Goal: Task Accomplishment & Management: Use online tool/utility

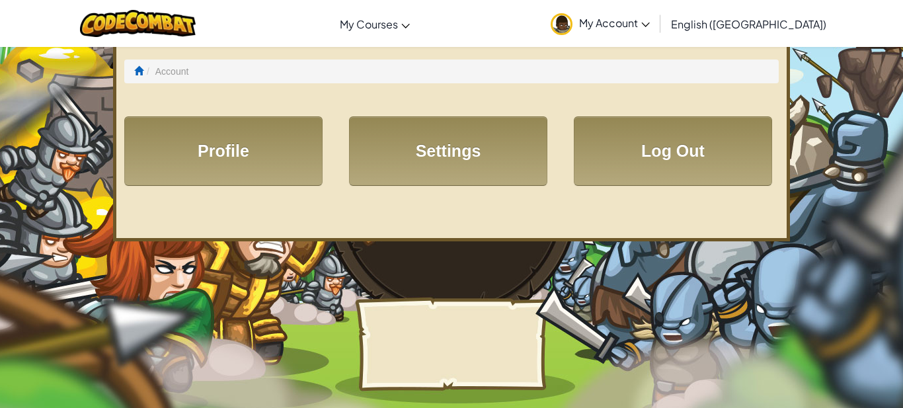
click at [651, 34] on link "My Account" at bounding box center [600, 24] width 112 height 42
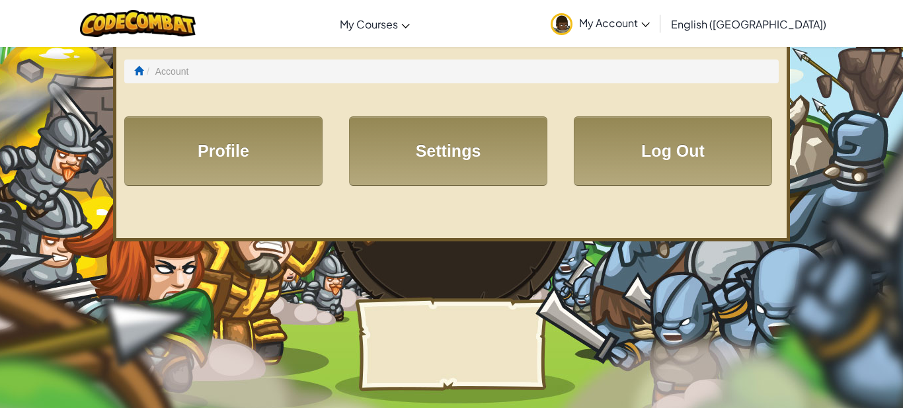
click at [144, 74] on li "Account" at bounding box center [165, 71] width 45 height 13
click at [140, 72] on span at bounding box center [138, 70] width 9 height 9
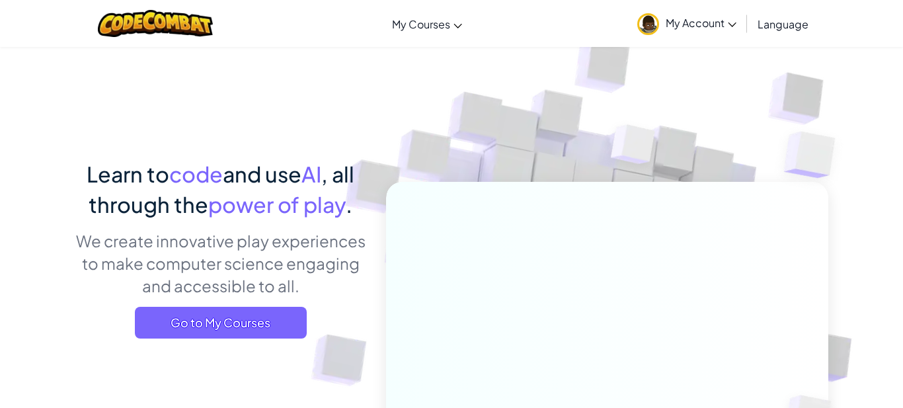
click at [140, 72] on div "Learn to code and use AI , all through the power of play . We create innovative…" at bounding box center [451, 287] width 753 height 482
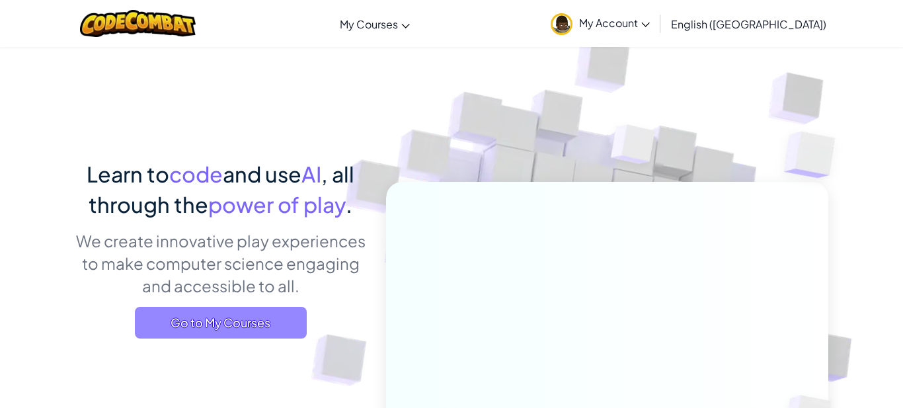
click at [213, 325] on span "Go to My Courses" at bounding box center [221, 323] width 172 height 32
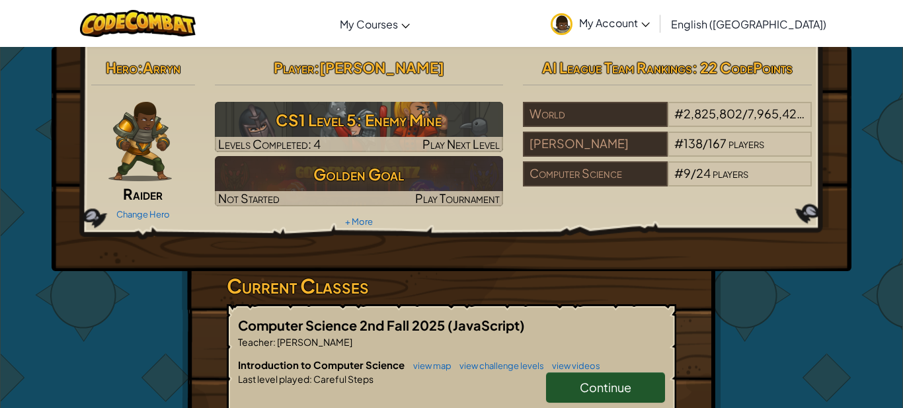
click at [570, 381] on link "Continue" at bounding box center [605, 387] width 119 height 30
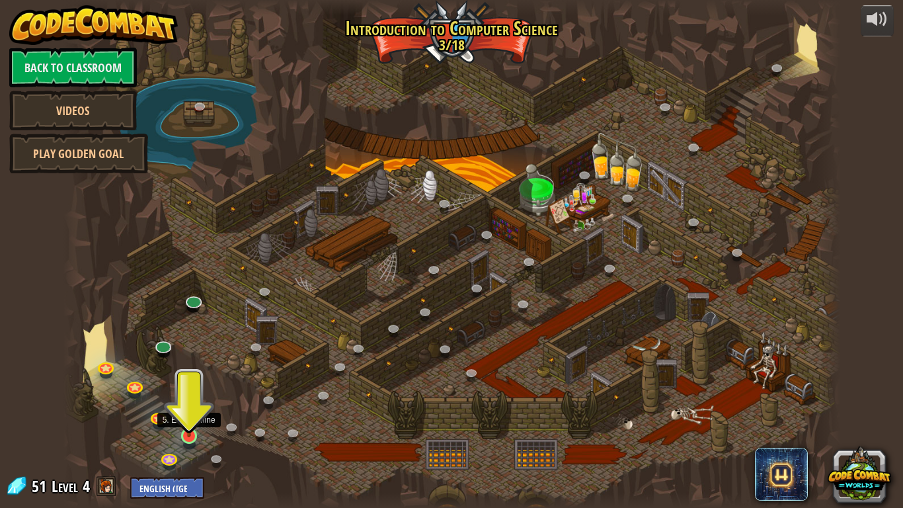
click at [182, 407] on img at bounding box center [189, 414] width 20 height 45
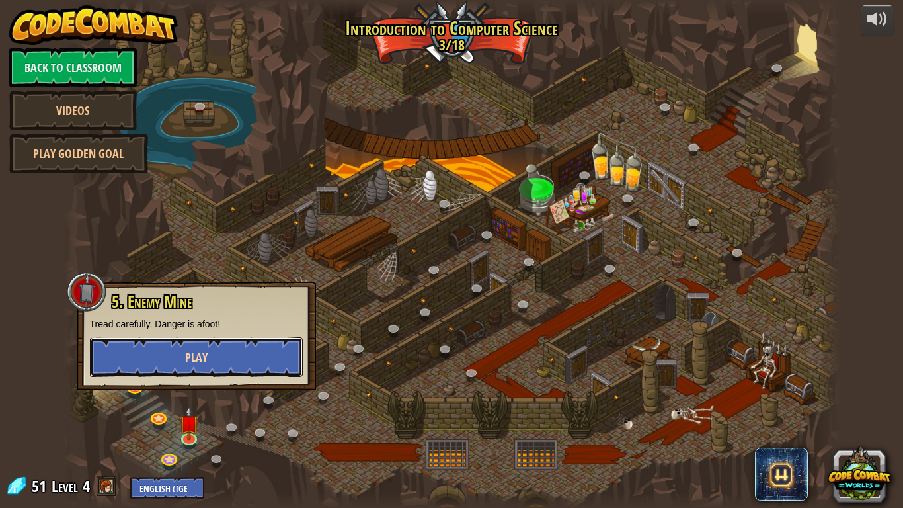
click at [206, 354] on span "Play" at bounding box center [196, 357] width 22 height 17
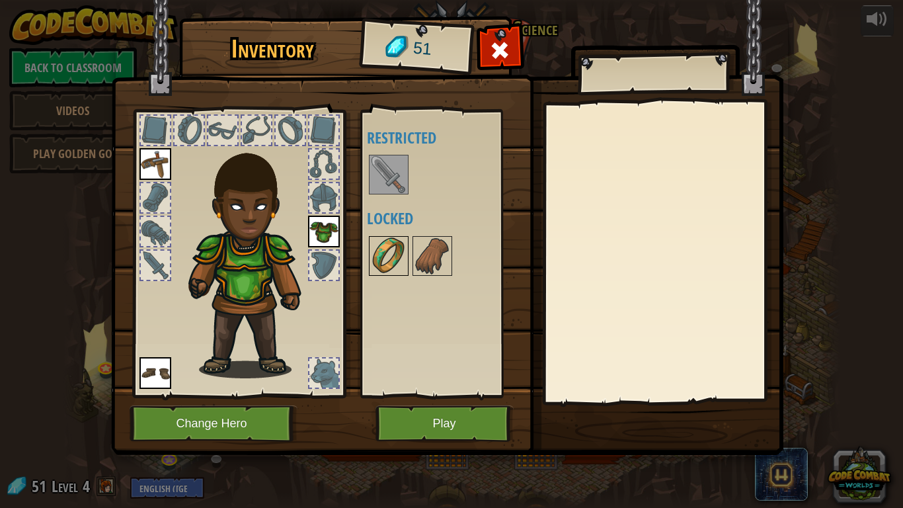
click at [389, 269] on img at bounding box center [388, 255] width 37 height 37
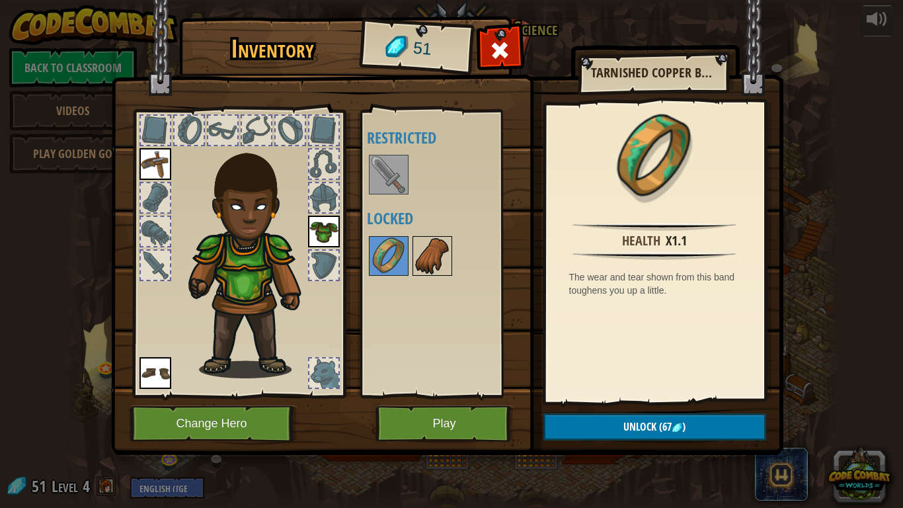
click at [436, 251] on img at bounding box center [432, 255] width 37 height 37
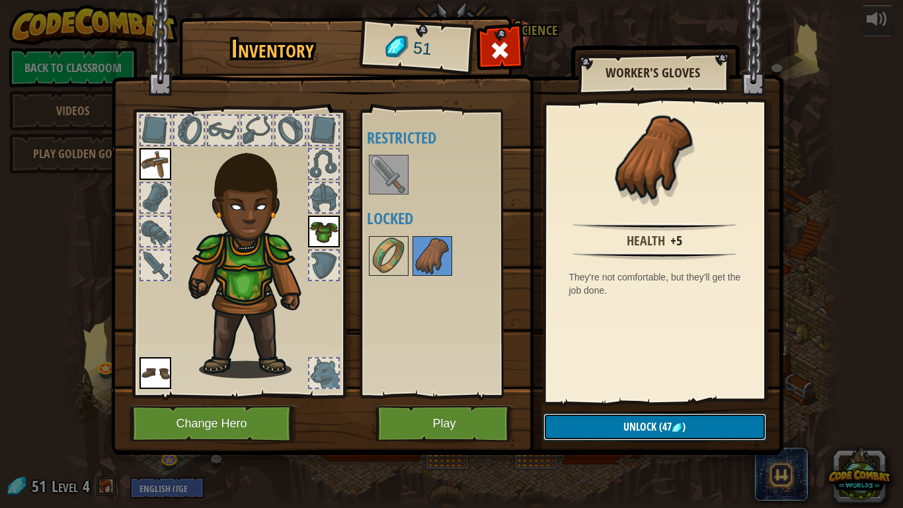
click at [613, 407] on button "Unlock (47 )" at bounding box center [654, 426] width 223 height 27
click at [613, 407] on button "Confirm" at bounding box center [654, 426] width 223 height 27
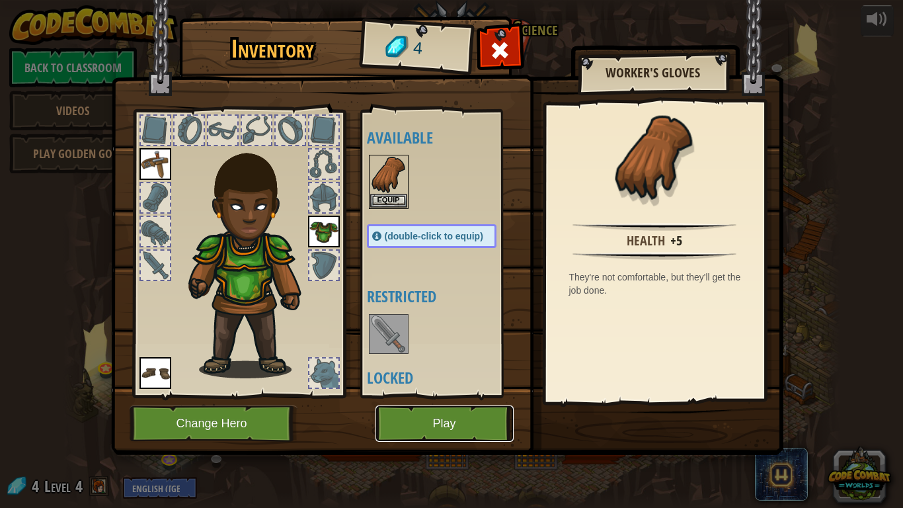
click at [414, 407] on button "Play" at bounding box center [444, 423] width 138 height 36
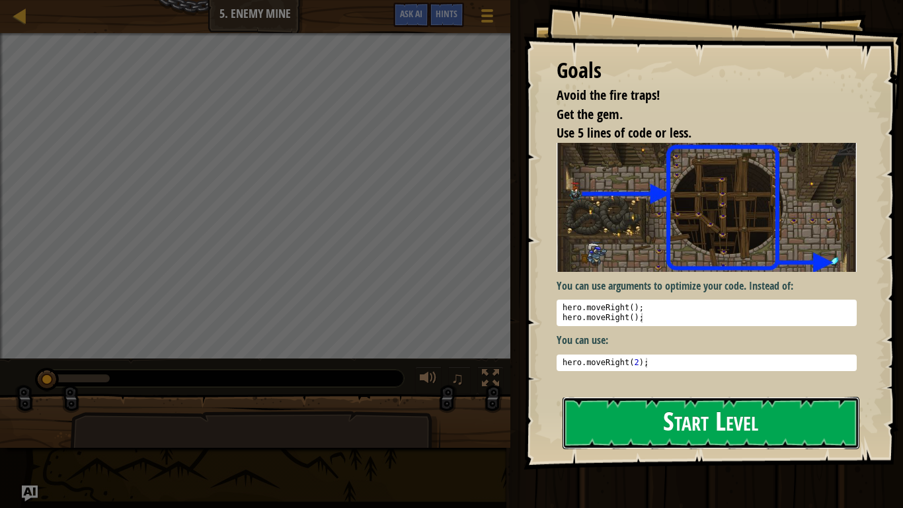
click at [655, 407] on button "Start Level" at bounding box center [710, 423] width 297 height 52
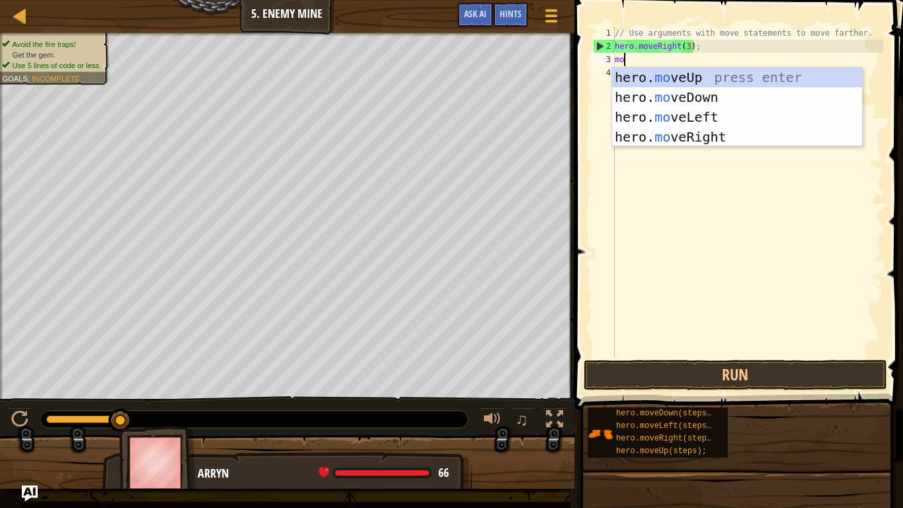
scroll to position [6, 1]
type textarea "m"
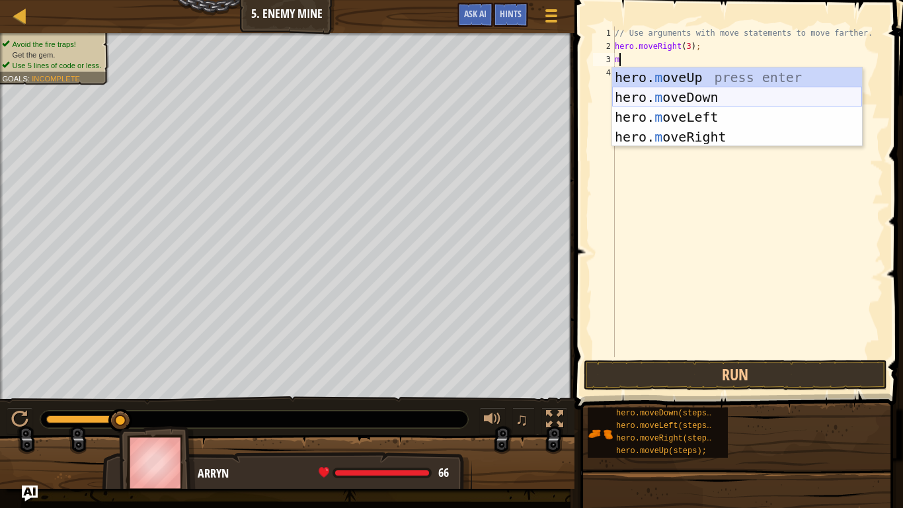
click at [676, 100] on div "hero. m oveUp press enter hero. m oveDown press enter hero. m oveLeft press ent…" at bounding box center [737, 126] width 250 height 119
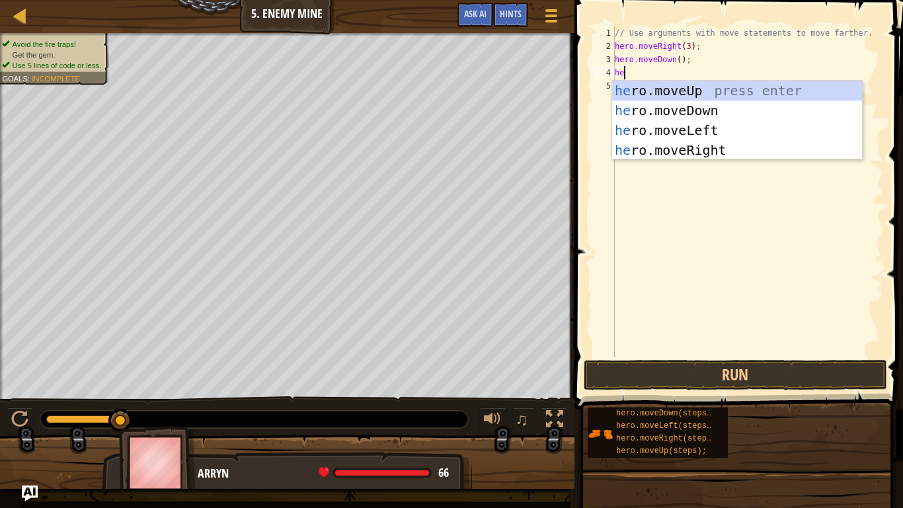
scroll to position [6, 1]
type textarea "her"
click at [767, 151] on div "her o.moveUp press enter her o.moveDown press enter her o.moveLeft press enter …" at bounding box center [737, 140] width 250 height 119
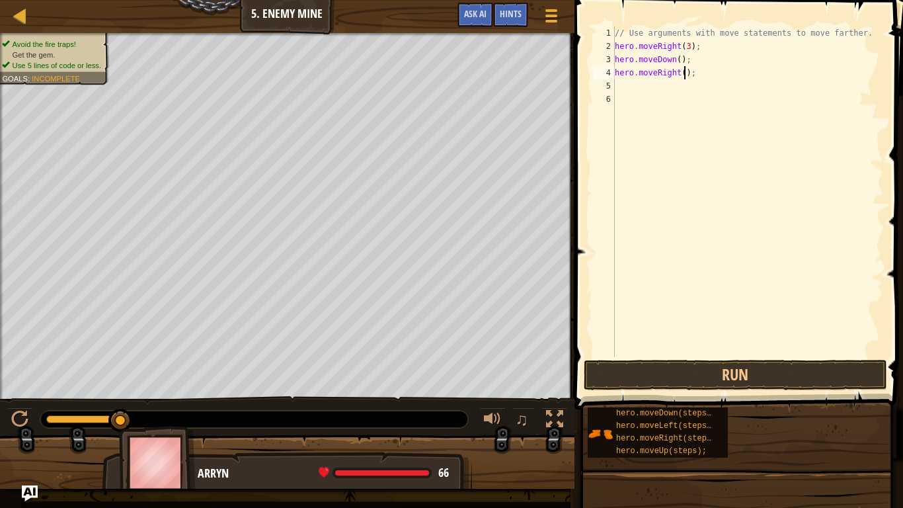
click at [686, 75] on div "// Use arguments with move statements to move farther. hero . moveRight ( 3 ) ;…" at bounding box center [747, 204] width 271 height 357
type textarea "hero.moveRight(3);"
click at [631, 89] on div "// Use arguments with move statements to move farther. hero . moveRight ( 3 ) ;…" at bounding box center [747, 204] width 271 height 357
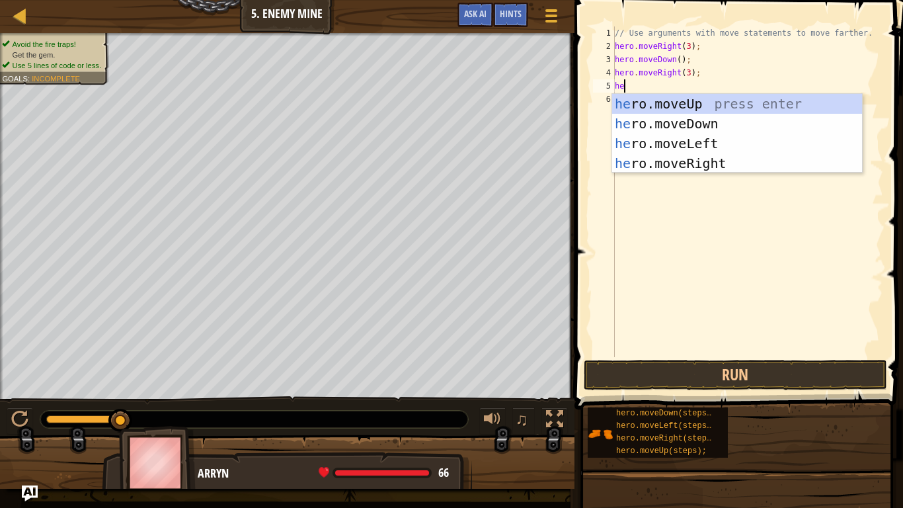
scroll to position [6, 1]
type textarea "her"
click at [666, 127] on div "her o.moveUp press enter her o.moveDown press enter her o.moveLeft press enter …" at bounding box center [737, 153] width 250 height 119
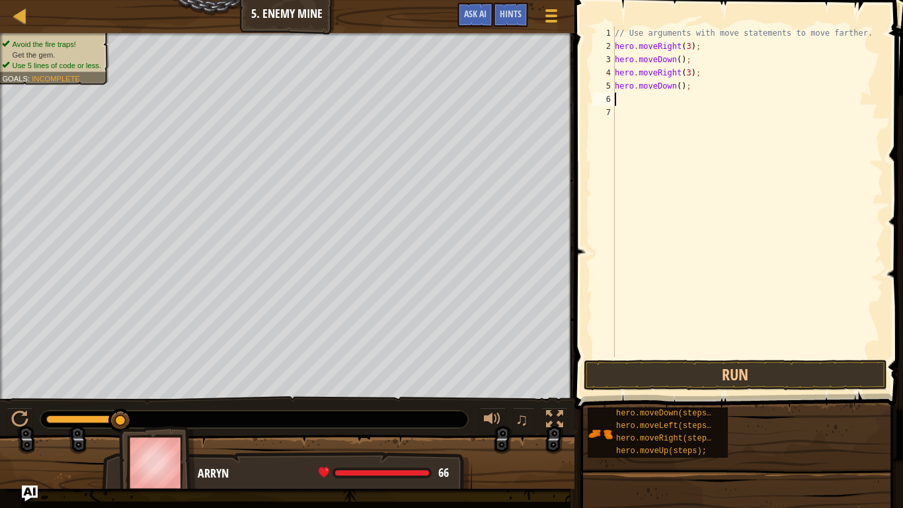
scroll to position [6, 0]
click at [677, 93] on div "// Use arguments with move statements to move farther. hero . moveRight ( 3 ) ;…" at bounding box center [747, 204] width 271 height 357
click at [680, 87] on div "// Use arguments with move statements to move farther. hero . moveRight ( 3 ) ;…" at bounding box center [747, 204] width 271 height 357
type textarea "hero.moveDown(3);"
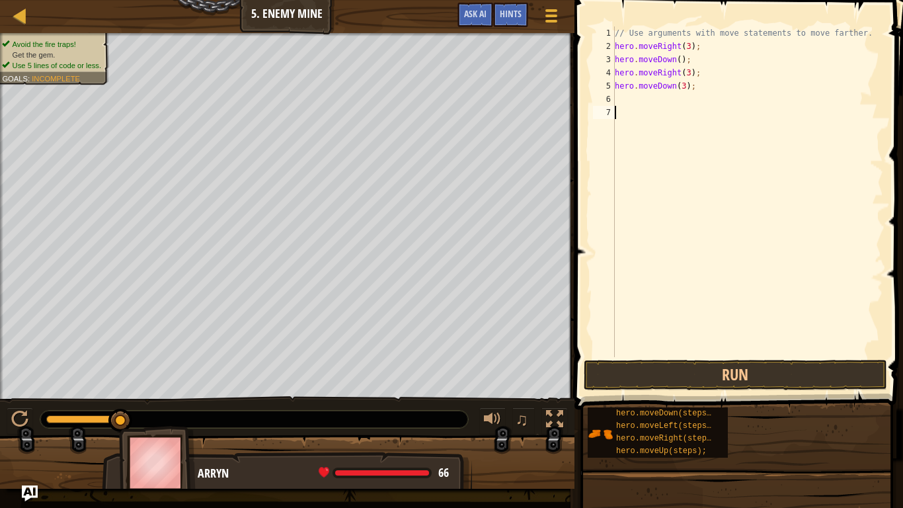
click at [636, 110] on div "// Use arguments with move statements to move farther. hero . moveRight ( 3 ) ;…" at bounding box center [747, 204] width 271 height 357
click at [634, 102] on div "// Use arguments with move statements to move farther. hero . moveRight ( 3 ) ;…" at bounding box center [747, 204] width 271 height 357
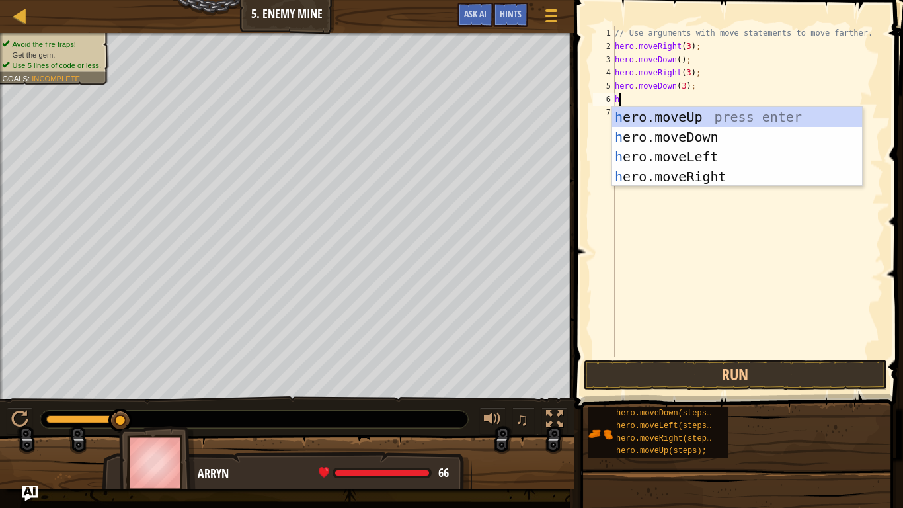
type textarea "her"
click at [679, 173] on div "her o.moveUp press enter her o.moveDown press enter her o.moveLeft press enter …" at bounding box center [737, 166] width 250 height 119
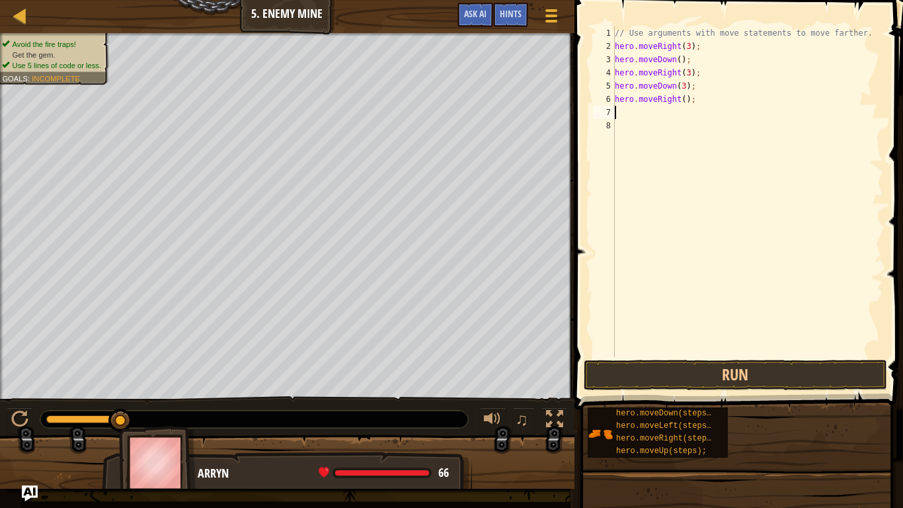
scroll to position [6, 0]
click at [683, 104] on div "// Use arguments with move statements to move farther. hero . moveRight ( 3 ) ;…" at bounding box center [747, 204] width 271 height 357
type textarea "hero.moveRight(3);"
click at [647, 108] on div "// Use arguments with move statements to move farther. hero . moveRight ( 3 ) ;…" at bounding box center [747, 204] width 271 height 357
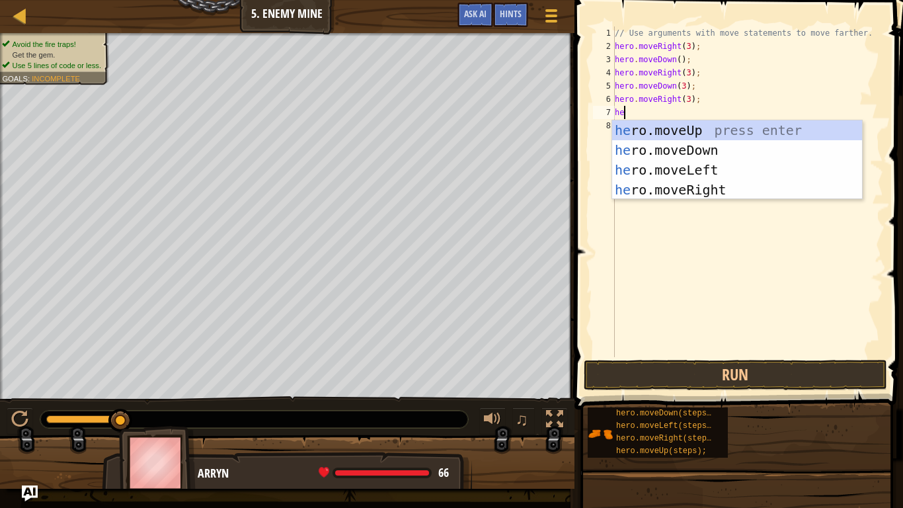
scroll to position [6, 1]
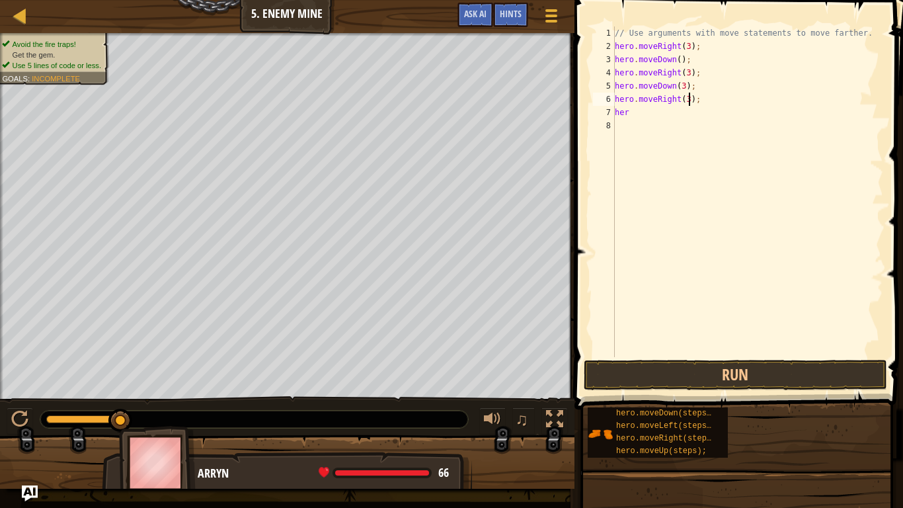
click at [687, 97] on div "// Use arguments with move statements to move farther. hero . moveRight ( 3 ) ;…" at bounding box center [747, 204] width 271 height 357
click at [634, 113] on div "// Use arguments with move statements to move farther. hero . moveRight ( 3 ) ;…" at bounding box center [747, 204] width 271 height 357
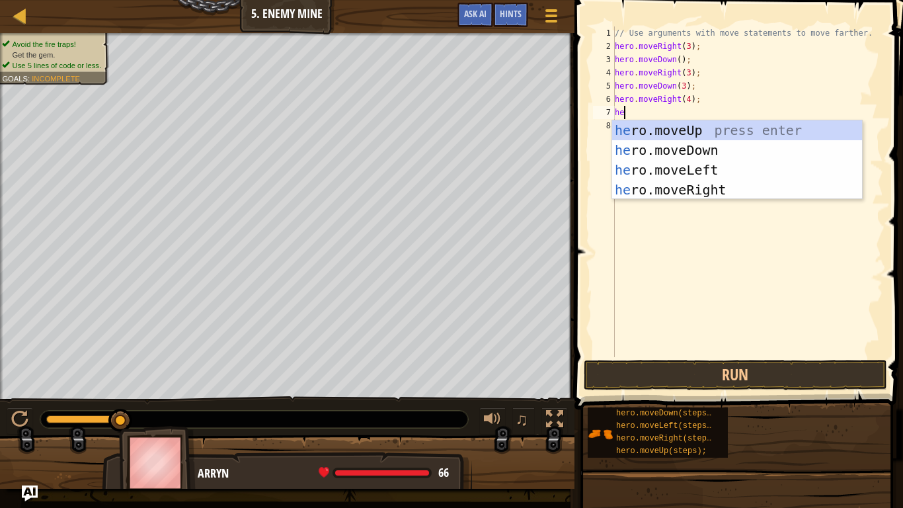
scroll to position [6, 1]
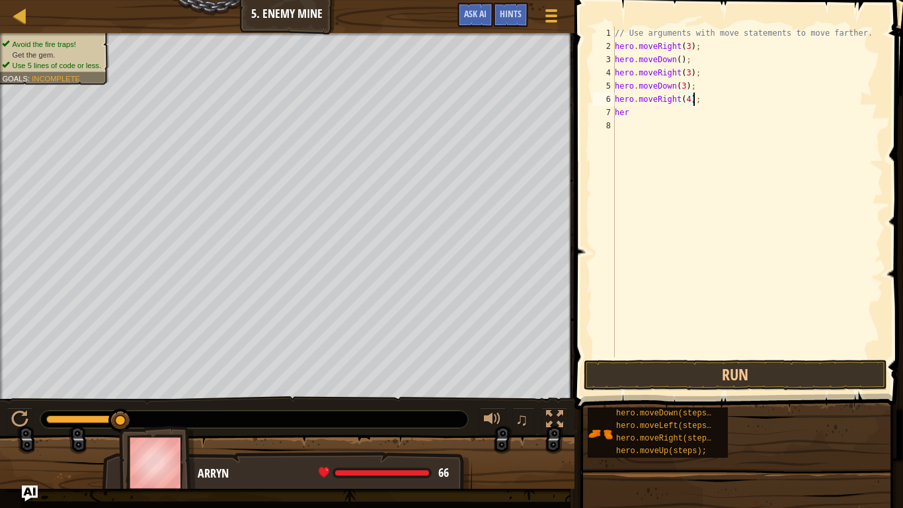
click at [692, 100] on div "// Use arguments with move statements to move farther. hero . moveRight ( 3 ) ;…" at bounding box center [747, 204] width 271 height 357
click at [691, 100] on div "// Use arguments with move statements to move farther. hero . moveRight ( 3 ) ;…" at bounding box center [747, 204] width 271 height 357
click at [642, 114] on div "// Use arguments with move statements to move farther. hero . moveRight ( 3 ) ;…" at bounding box center [747, 204] width 271 height 357
type textarea "hero"
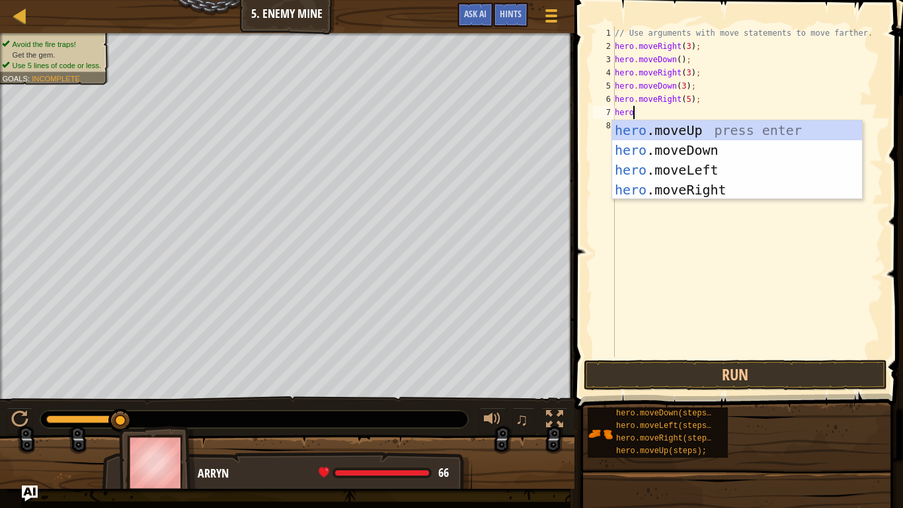
scroll to position [6, 2]
click at [687, 137] on div "hero .moveUp press enter hero .moveDown press enter hero .moveLeft press enter …" at bounding box center [737, 179] width 250 height 119
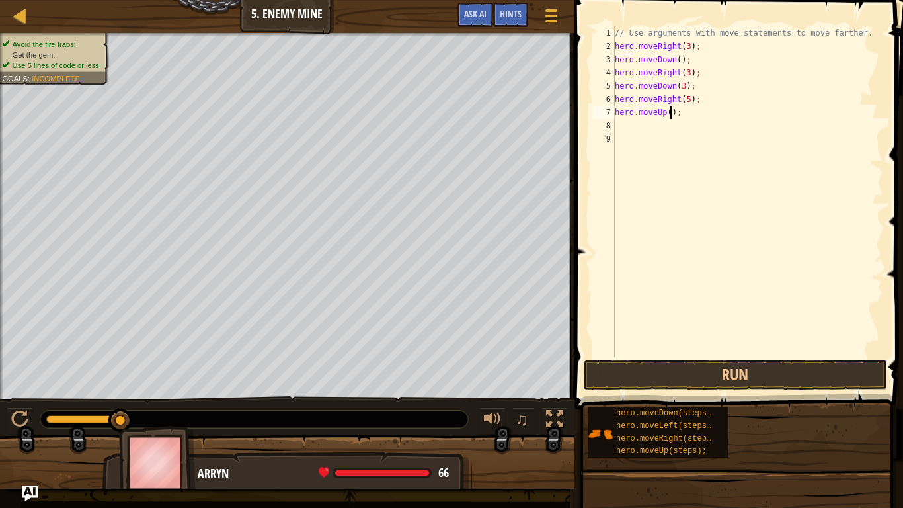
click at [672, 116] on div "// Use arguments with move statements to move farther. hero . moveRight ( 3 ) ;…" at bounding box center [747, 204] width 271 height 357
click at [679, 113] on div "// Use arguments with move statements to move farther. hero . moveRight ( 3 ) ;…" at bounding box center [747, 204] width 271 height 357
type textarea "h"
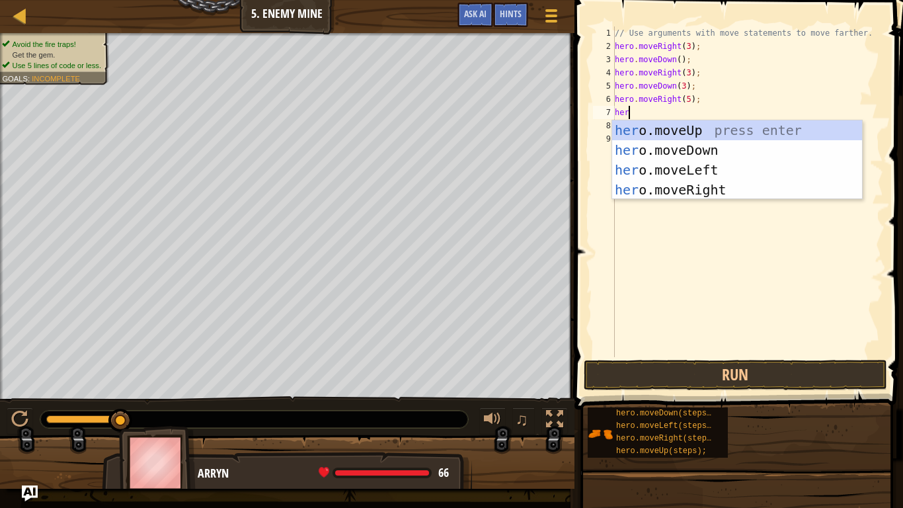
type textarea "hero"
click at [709, 194] on div "hero .moveUp press enter hero .moveDown press enter hero .moveLeft press enter …" at bounding box center [737, 179] width 250 height 119
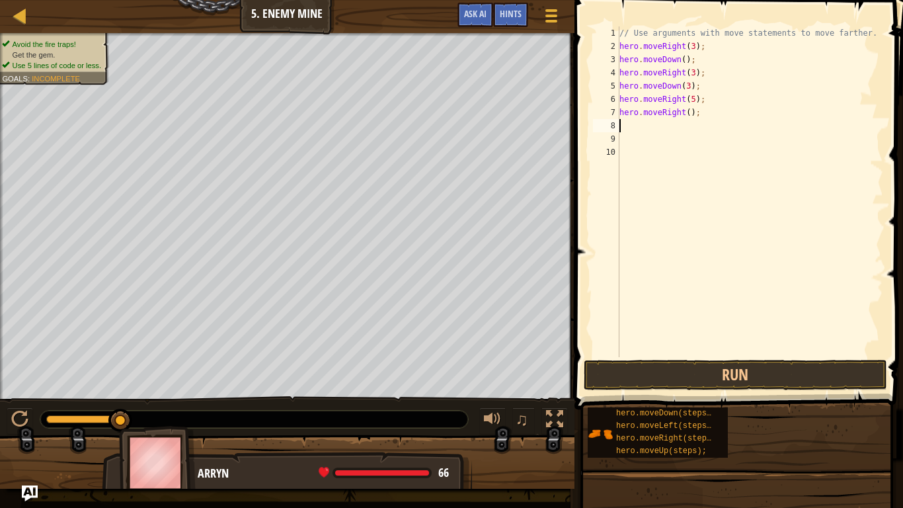
scroll to position [6, 0]
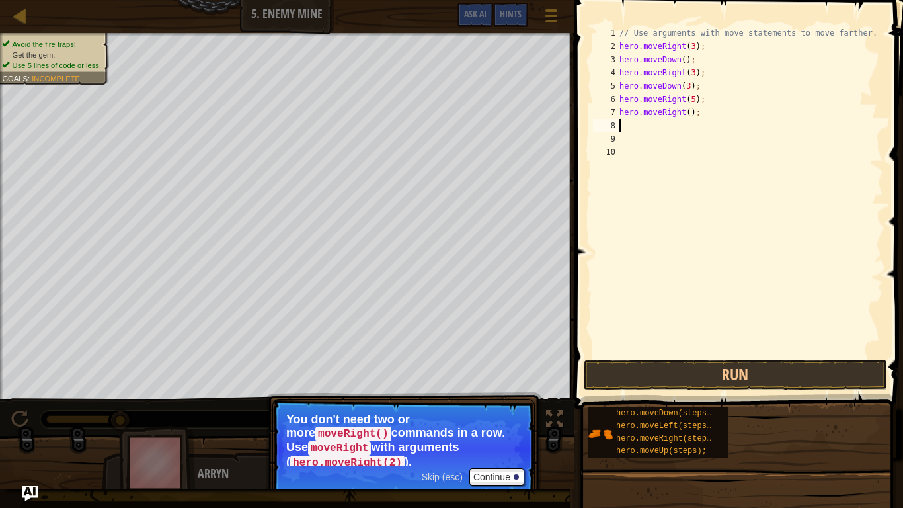
click at [696, 104] on div "// Use arguments with move statements to move farther. hero . moveRight ( 3 ) ;…" at bounding box center [750, 204] width 266 height 357
click at [695, 115] on div "// Use arguments with move statements to move farther. hero . moveRight ( 3 ) ;…" at bounding box center [750, 204] width 266 height 357
type textarea ";"
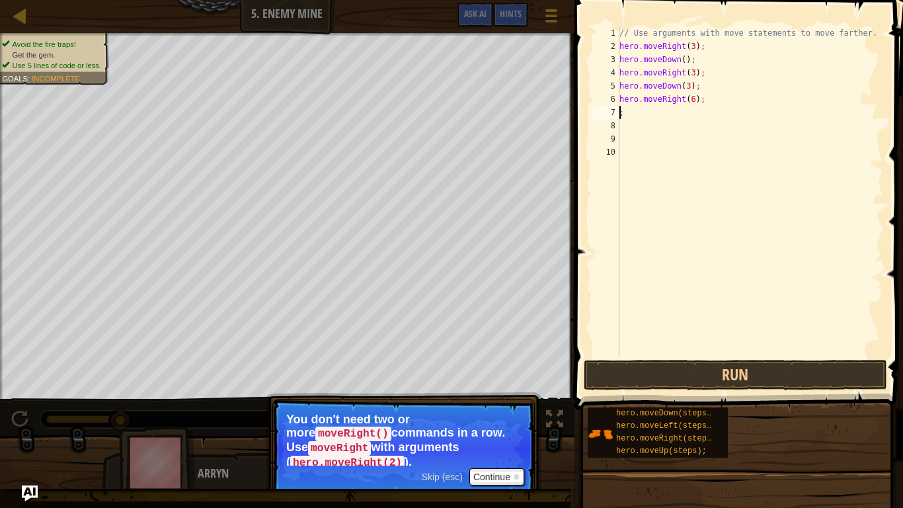
scroll to position [6, 0]
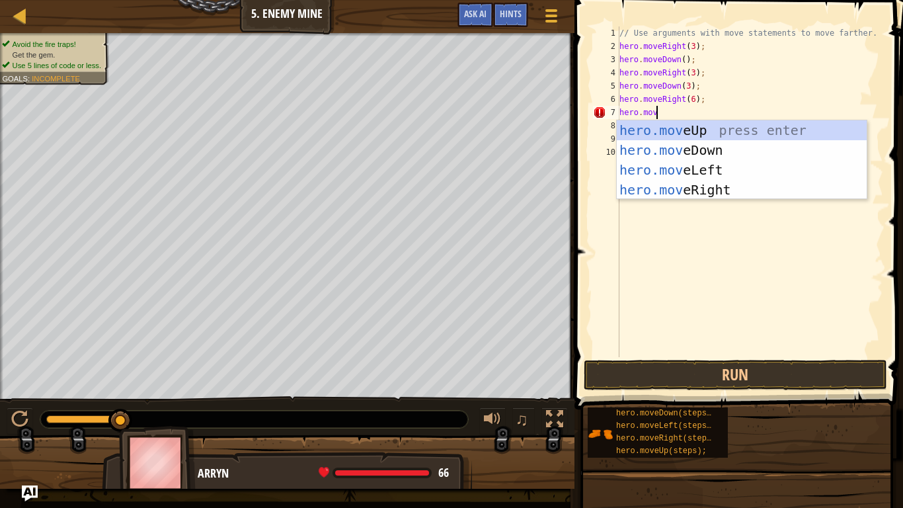
type textarea "hero.move"
click at [711, 127] on div "hero.move Up press enter hero.move Down press enter hero.move Left press enter …" at bounding box center [742, 179] width 250 height 119
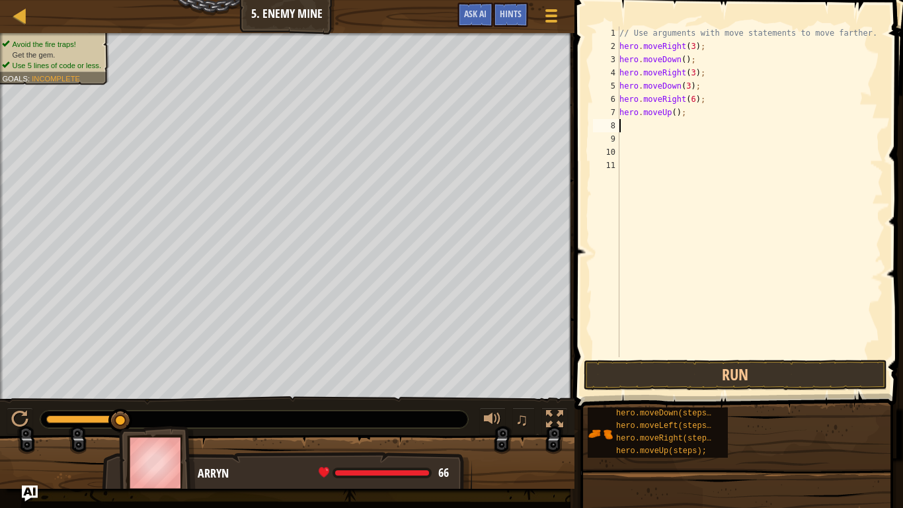
click at [694, 102] on div "// Use arguments with move statements to move farther. hero . moveRight ( 3 ) ;…" at bounding box center [750, 204] width 266 height 357
type textarea "hero.moveRight(8);"
click at [721, 367] on button "Run" at bounding box center [735, 375] width 303 height 30
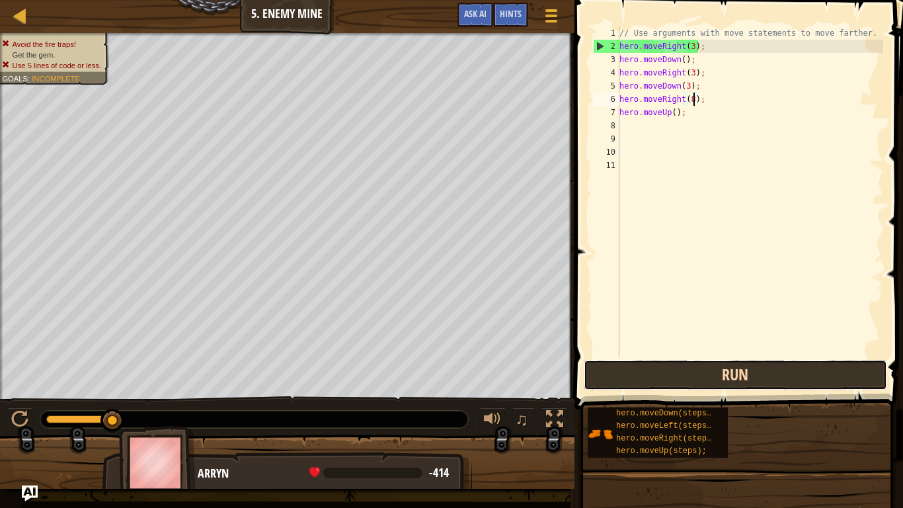
click at [724, 366] on button "Run" at bounding box center [735, 375] width 303 height 30
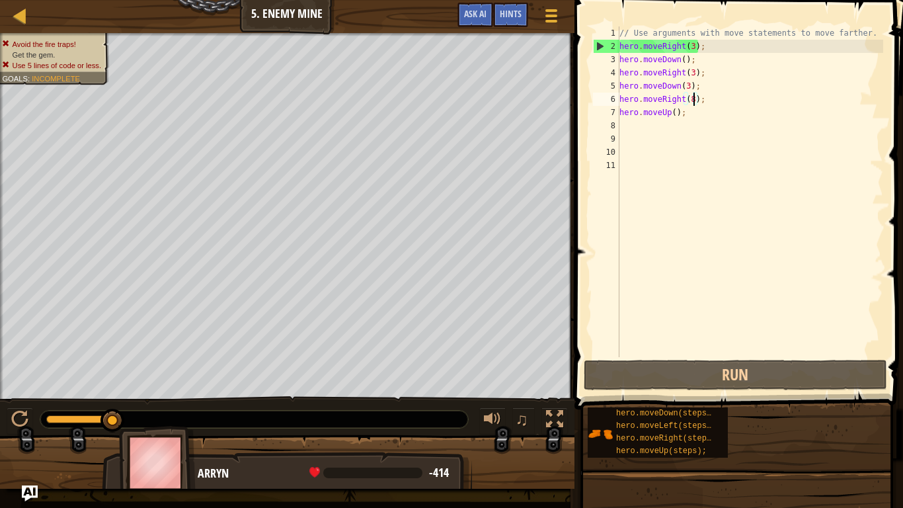
click at [701, 120] on div "// Use arguments with move statements to move farther. hero . moveRight ( 3 ) ;…" at bounding box center [750, 204] width 266 height 357
click at [696, 111] on div "// Use arguments with move statements to move farther. hero . moveRight ( 3 ) ;…" at bounding box center [750, 204] width 266 height 357
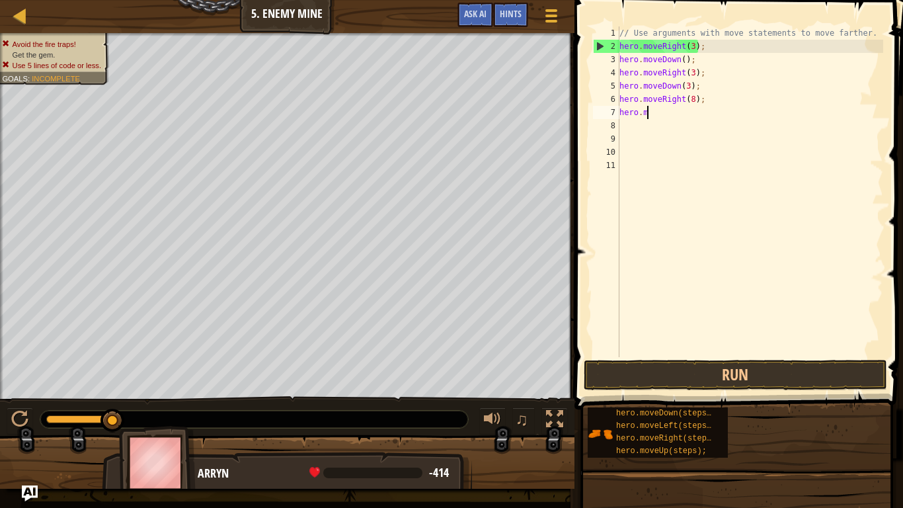
type textarea "h"
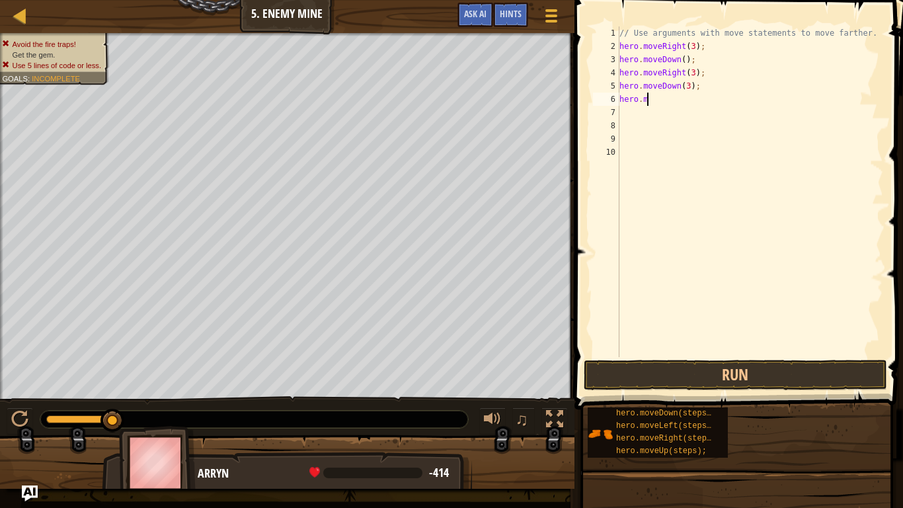
type textarea "her"
click at [700, 211] on div "// Use arguments with move statements to move farther. hero . moveRight ( 3 ) ;…" at bounding box center [750, 204] width 266 height 357
type textarea "h"
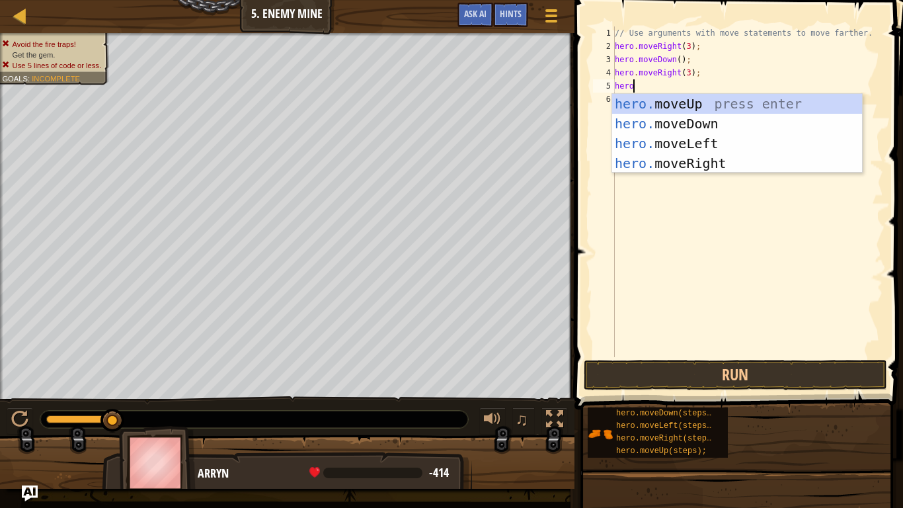
type textarea "h"
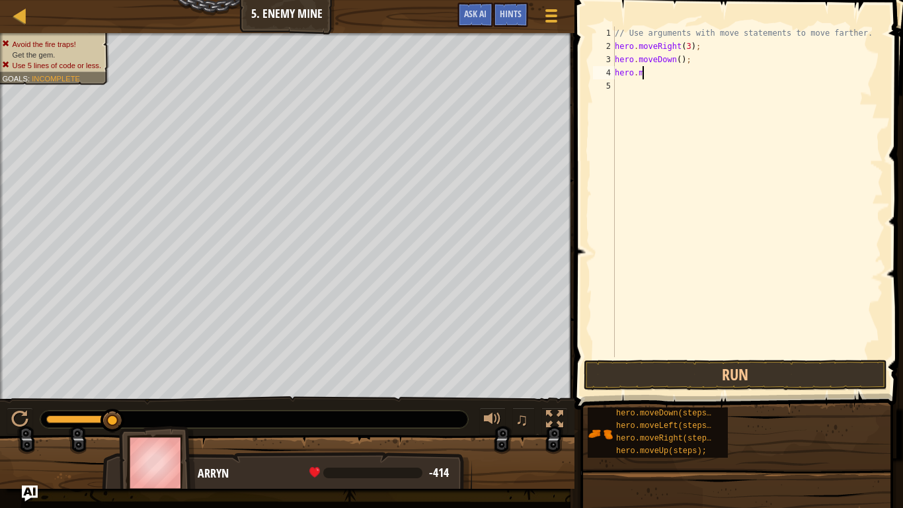
type textarea "h"
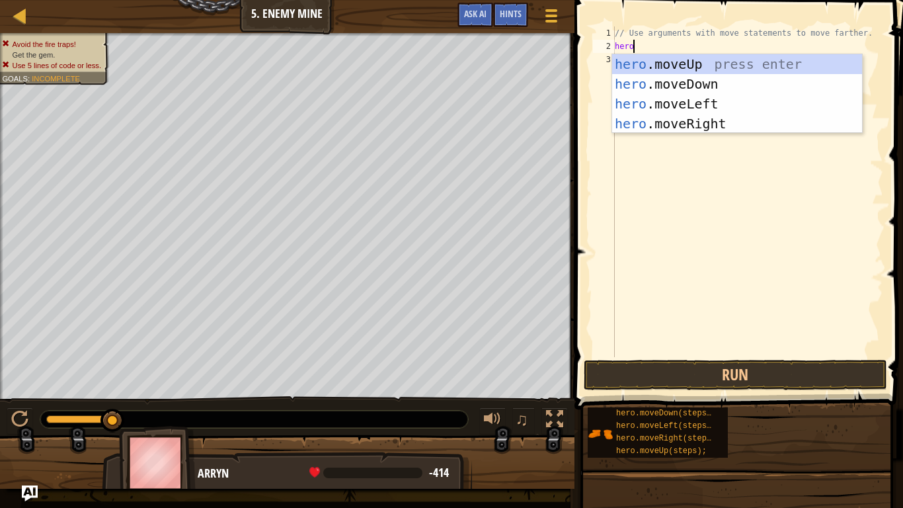
scroll to position [6, 2]
type textarea "hero."
click at [736, 133] on div "// Use arguments with move statements to move farther. hero ." at bounding box center [747, 204] width 271 height 357
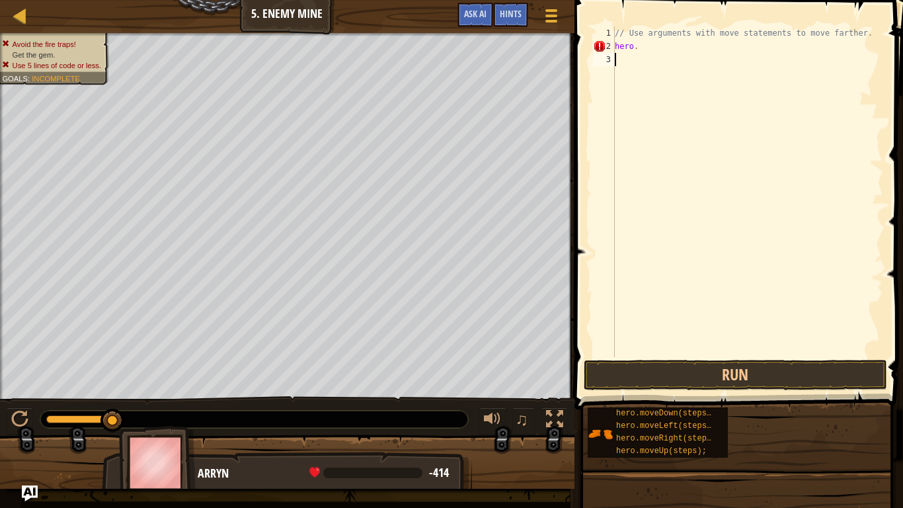
click at [644, 51] on div "// Use arguments with move statements to move farther. hero ." at bounding box center [747, 204] width 271 height 357
type textarea "hero."
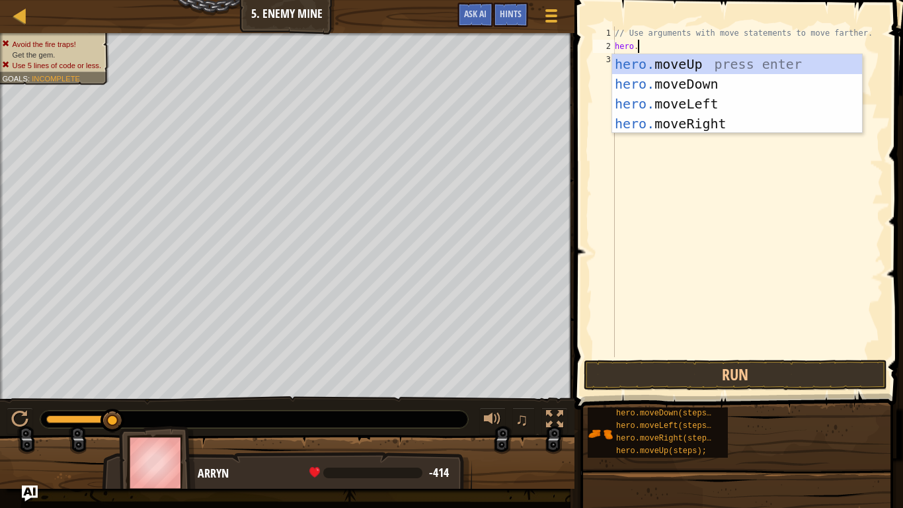
scroll to position [6, 3]
click at [693, 119] on div "hero. moveUp press enter hero. moveDown press enter hero. moveLeft press enter …" at bounding box center [737, 113] width 250 height 119
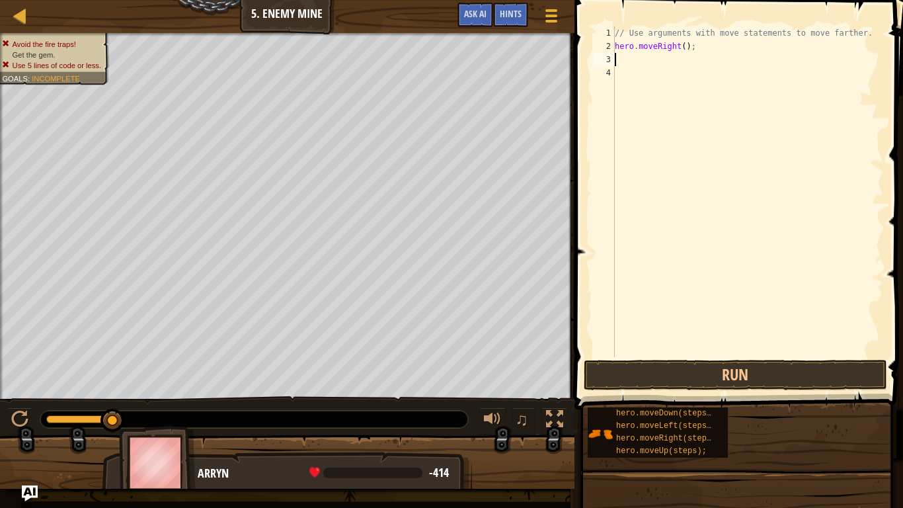
scroll to position [6, 0]
click at [686, 50] on div "// Use arguments with move statements to move farther. hero . moveRight ( ) ;" at bounding box center [747, 204] width 271 height 357
click at [703, 379] on button "Run" at bounding box center [735, 375] width 303 height 30
type textarea "hero.moveRight(3);"
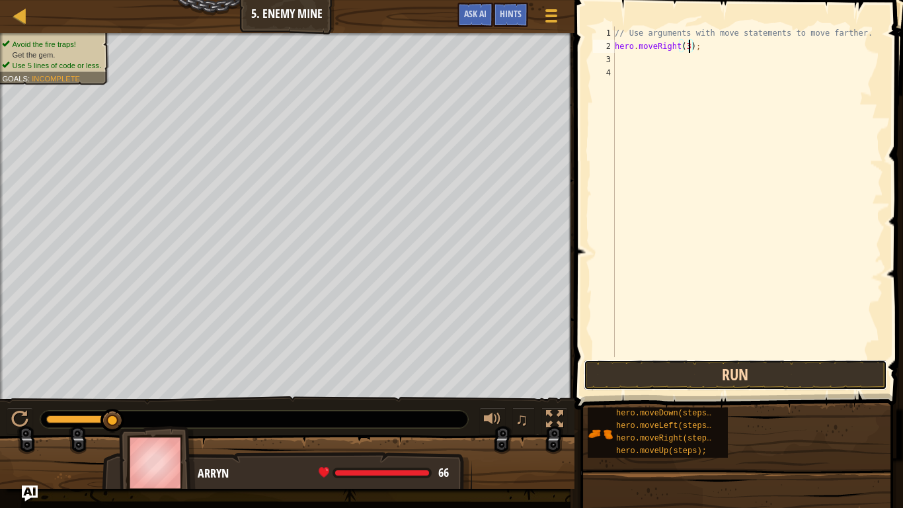
click at [786, 369] on button "Run" at bounding box center [735, 375] width 303 height 30
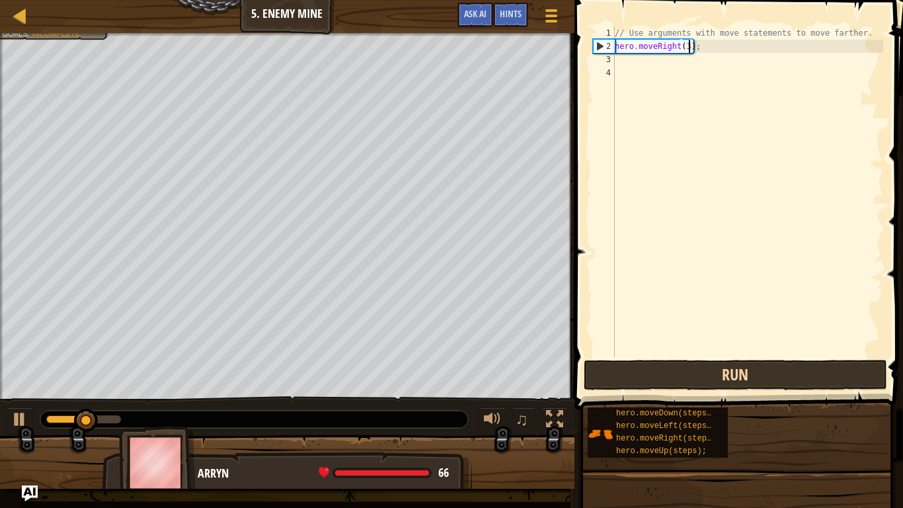
scroll to position [6, 0]
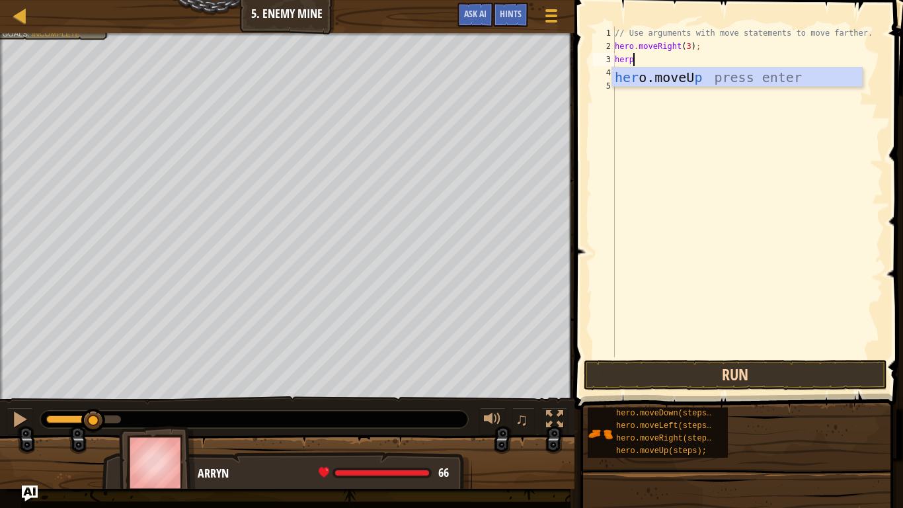
type textarea "her"
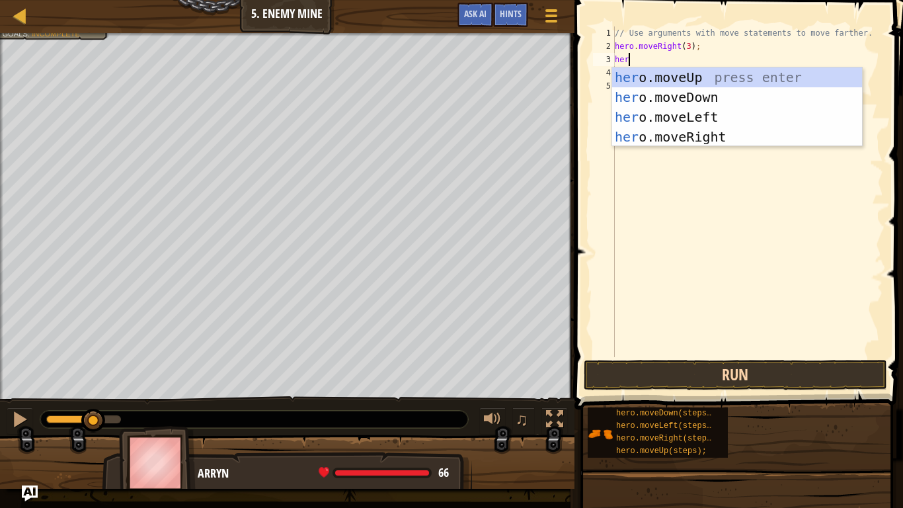
scroll to position [6, 1]
click at [760, 77] on div "her o.moveUp press enter her o.moveDown press enter her o.moveLeft press enter …" at bounding box center [737, 126] width 250 height 119
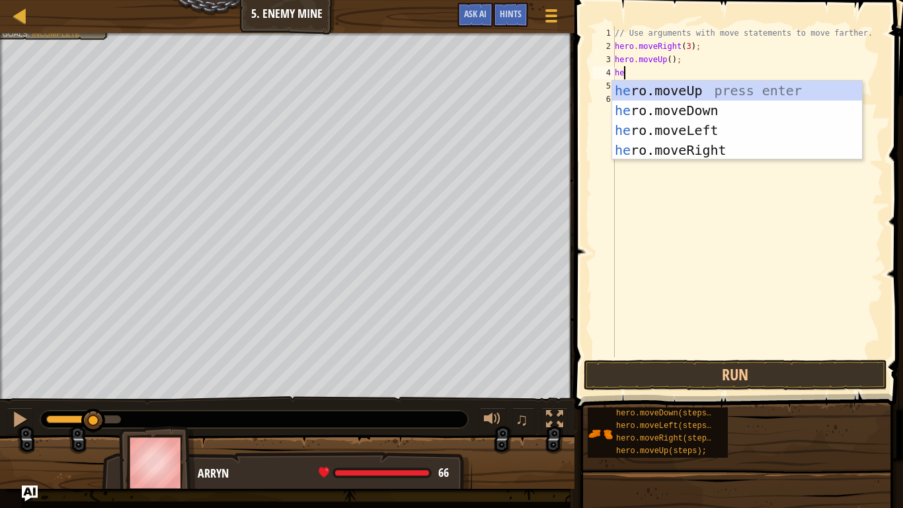
type textarea "her"
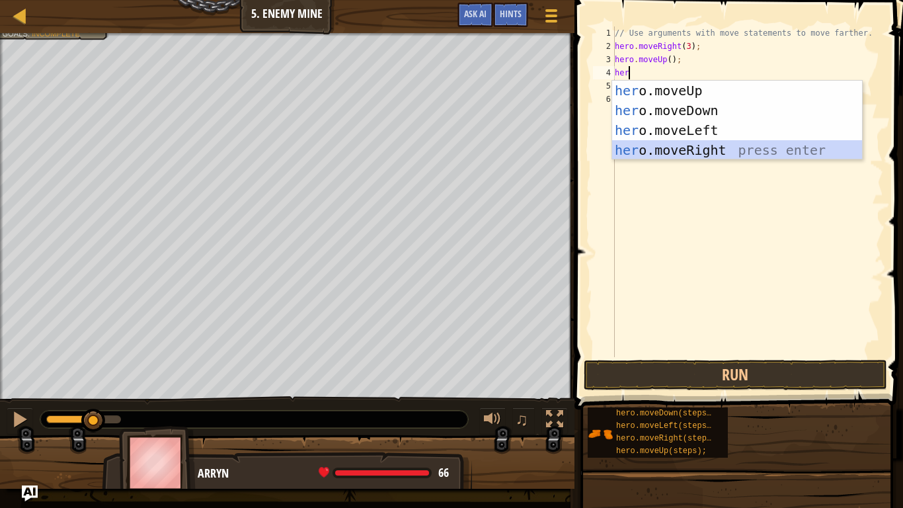
click at [726, 158] on div "her o.moveUp press enter her o.moveDown press enter her o.moveLeft press enter …" at bounding box center [737, 140] width 250 height 119
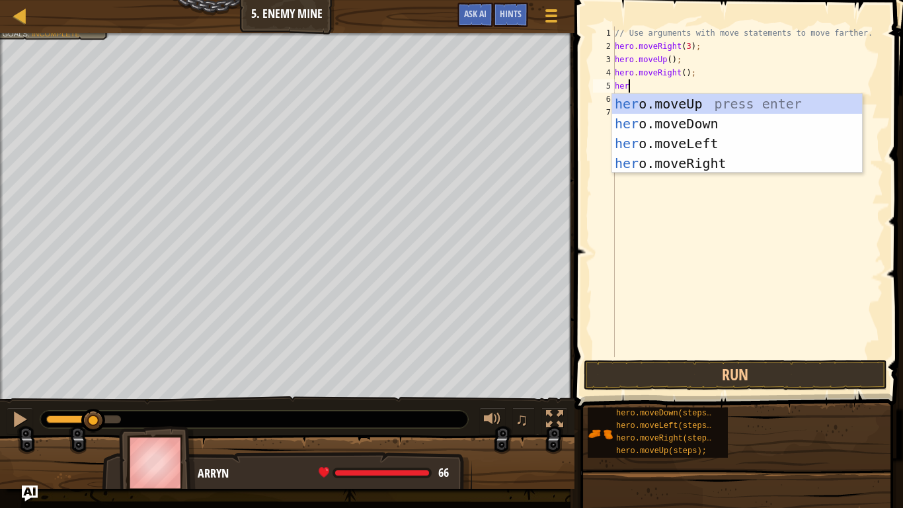
type textarea "her"
click at [687, 126] on div "her o.moveUp press enter her o.moveDown press enter her o.moveLeft press enter …" at bounding box center [737, 153] width 250 height 119
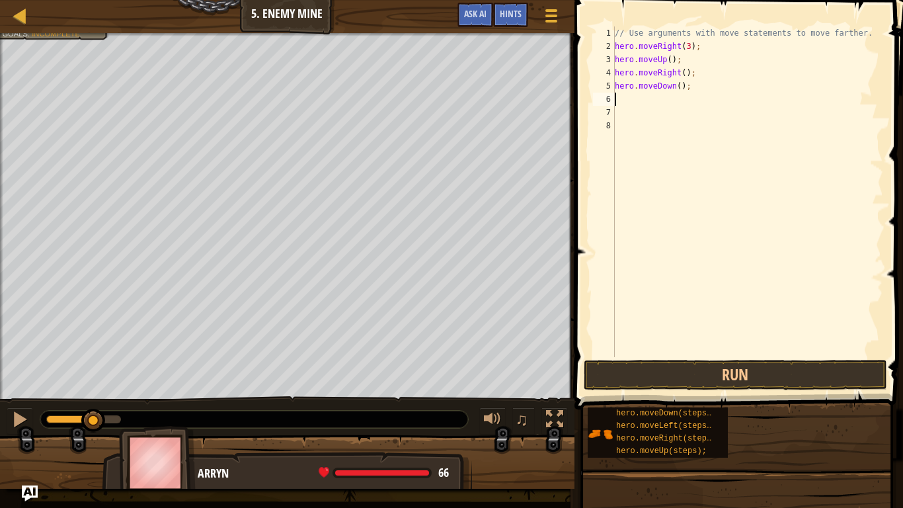
scroll to position [6, 0]
click at [681, 91] on div "// Use arguments with move statements to move farther. hero . moveRight ( 3 ) ;…" at bounding box center [747, 204] width 271 height 357
type textarea "hero.moveDown(4);"
click at [619, 103] on div "// Use arguments with move statements to move farther. hero . moveRight ( 3 ) ;…" at bounding box center [747, 204] width 271 height 357
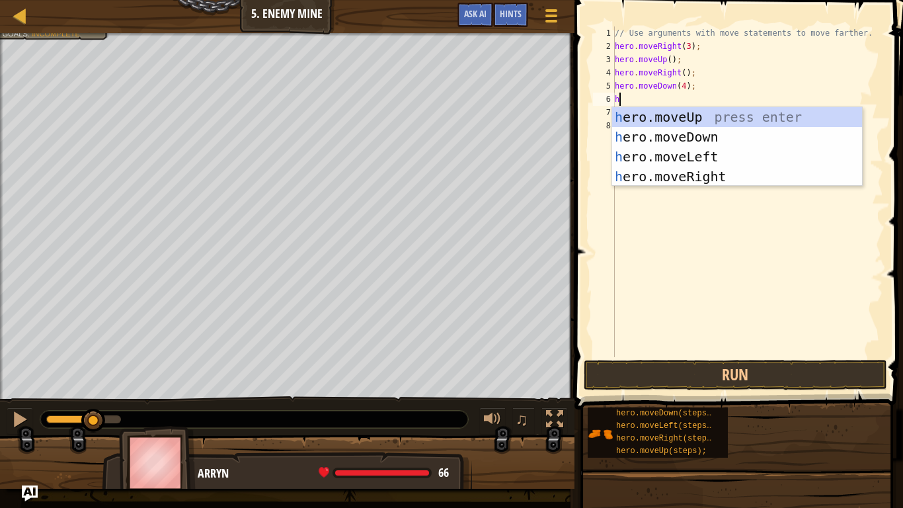
scroll to position [6, 1]
type textarea "her"
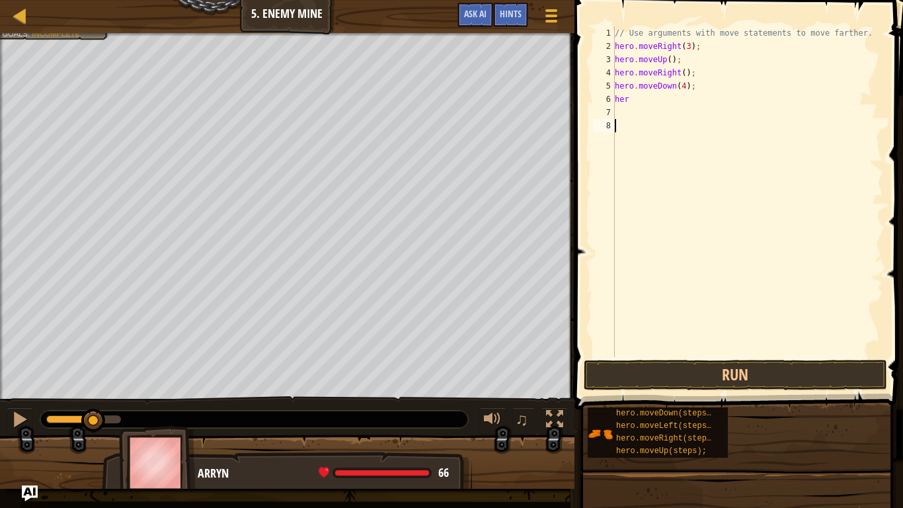
click at [655, 186] on div "// Use arguments with move statements to move farther. hero . moveRight ( 3 ) ;…" at bounding box center [747, 204] width 271 height 357
click at [636, 99] on div "// Use arguments with move statements to move farther. hero . moveRight ( 3 ) ;…" at bounding box center [747, 204] width 271 height 357
type textarea "hero"
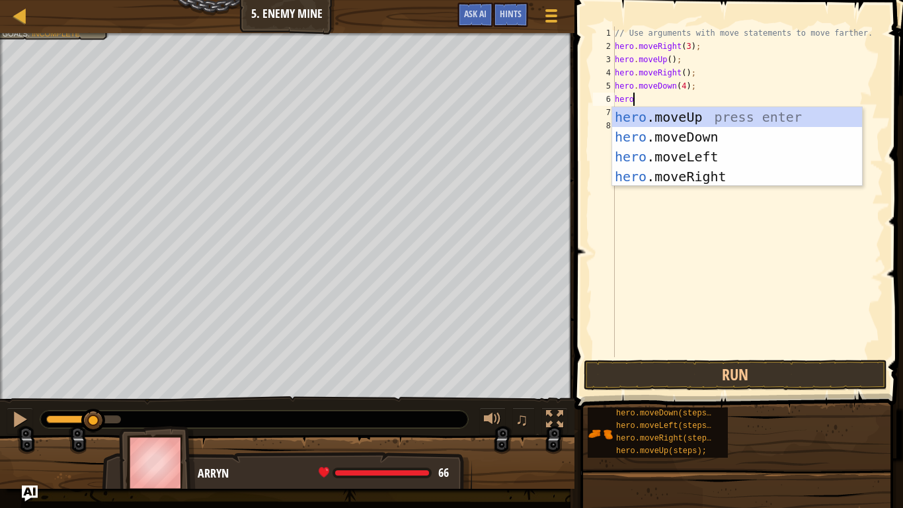
scroll to position [6, 2]
click at [667, 177] on div "hero .moveUp press enter hero .moveDown press enter hero .moveLeft press enter …" at bounding box center [737, 166] width 250 height 119
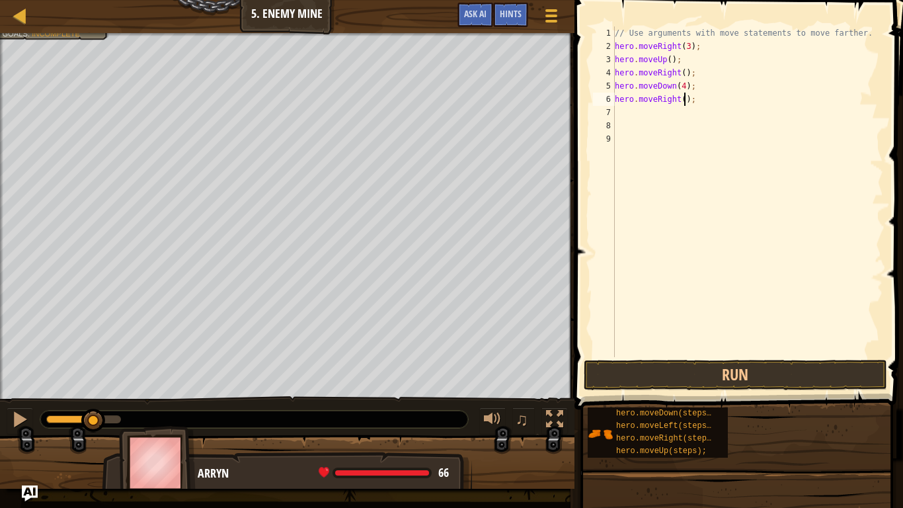
click at [684, 105] on div "// Use arguments with move statements to move farther. hero . moveRight ( 3 ) ;…" at bounding box center [747, 204] width 271 height 357
click at [712, 367] on button "Run" at bounding box center [735, 375] width 303 height 30
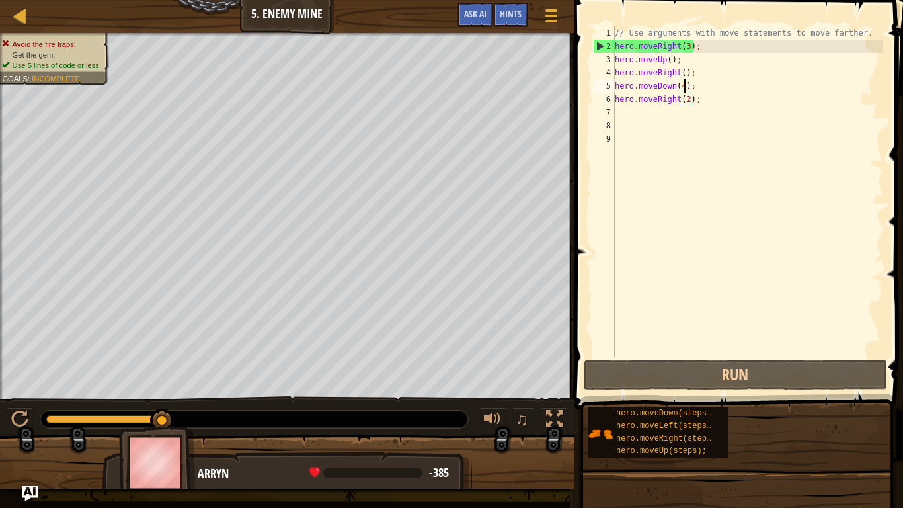
click at [686, 89] on div "// Use arguments with move statements to move farther. hero . moveRight ( 3 ) ;…" at bounding box center [747, 204] width 271 height 357
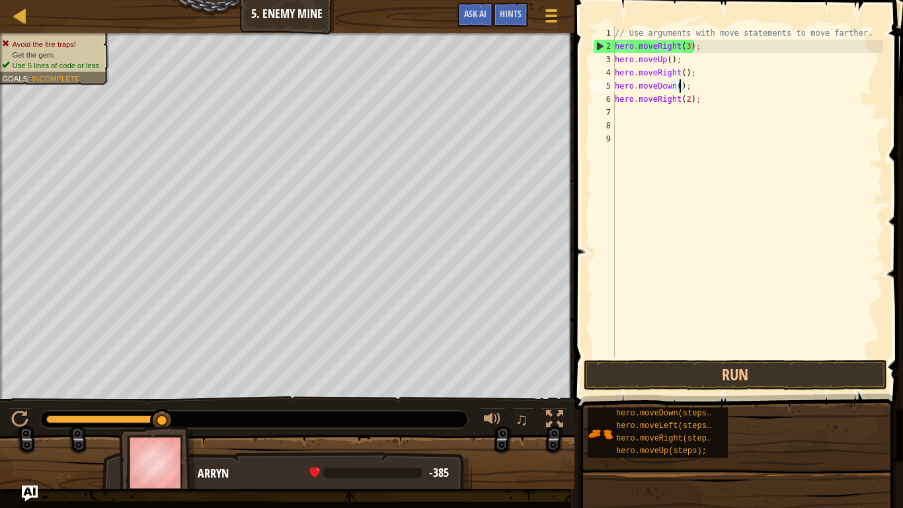
scroll to position [6, 10]
type textarea "hero.moveDown(3);"
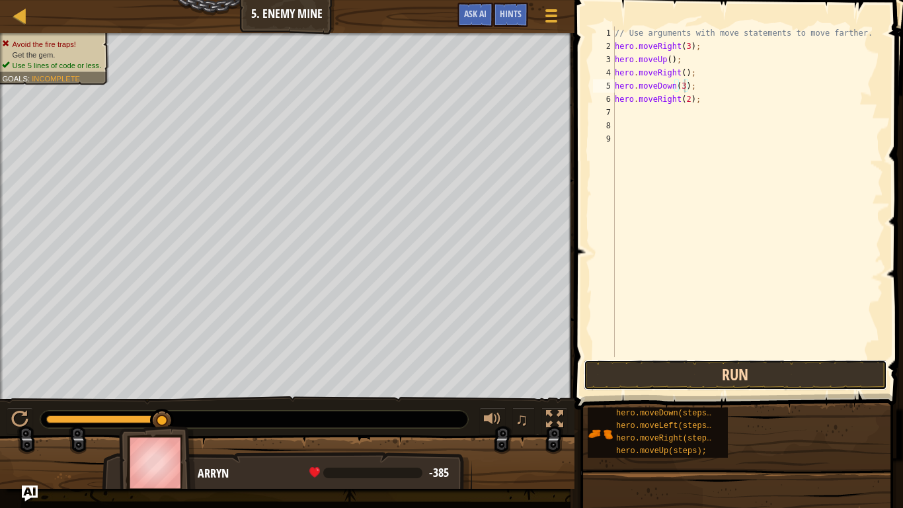
click at [619, 369] on button "Run" at bounding box center [735, 375] width 303 height 30
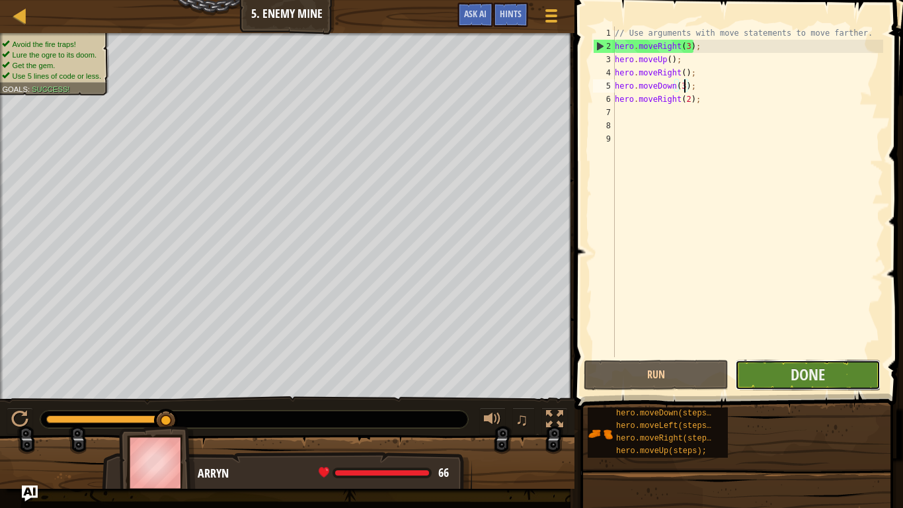
click at [762, 375] on button "Done" at bounding box center [807, 375] width 145 height 30
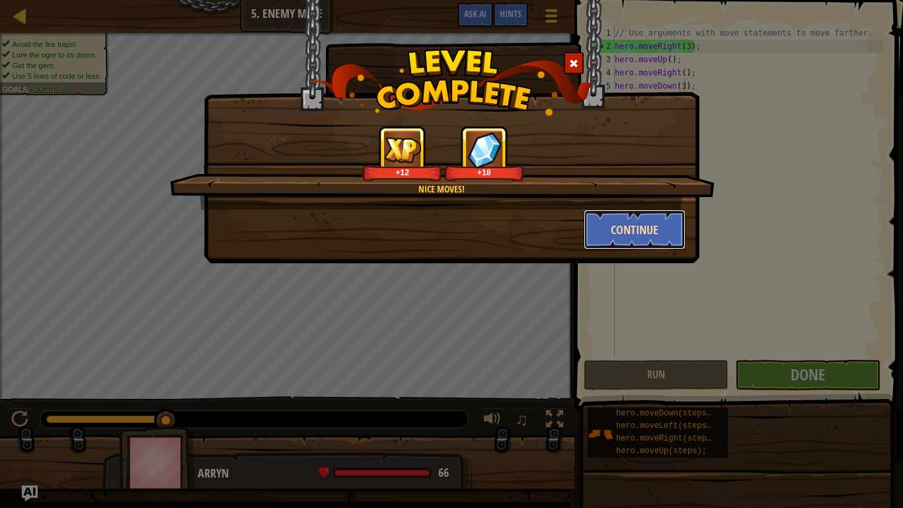
click at [642, 231] on button "Continue" at bounding box center [635, 230] width 102 height 40
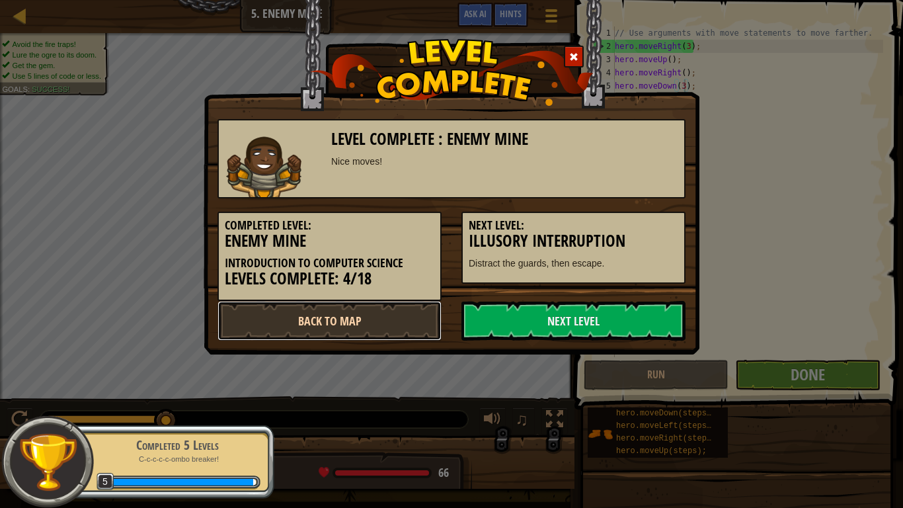
click at [369, 338] on link "Back to Map" at bounding box center [329, 321] width 224 height 40
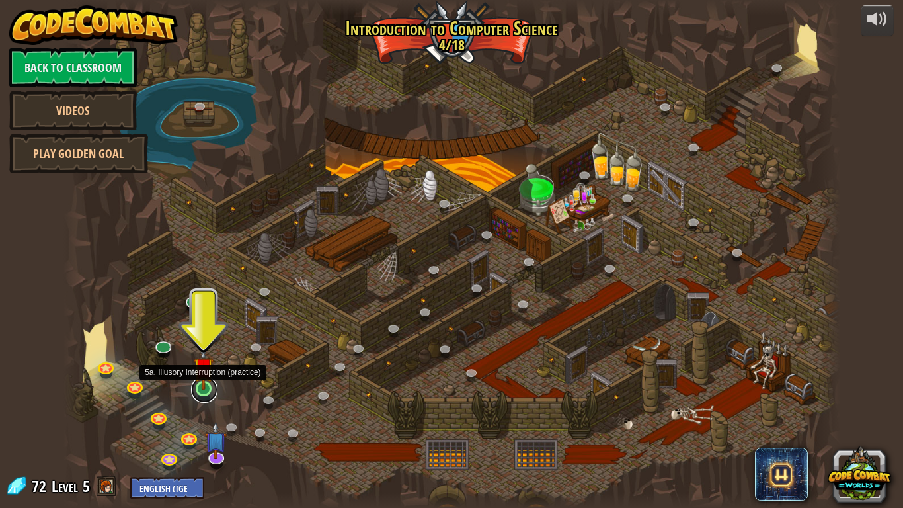
click at [206, 395] on link at bounding box center [204, 389] width 26 height 26
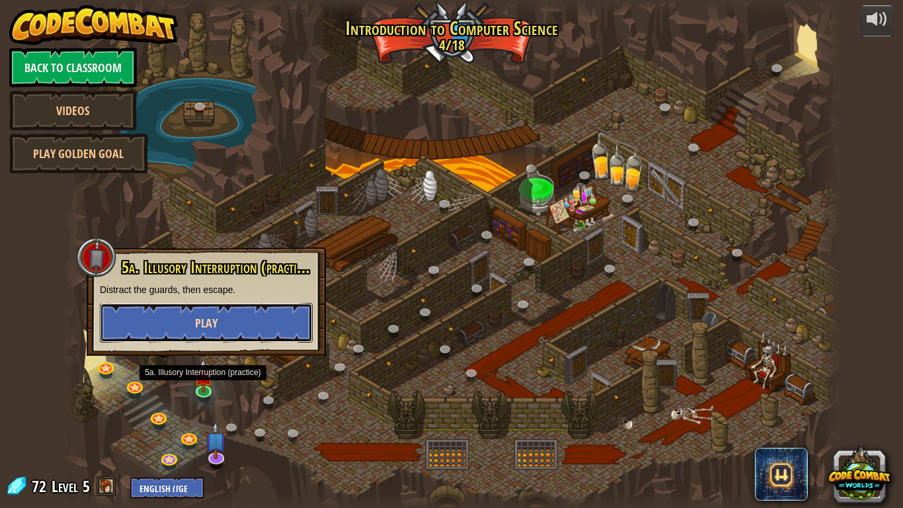
click at [219, 331] on button "Play" at bounding box center [206, 323] width 213 height 40
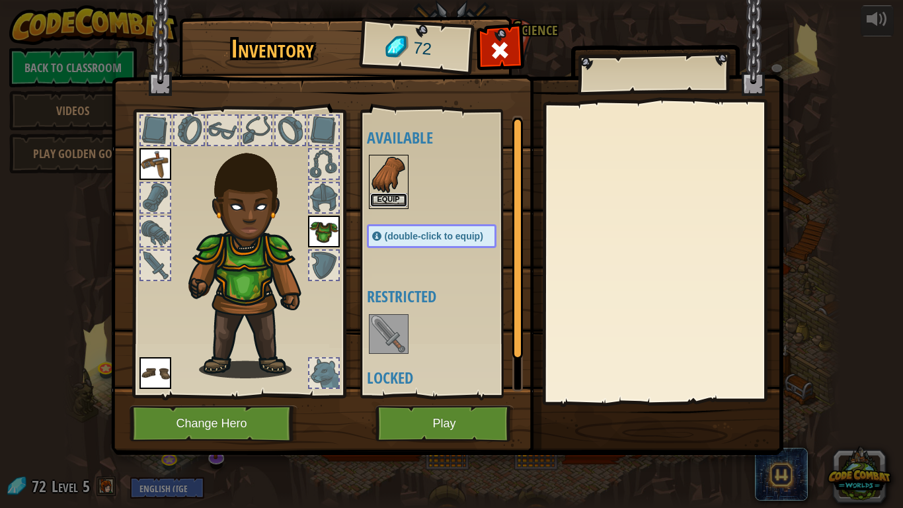
click at [392, 199] on button "Equip" at bounding box center [388, 200] width 37 height 14
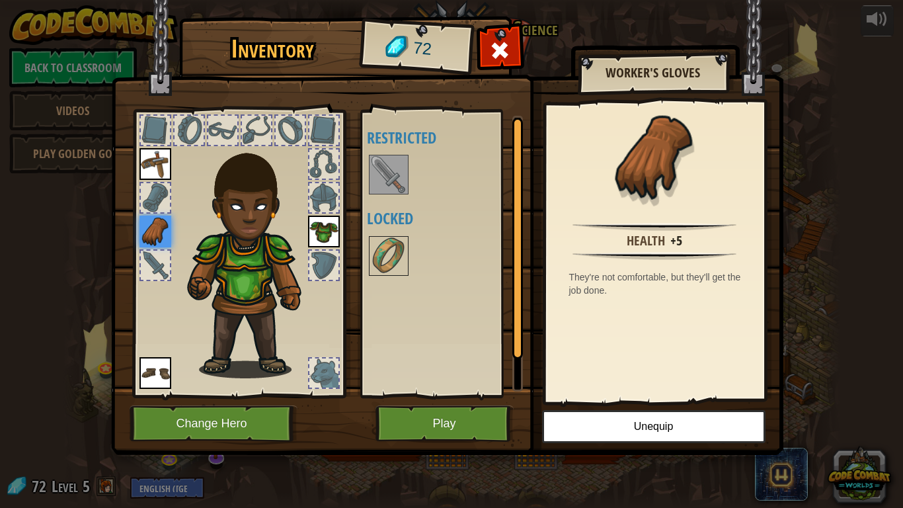
click at [156, 205] on div at bounding box center [155, 197] width 29 height 29
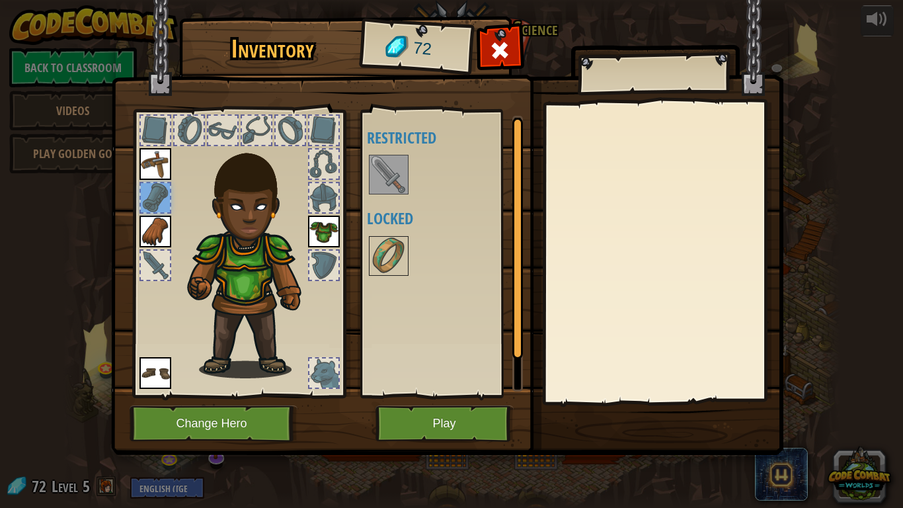
click at [155, 199] on div at bounding box center [155, 197] width 29 height 29
click at [399, 186] on img at bounding box center [388, 174] width 37 height 37
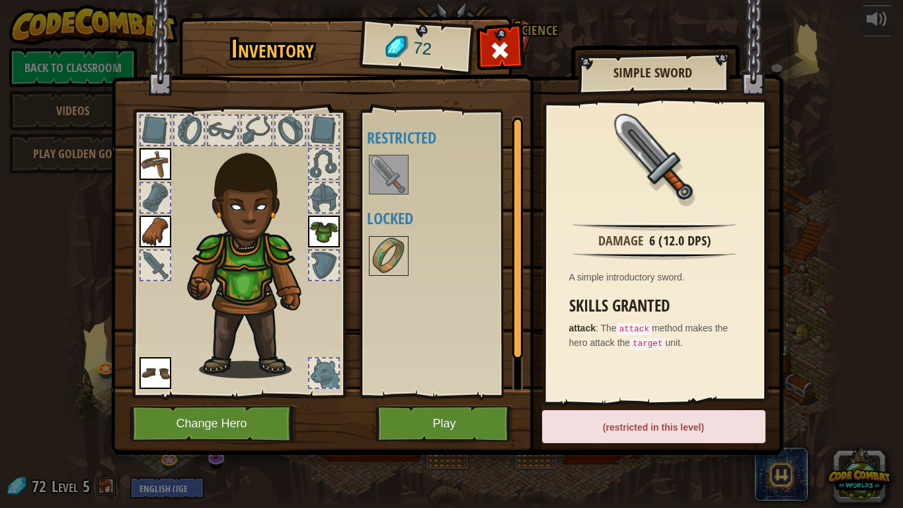
click at [327, 149] on div at bounding box center [323, 163] width 29 height 29
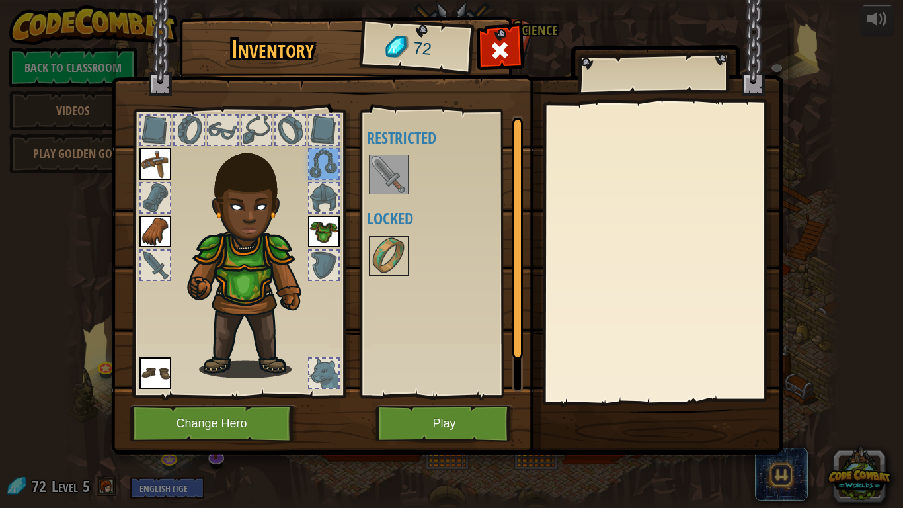
click at [319, 138] on div at bounding box center [323, 130] width 29 height 29
click at [318, 192] on div at bounding box center [323, 197] width 29 height 29
click at [332, 202] on div at bounding box center [323, 197] width 29 height 29
click at [327, 255] on div at bounding box center [323, 264] width 29 height 29
click at [258, 123] on div at bounding box center [256, 130] width 29 height 29
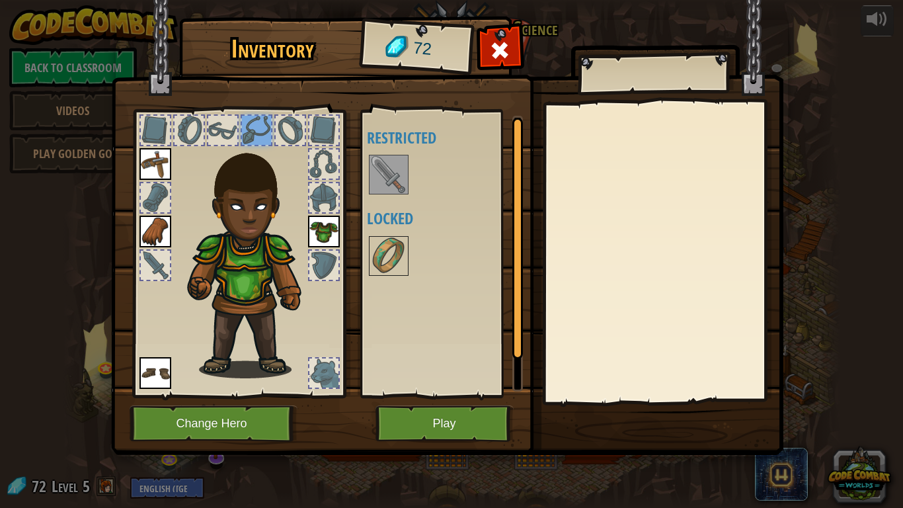
click at [146, 108] on div at bounding box center [239, 249] width 218 height 297
click at [145, 130] on div at bounding box center [155, 130] width 29 height 29
click at [181, 133] on div at bounding box center [188, 130] width 29 height 29
click at [334, 316] on img at bounding box center [244, 241] width 200 height 272
click at [157, 376] on img at bounding box center [155, 373] width 32 height 32
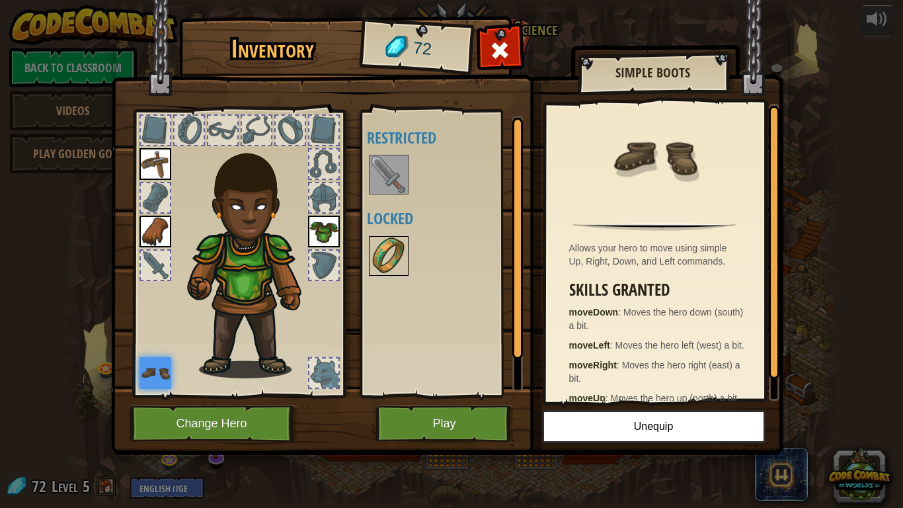
click at [385, 262] on img at bounding box center [388, 255] width 37 height 37
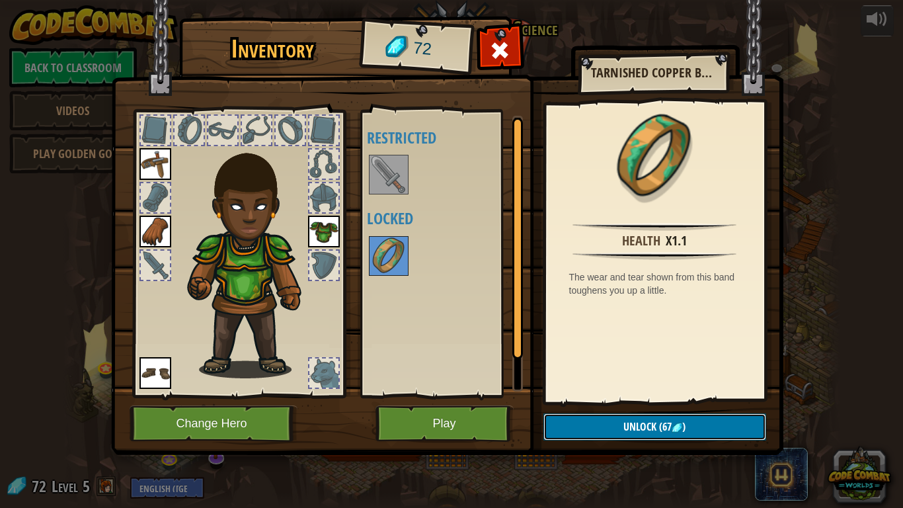
click at [600, 407] on button "Unlock (67 )" at bounding box center [654, 426] width 223 height 27
click at [600, 407] on button "Confirm" at bounding box center [654, 426] width 223 height 27
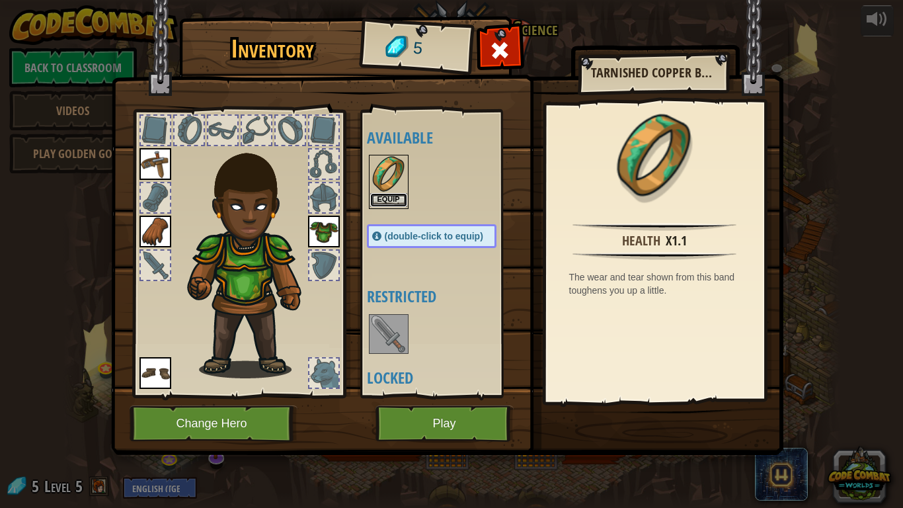
click at [379, 194] on button "Equip" at bounding box center [388, 200] width 37 height 14
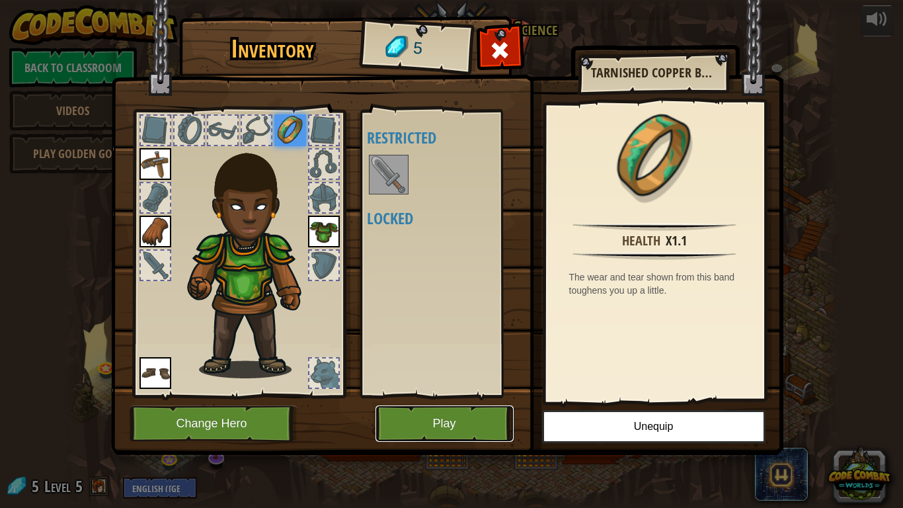
click at [432, 407] on button "Play" at bounding box center [444, 423] width 138 height 36
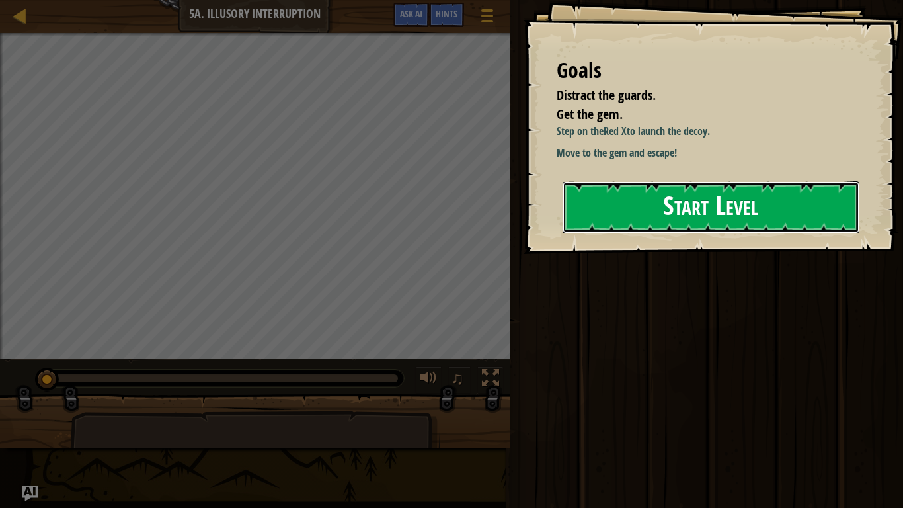
click at [656, 230] on button "Start Level" at bounding box center [710, 207] width 297 height 52
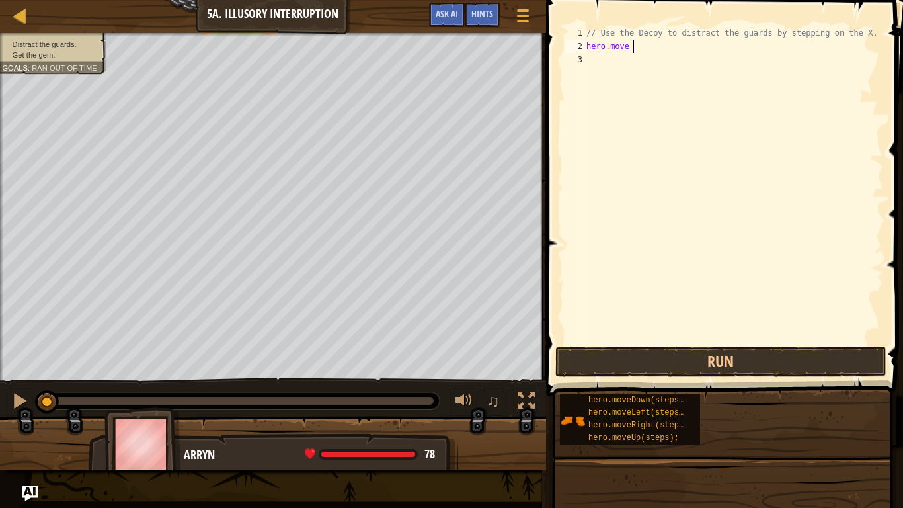
type textarea "hero.move ri"
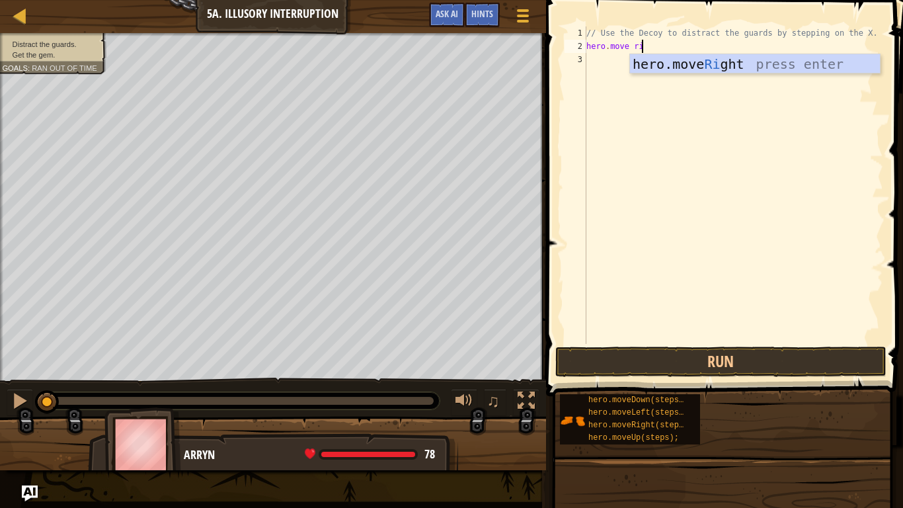
scroll to position [6, 7]
click at [769, 70] on div "hero.move Ri ght press enter" at bounding box center [755, 83] width 250 height 59
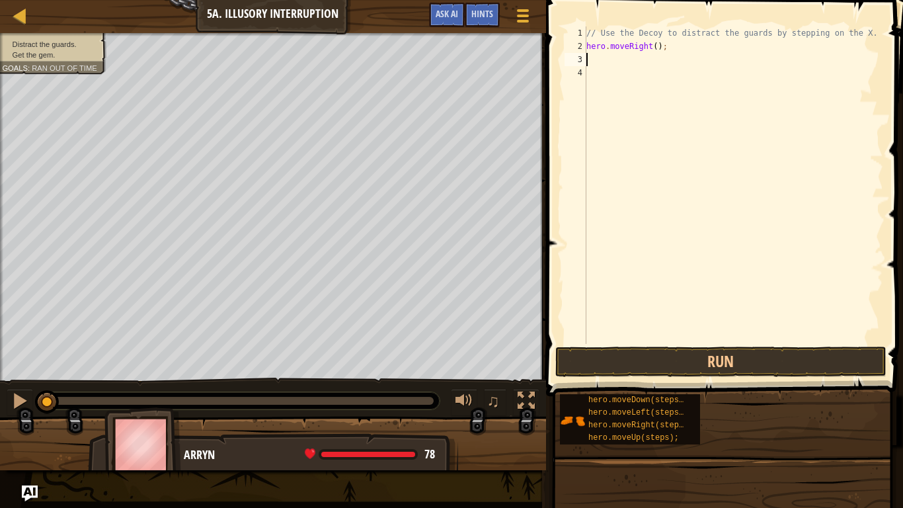
scroll to position [6, 0]
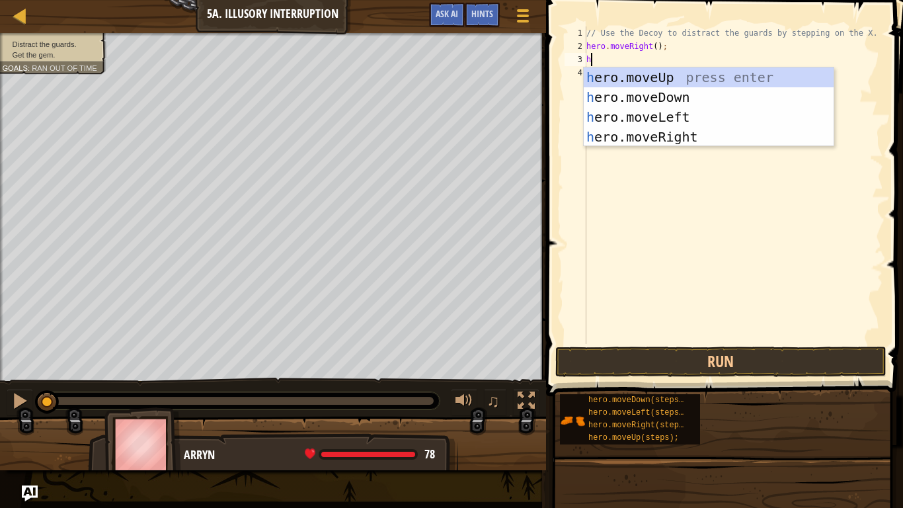
type textarea "her"
click at [639, 95] on div "her o.moveUp press enter her o.moveDown press enter her o.moveLeft press enter …" at bounding box center [709, 126] width 250 height 119
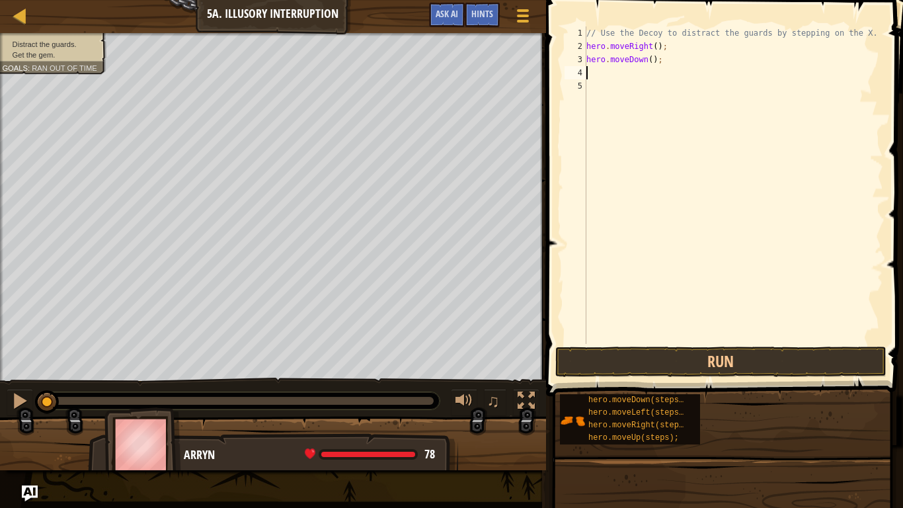
scroll to position [6, 0]
click at [650, 61] on div "// Use the Decoy to distract the guards by stepping on the X. hero . moveRight …" at bounding box center [733, 198] width 299 height 344
click at [705, 364] on button "Run" at bounding box center [720, 361] width 331 height 30
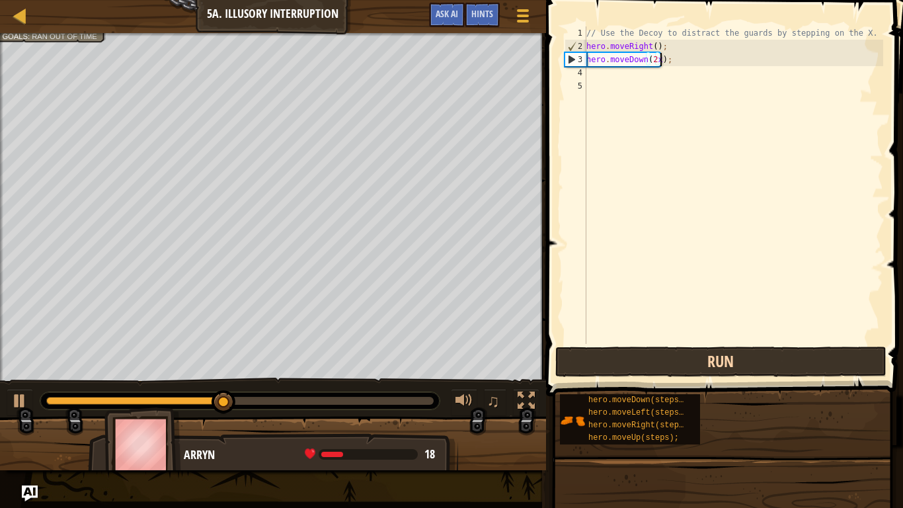
scroll to position [6, 11]
type textarea "hero.moveDown(2);"
click at [713, 352] on button "Run" at bounding box center [720, 361] width 331 height 30
click at [808, 360] on button "Run" at bounding box center [720, 361] width 331 height 30
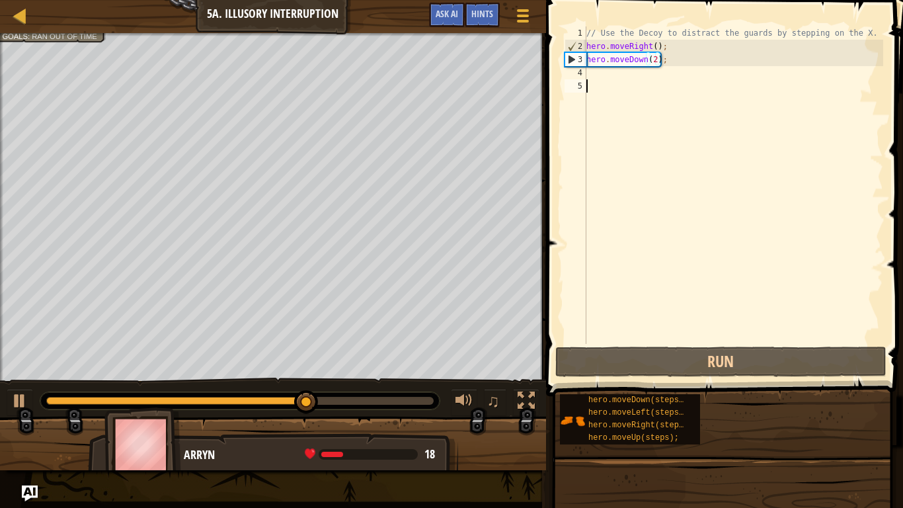
click at [602, 83] on div "// Use the Decoy to distract the guards by stepping on the X. hero . moveRight …" at bounding box center [733, 198] width 299 height 344
click at [598, 73] on div "// Use the Decoy to distract the guards by stepping on the X. hero . moveRight …" at bounding box center [733, 198] width 299 height 344
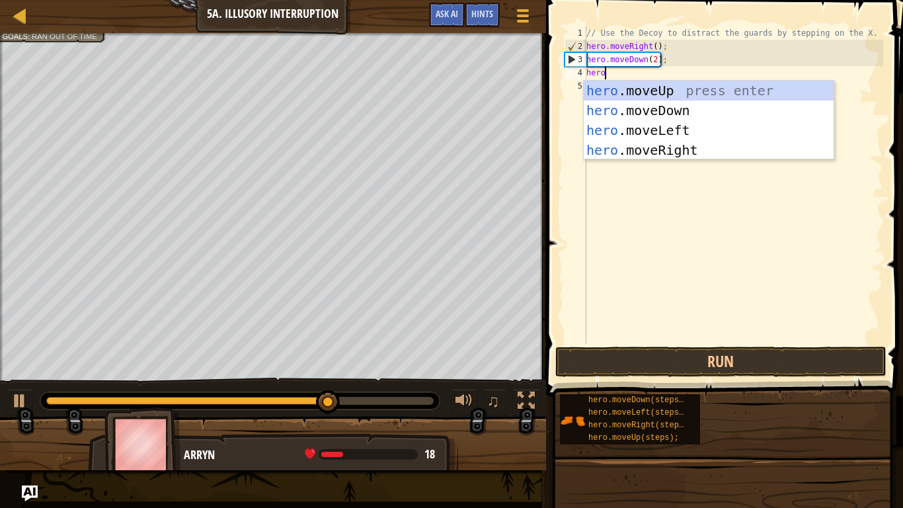
type textarea "hero."
click at [656, 155] on div "hero. moveUp press enter hero. moveDown press enter hero. moveLeft press enter …" at bounding box center [709, 140] width 250 height 119
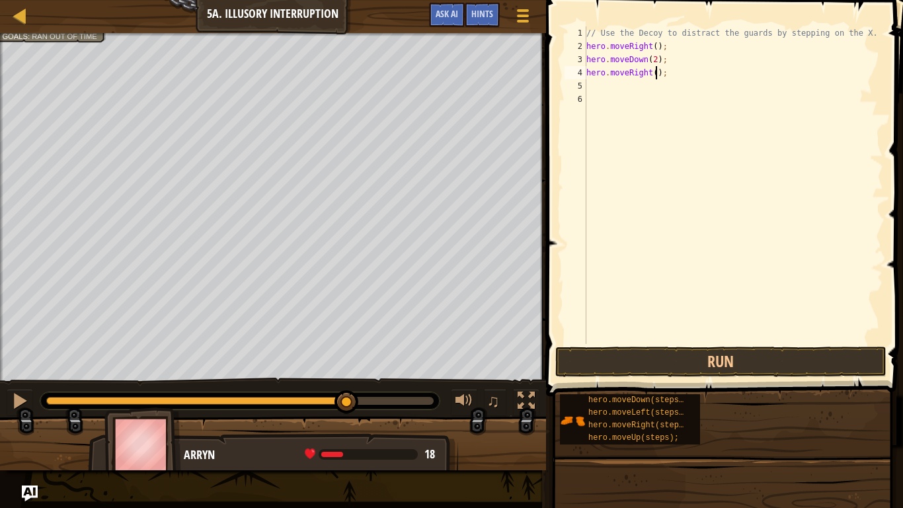
click at [656, 78] on div "// Use the Decoy to distract the guards by stepping on the X. hero . moveRight …" at bounding box center [733, 198] width 299 height 344
type textarea "hero.moveRight(3);"
click at [596, 86] on div "// Use the Decoy to distract the guards by stepping on the X. hero . moveRight …" at bounding box center [733, 198] width 299 height 344
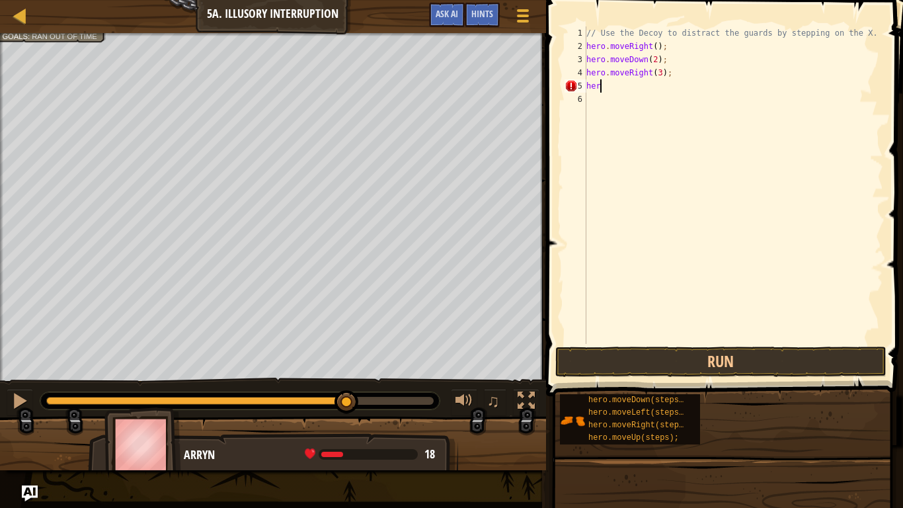
type textarea "h"
click at [640, 375] on button "Run" at bounding box center [720, 361] width 331 height 30
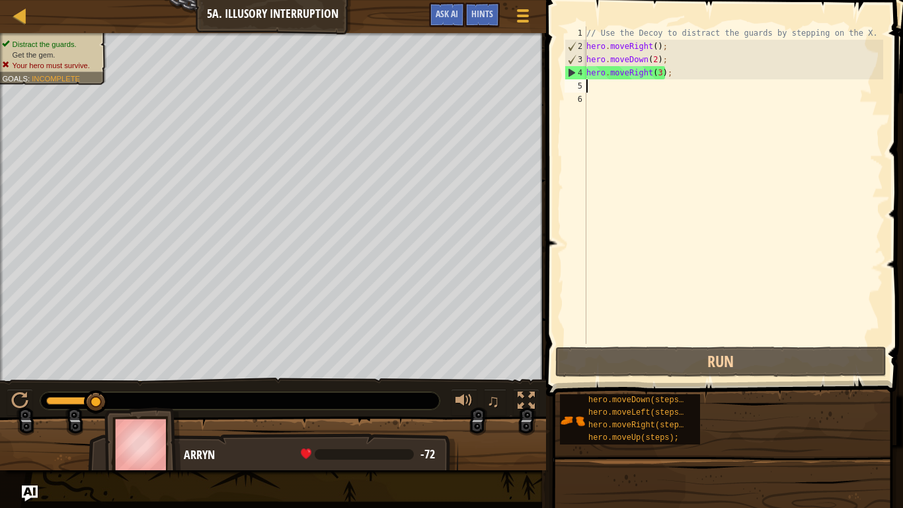
click at [679, 81] on div "// Use the Decoy to distract the guards by stepping on the X. hero . moveRight …" at bounding box center [733, 198] width 299 height 344
click at [649, 74] on div "// Use the Decoy to distract the guards by stepping on the X. hero . moveRight …" at bounding box center [733, 198] width 299 height 344
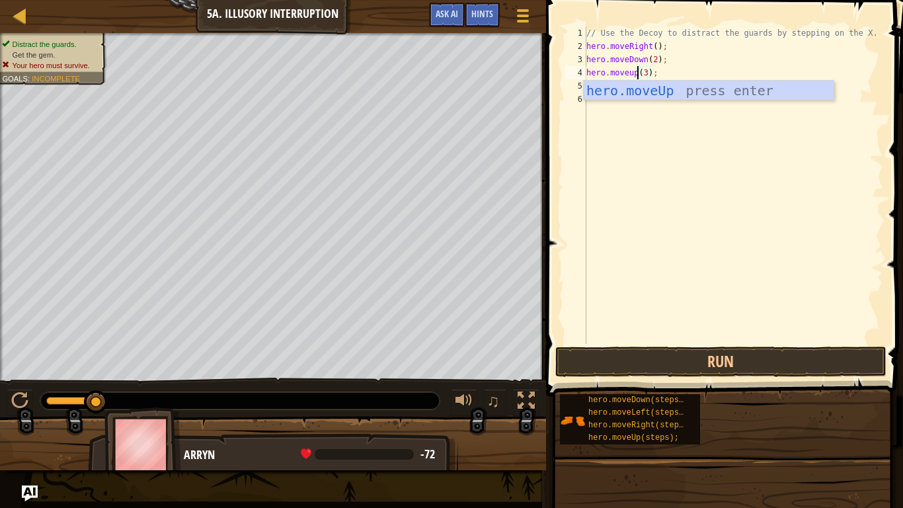
scroll to position [6, 7]
click at [636, 98] on div "hero.moveUp press enter" at bounding box center [709, 110] width 250 height 59
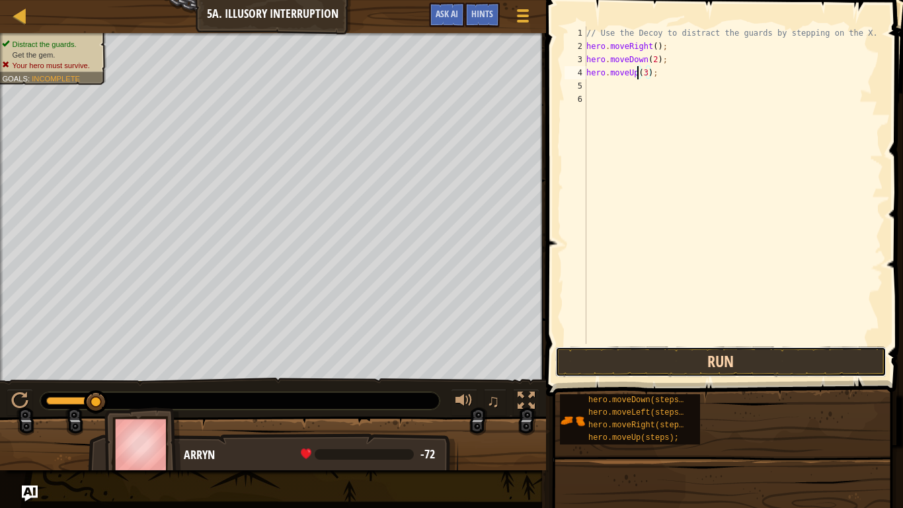
click at [732, 364] on button "Run" at bounding box center [720, 361] width 331 height 30
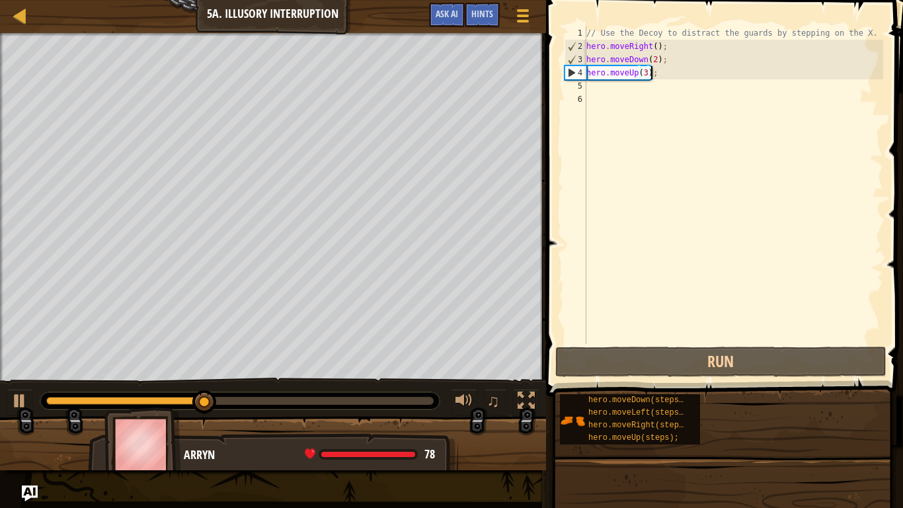
click at [649, 74] on div "// Use the Decoy to distract the guards by stepping on the X. hero . moveRight …" at bounding box center [733, 198] width 299 height 344
click at [645, 75] on div "// Use the Decoy to distract the guards by stepping on the X. hero . moveRight …" at bounding box center [733, 198] width 299 height 344
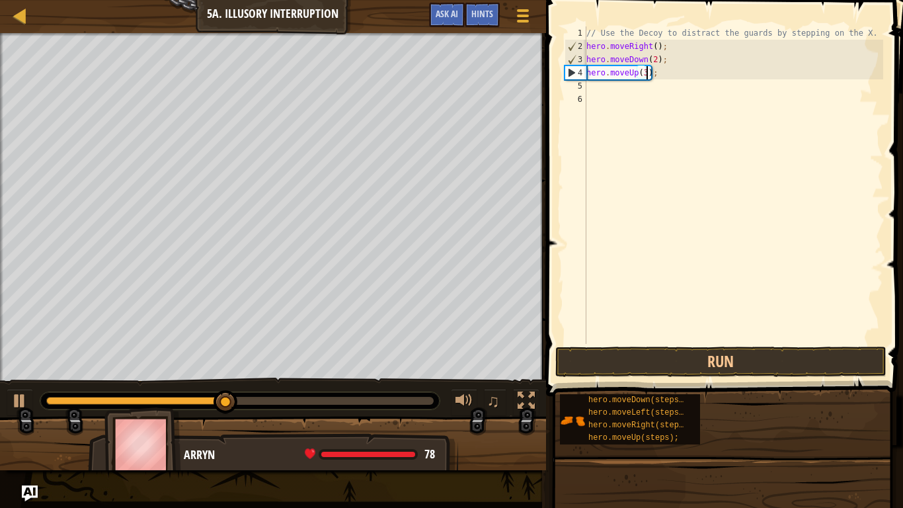
type textarea "hero.moveUp(3);"
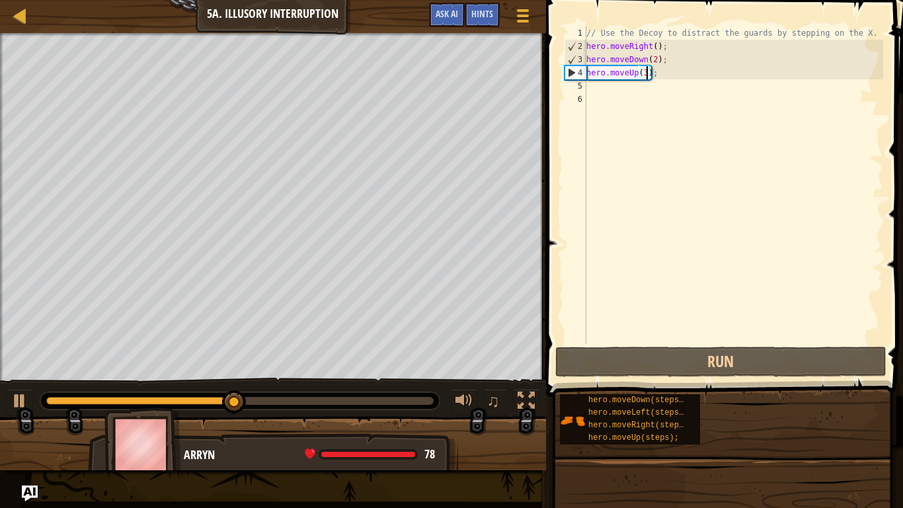
click at [595, 83] on div "// Use the Decoy to distract the guards by stepping on the X. hero . moveRight …" at bounding box center [733, 198] width 299 height 344
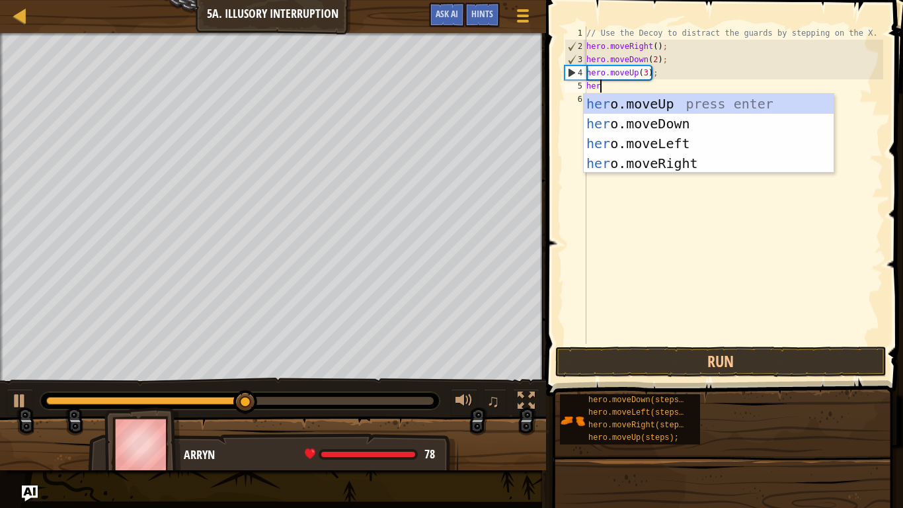
scroll to position [6, 1]
type textarea "hero"
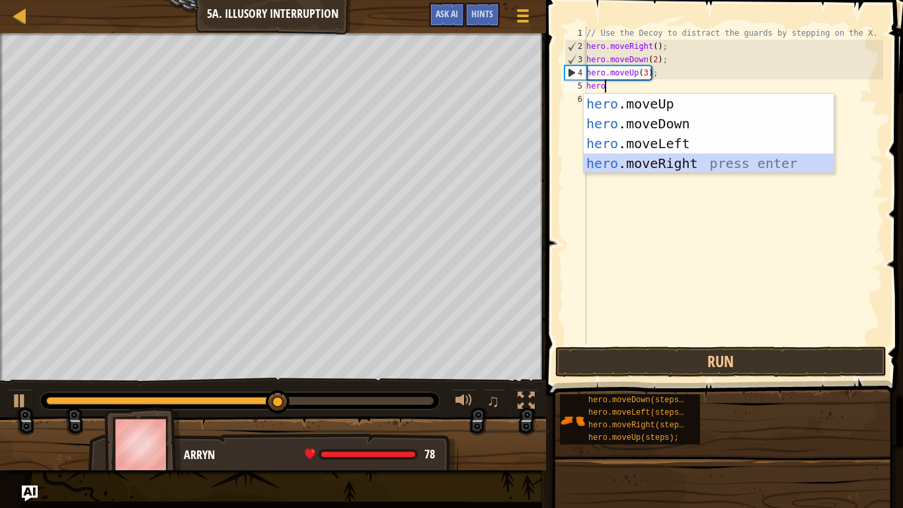
click at [640, 157] on div "hero .moveUp press enter hero .moveDown press enter hero .moveLeft press enter …" at bounding box center [709, 153] width 250 height 119
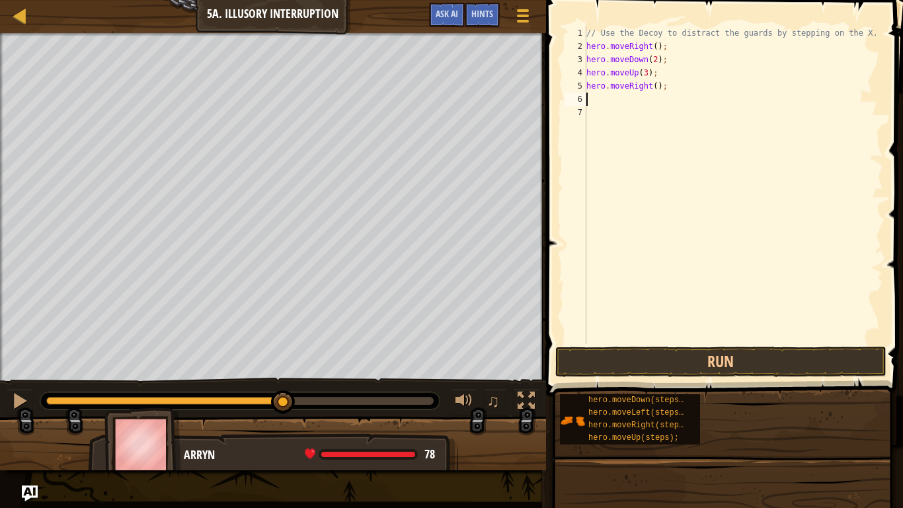
click at [657, 91] on div "// Use the Decoy to distract the guards by stepping on the X. hero . moveRight …" at bounding box center [733, 198] width 299 height 344
type textarea "hero.moveRight(3);"
click at [708, 354] on button "Run" at bounding box center [720, 361] width 331 height 30
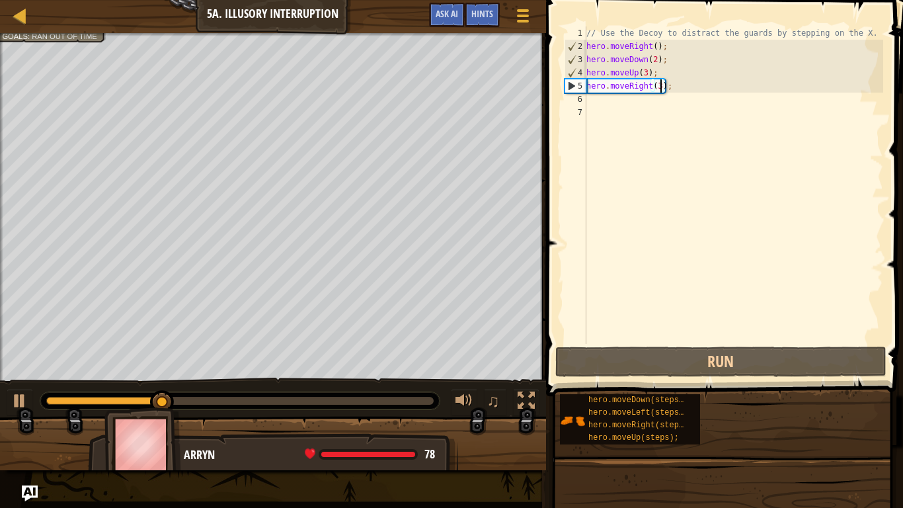
click at [592, 106] on div "// Use the Decoy to distract the guards by stepping on the X. hero . moveRight …" at bounding box center [733, 198] width 299 height 344
click at [592, 99] on div "// Use the Decoy to distract the guards by stepping on the X. hero . moveRight …" at bounding box center [733, 198] width 299 height 344
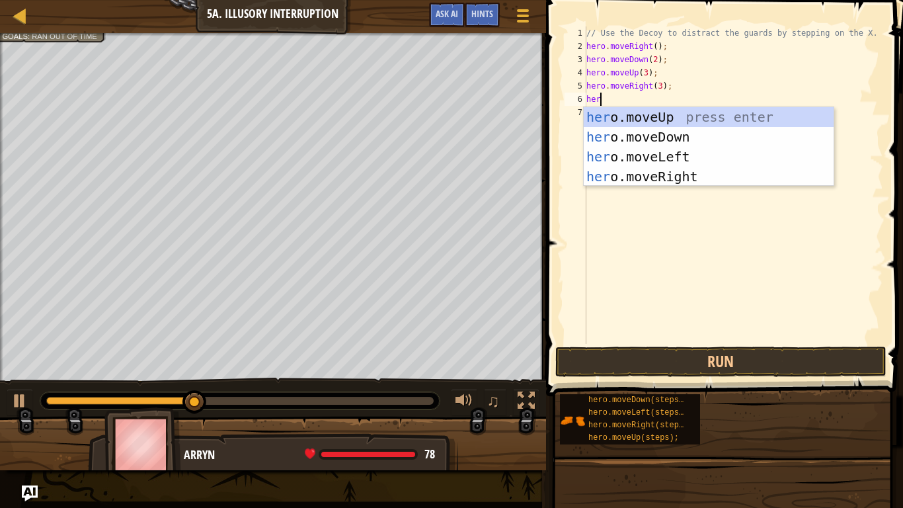
scroll to position [6, 1]
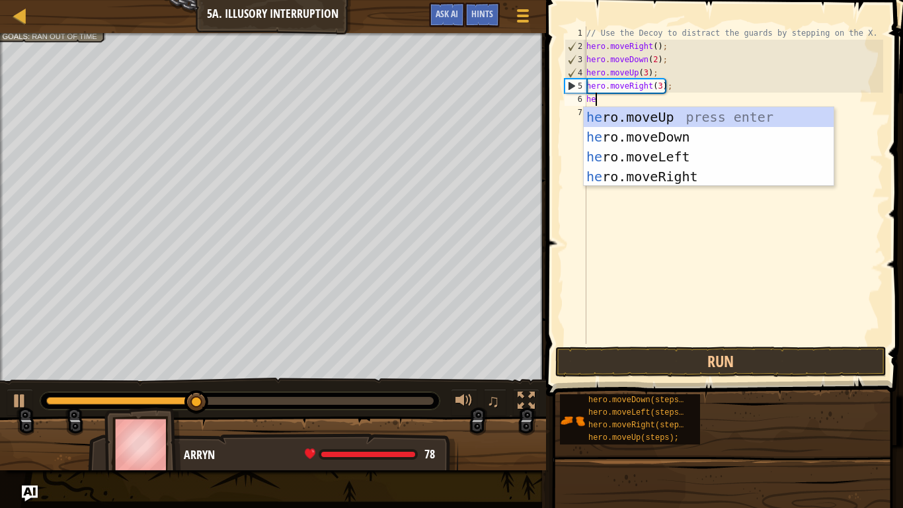
type textarea "h"
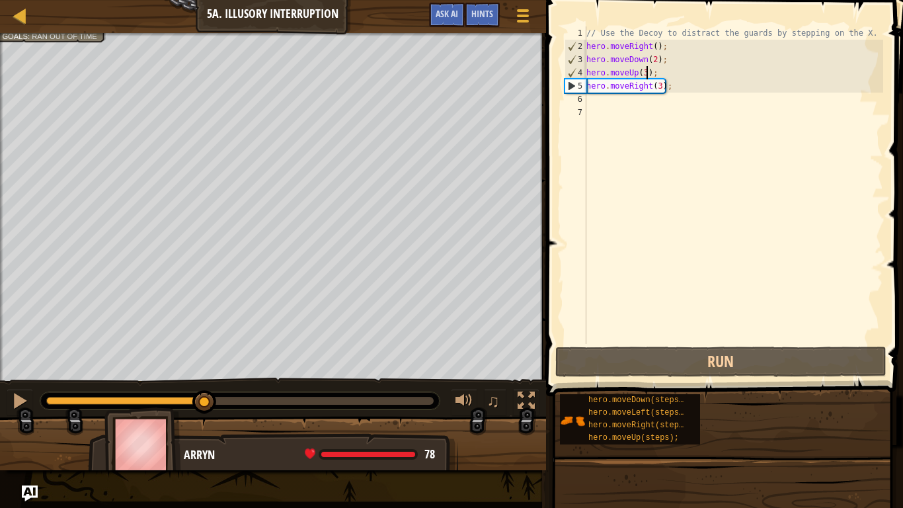
click at [646, 73] on div "// Use the Decoy to distract the guards by stepping on the X. hero . moveRight …" at bounding box center [733, 198] width 299 height 344
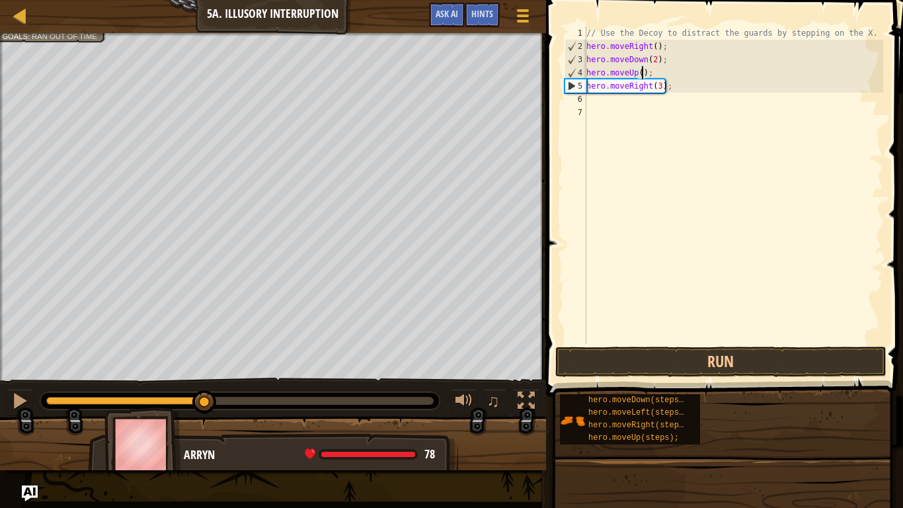
scroll to position [6, 9]
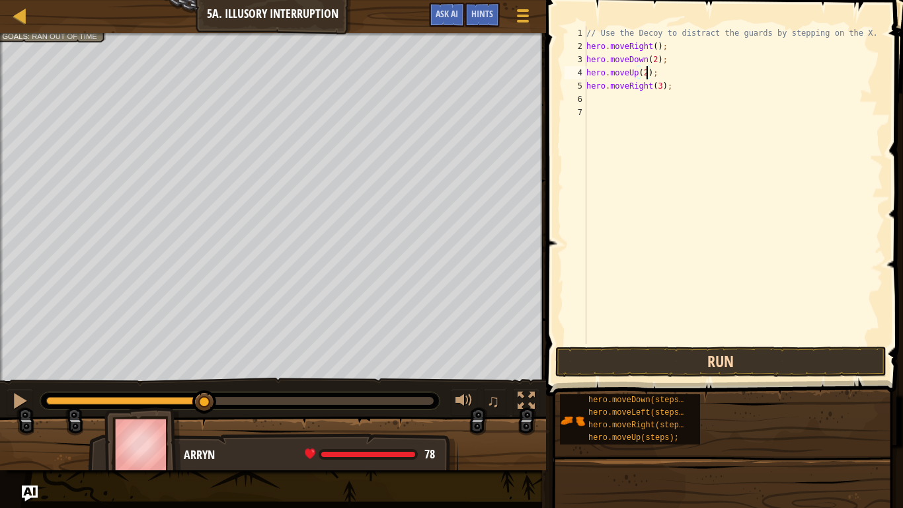
type textarea "hero.moveUp(2);"
click at [686, 364] on button "Run" at bounding box center [720, 361] width 331 height 30
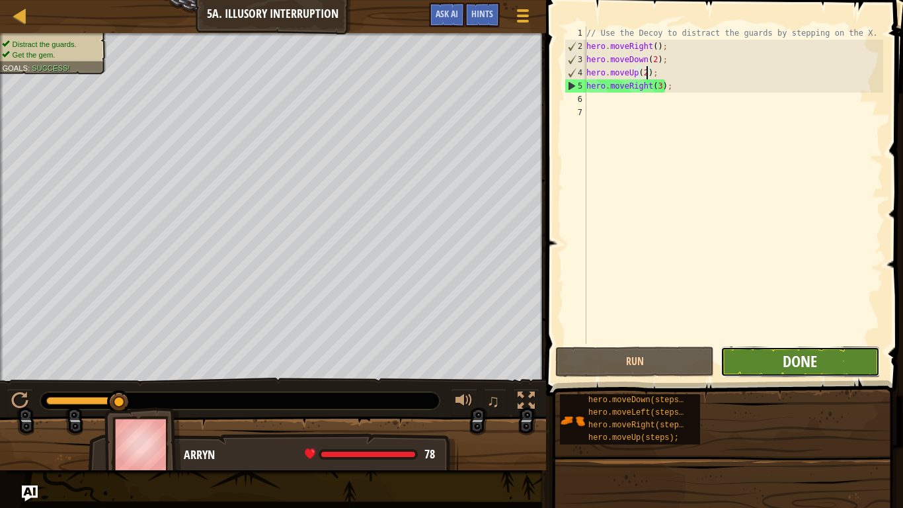
click at [783, 369] on span "Done" at bounding box center [800, 360] width 34 height 21
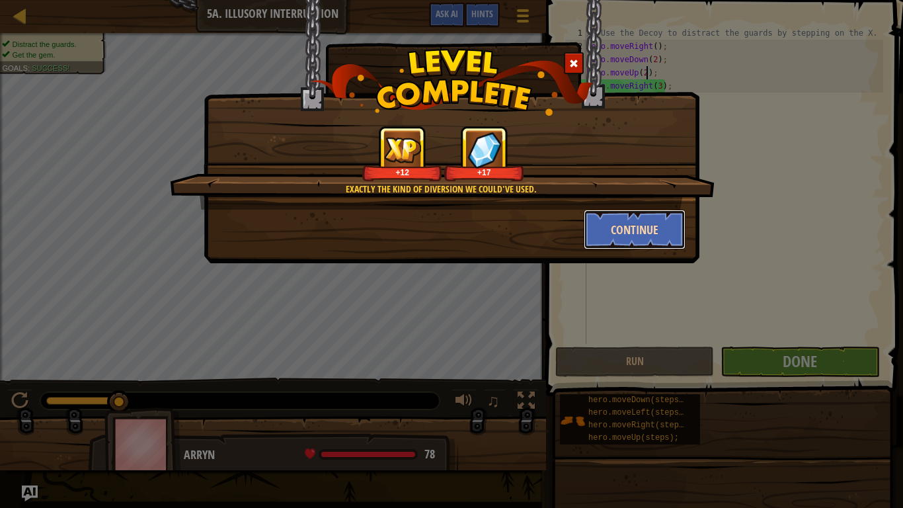
click at [650, 226] on button "Continue" at bounding box center [635, 230] width 102 height 40
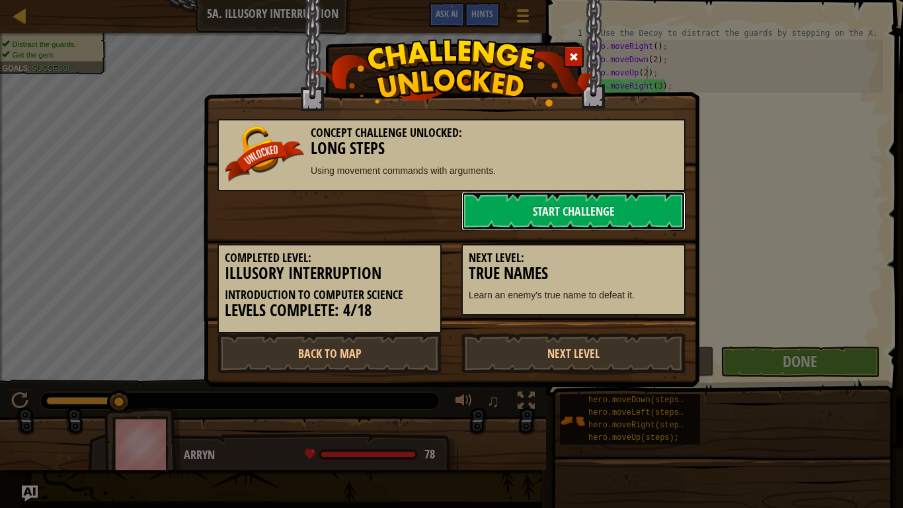
click at [650, 226] on link "Start Challenge" at bounding box center [573, 211] width 224 height 40
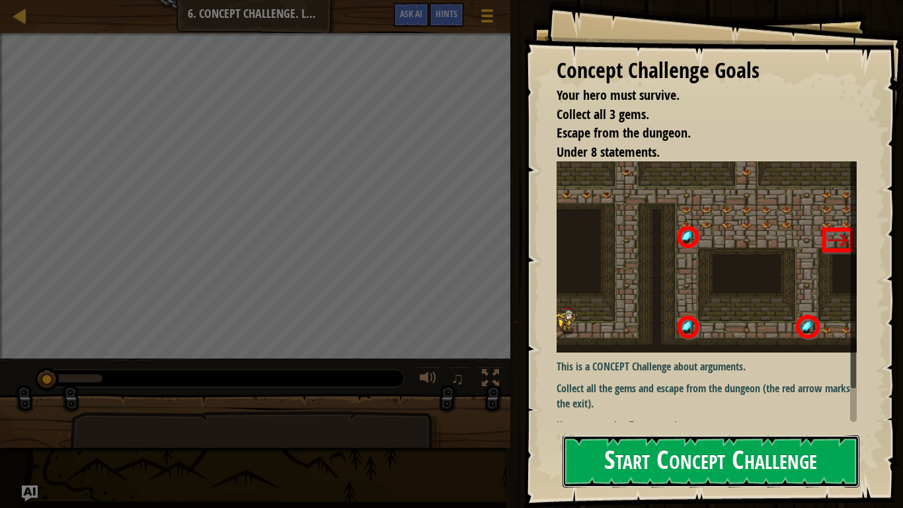
click at [616, 407] on button "Start Concept Challenge" at bounding box center [710, 461] width 297 height 52
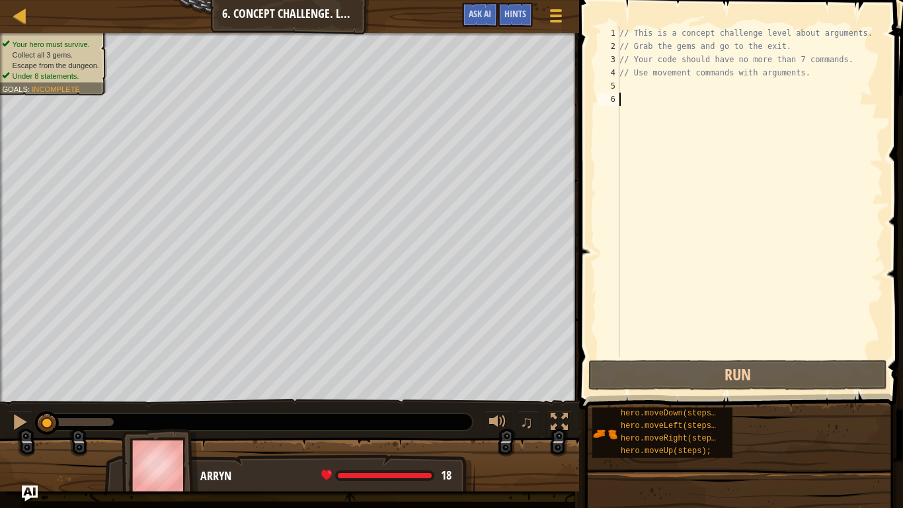
click at [617, 30] on div "1" at bounding box center [608, 32] width 22 height 13
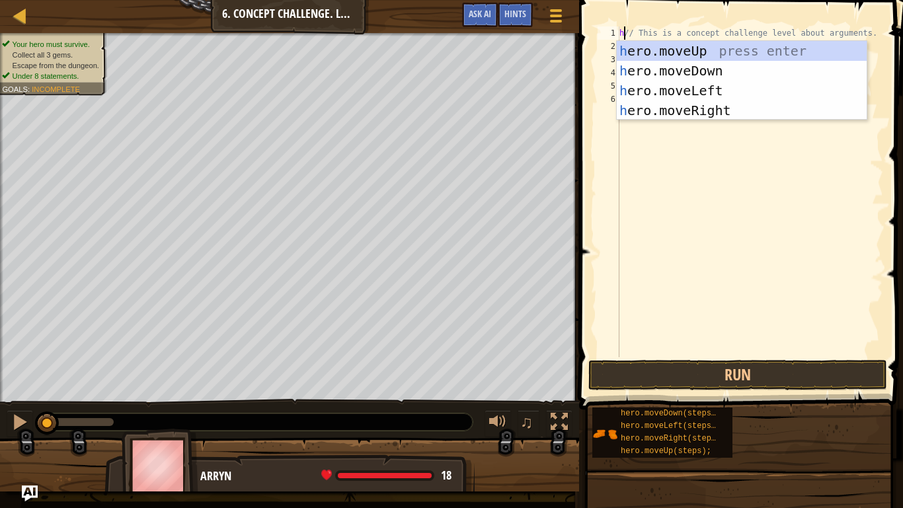
type textarea "her// This is a concept challenge level about arguments."
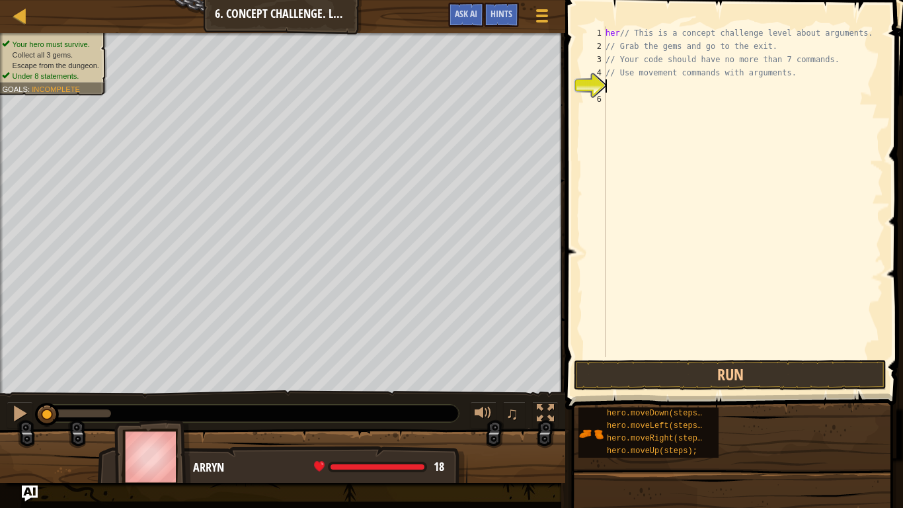
click at [618, 34] on div "her // This is a concept challenge level about arguments. // Grab the gems and …" at bounding box center [743, 204] width 280 height 357
type textarea "// This is a concept challenge level about arguments."
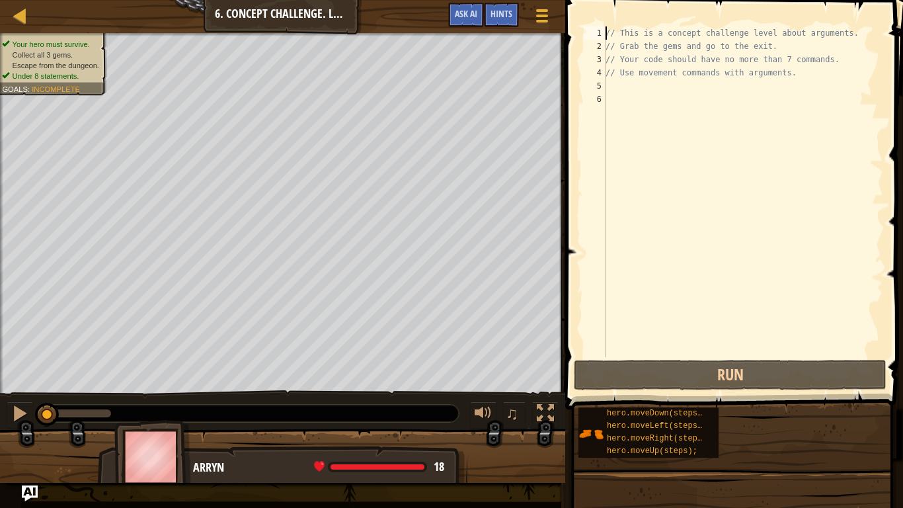
click at [605, 85] on div "5" at bounding box center [595, 85] width 22 height 13
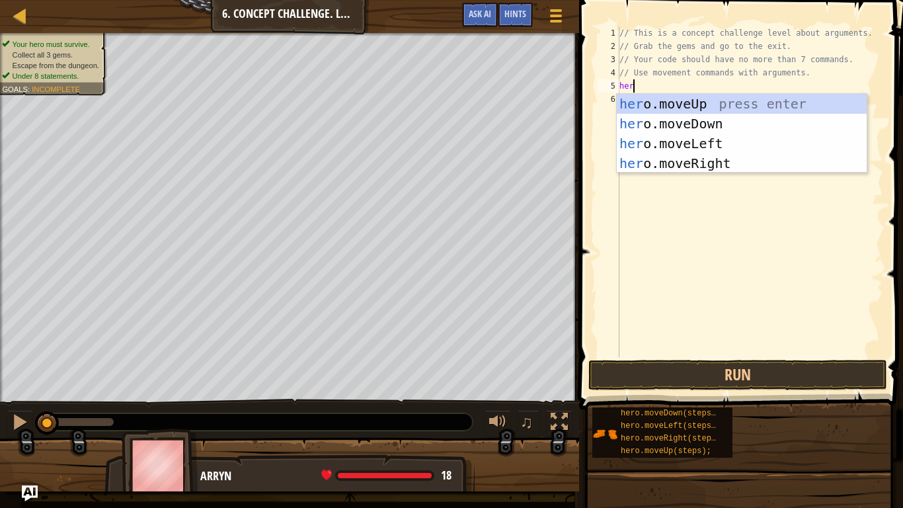
scroll to position [6, 2]
type textarea "hero"
click at [652, 109] on div "hero .moveUp press enter hero .moveDown press enter hero .moveLeft press enter …" at bounding box center [742, 153] width 250 height 119
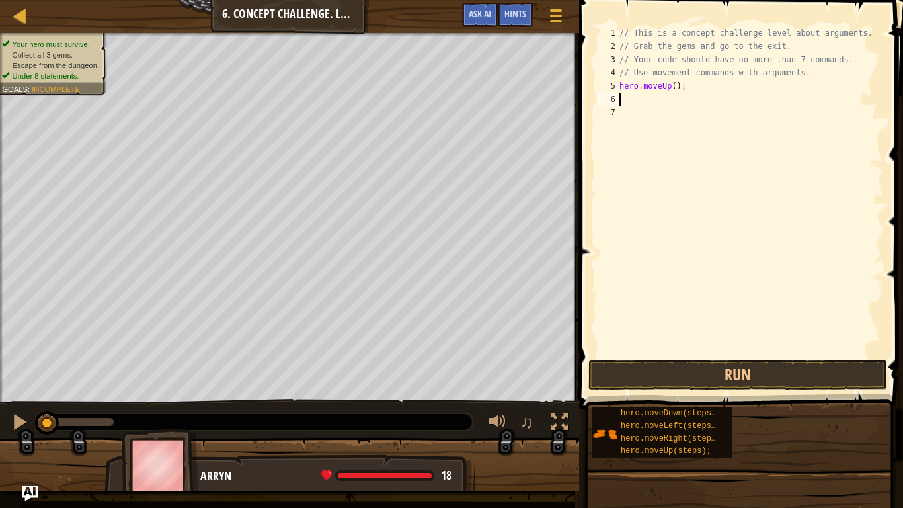
click at [675, 95] on div "// This is a concept challenge level about arguments. // Grab the gems and go t…" at bounding box center [750, 204] width 266 height 357
click at [672, 89] on div "// This is a concept challenge level about arguments. // Grab the gems and go t…" at bounding box center [750, 204] width 266 height 357
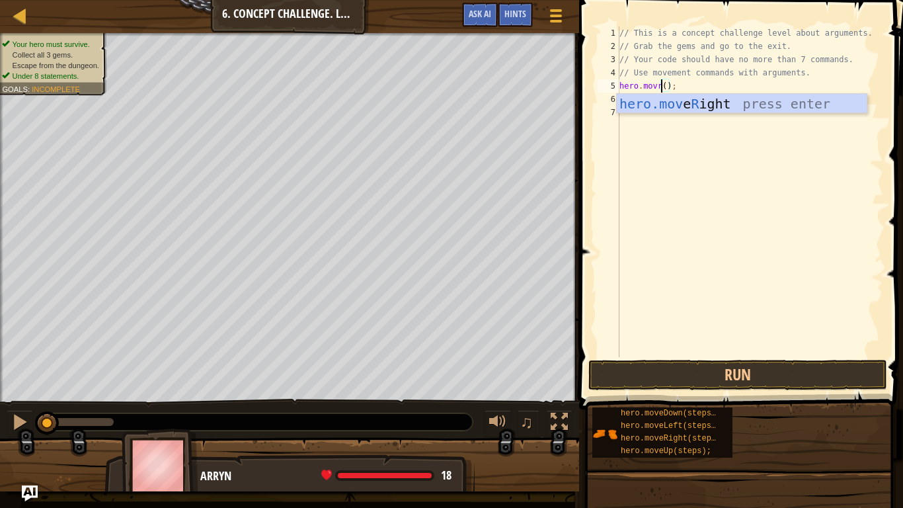
scroll to position [6, 7]
click at [696, 106] on div "hero.mov e R ight press enter" at bounding box center [742, 123] width 250 height 59
type textarea "hero.moveRight();"
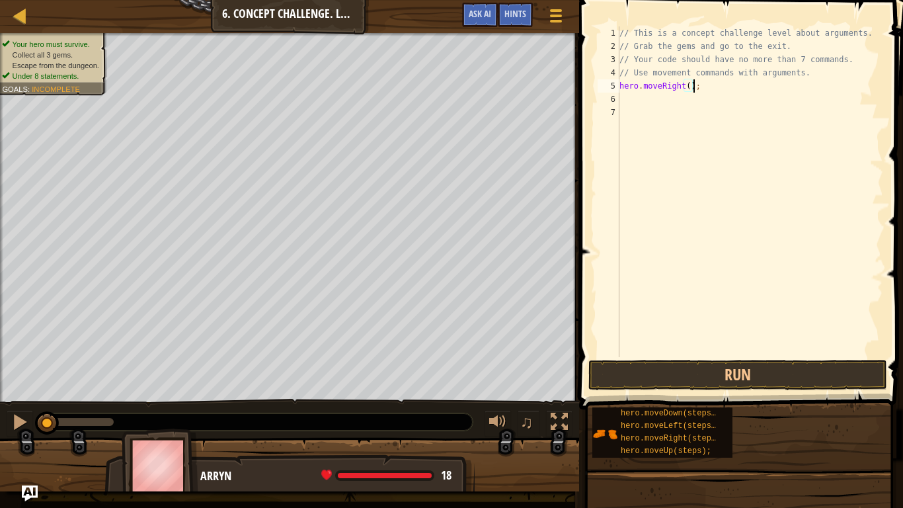
click at [637, 96] on div "// This is a concept challenge level about arguments. // Grab the gems and go t…" at bounding box center [750, 204] width 266 height 357
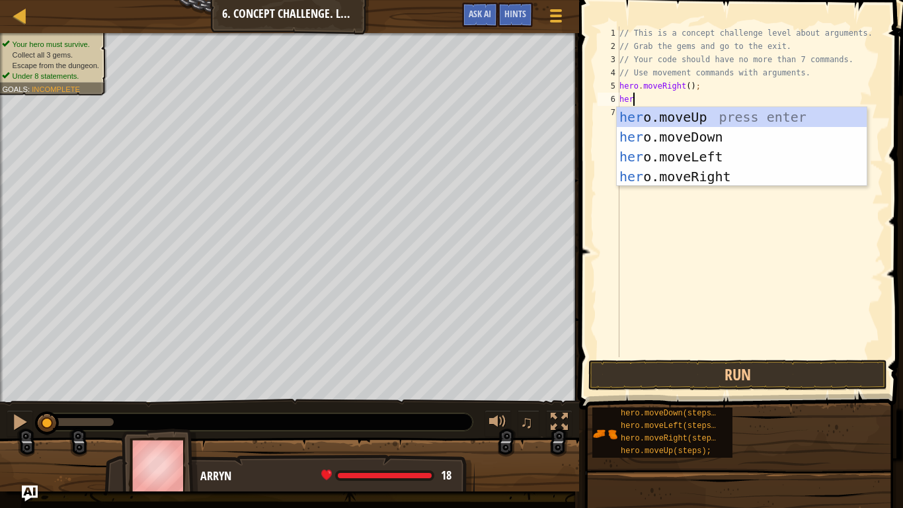
type textarea "hero"
click at [677, 123] on div "hero .moveUp press enter hero .moveDown press enter hero .moveLeft press enter …" at bounding box center [742, 166] width 250 height 119
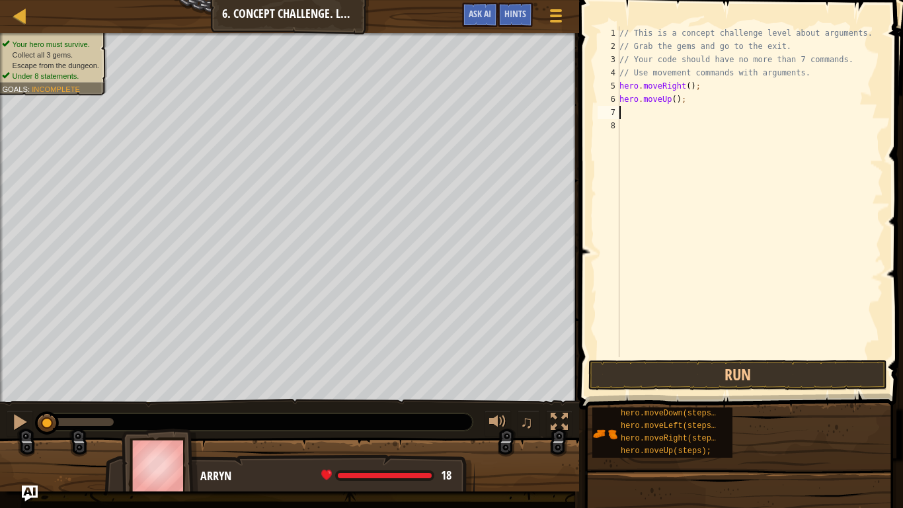
click at [672, 102] on div "// This is a concept challenge level about arguments. // Grab the gems and go t…" at bounding box center [750, 204] width 266 height 357
click at [675, 104] on div "// This is a concept challenge level about arguments. // Grab the gems and go t…" at bounding box center [750, 204] width 266 height 357
type textarea "hero.moveUp(3);"
click at [633, 114] on div "// This is a concept challenge level about arguments. // Grab the gems and go t…" at bounding box center [750, 204] width 266 height 357
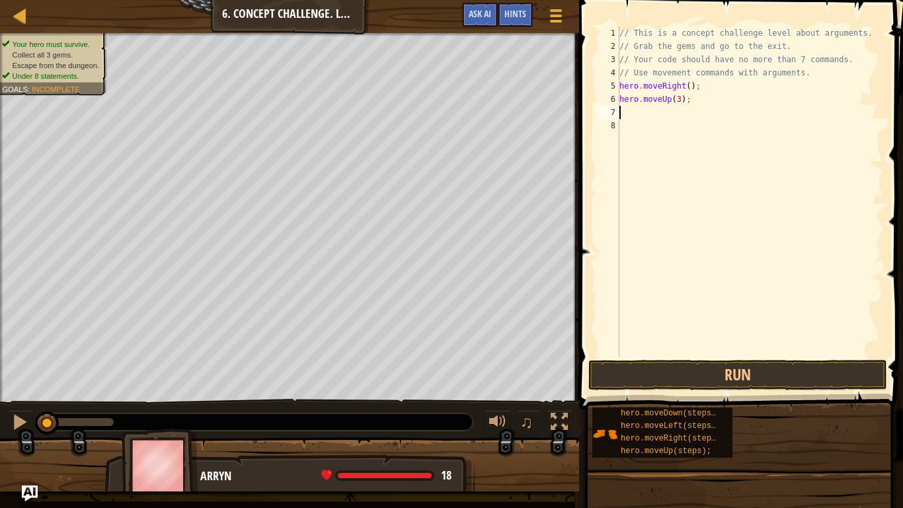
scroll to position [6, 0]
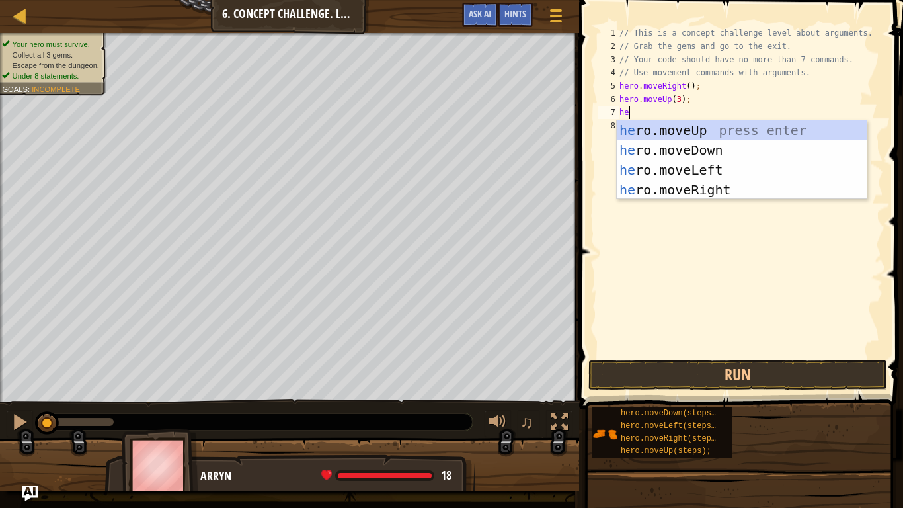
type textarea "her"
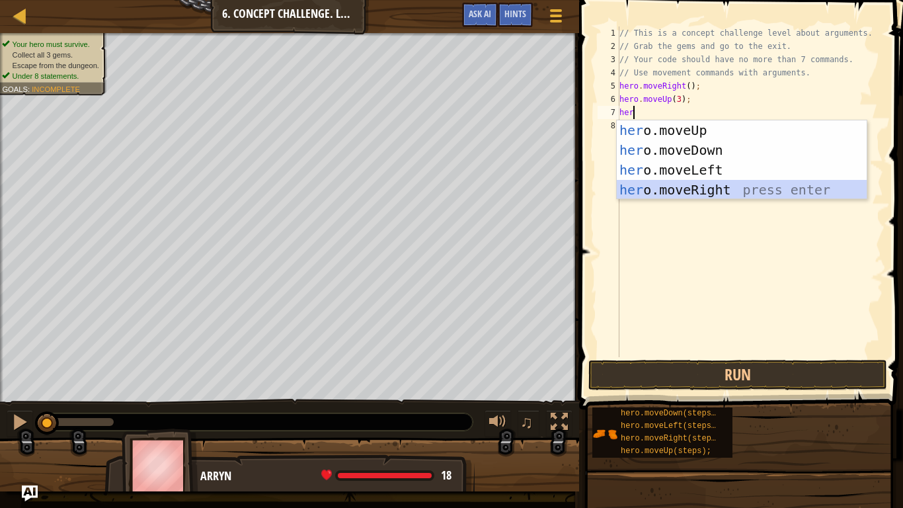
click at [689, 198] on div "her o.moveUp press enter her o.moveDown press enter her o.moveLeft press enter …" at bounding box center [742, 179] width 250 height 119
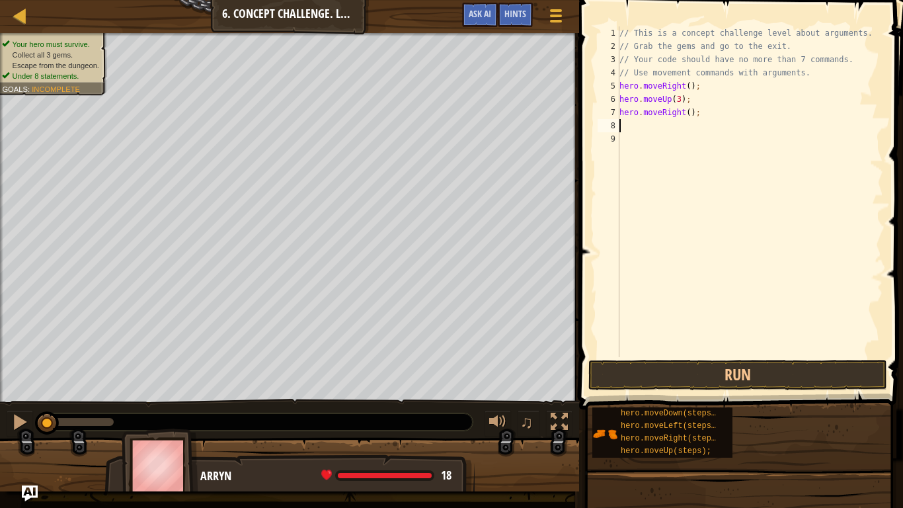
click at [689, 115] on div "// This is a concept challenge level about arguments. // Grab the gems and go t…" at bounding box center [750, 204] width 266 height 357
type textarea "hero.moveRight(2);"
click at [629, 126] on div "// This is a concept challenge level about arguments. // Grab the gems and go t…" at bounding box center [750, 204] width 266 height 357
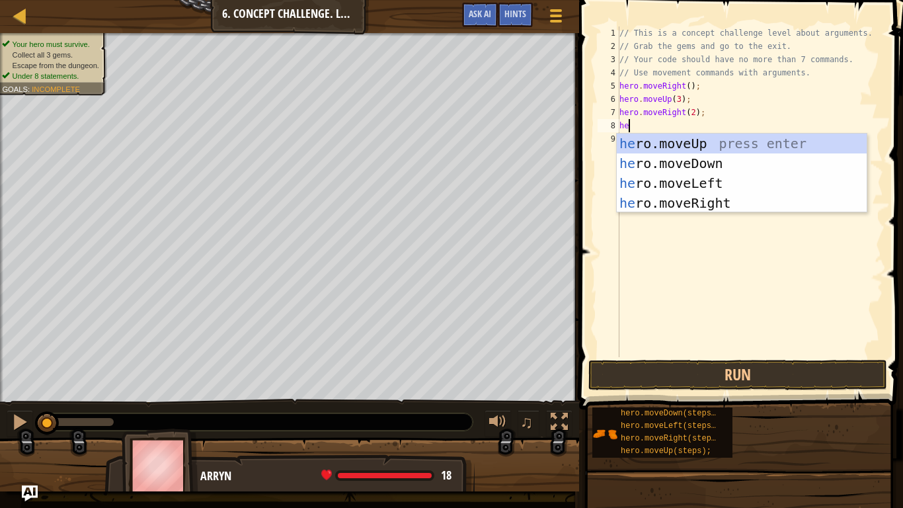
scroll to position [6, 2]
type textarea "hero"
click at [700, 169] on div "hero .moveUp press enter hero .moveDown press enter hero .moveLeft press enter …" at bounding box center [742, 193] width 250 height 119
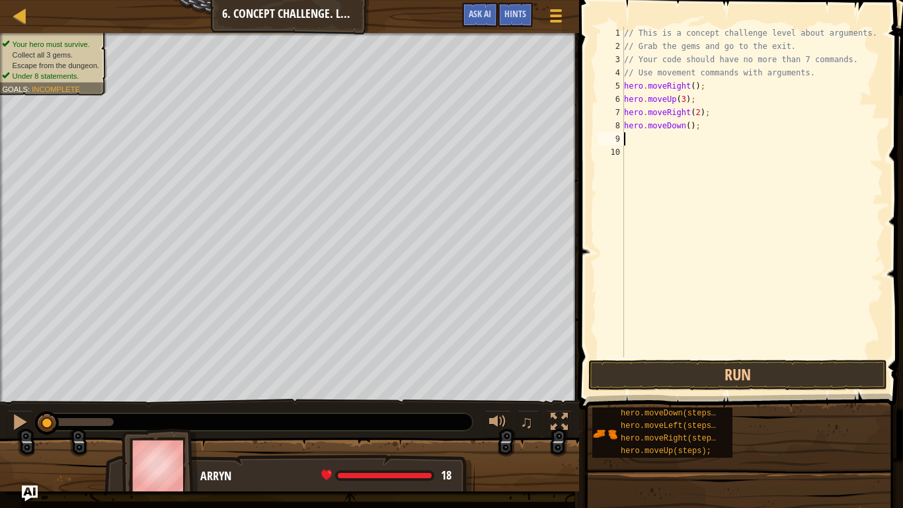
click at [689, 131] on div "// This is a concept challenge level about arguments. // Grab the gems and go t…" at bounding box center [752, 204] width 262 height 357
type textarea "hero.moveDown(1);"
click at [672, 139] on div "// This is a concept challenge level about arguments. // Grab the gems and go t…" at bounding box center [752, 204] width 262 height 357
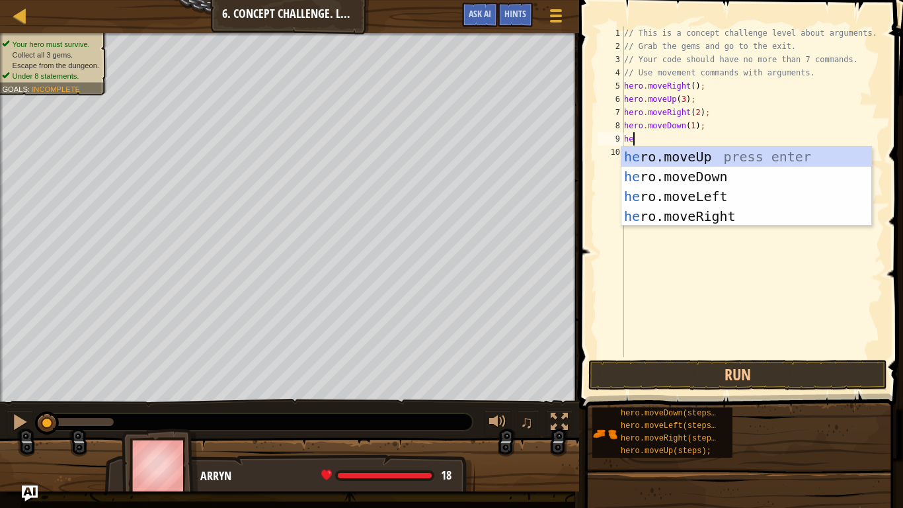
type textarea "hero"
click at [682, 200] on div "hero .moveUp press enter hero .moveDown press enter hero .moveLeft press enter …" at bounding box center [746, 206] width 250 height 119
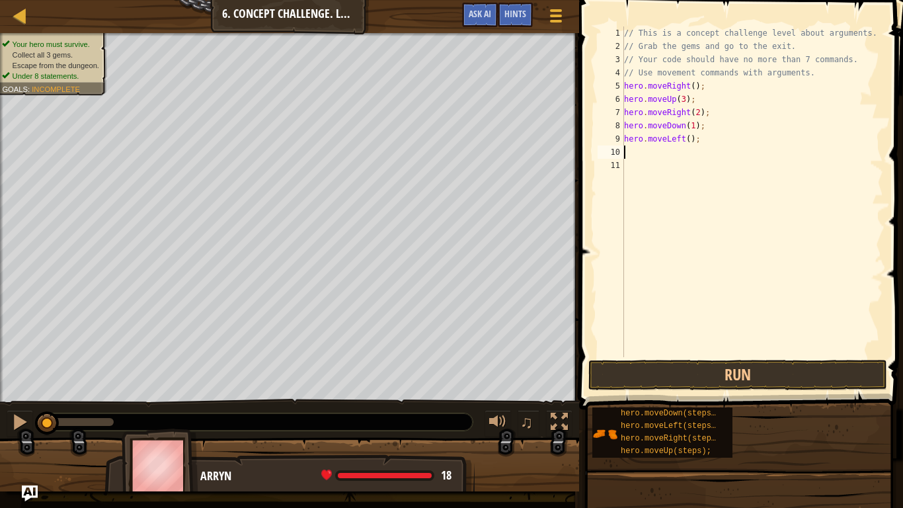
scroll to position [6, 0]
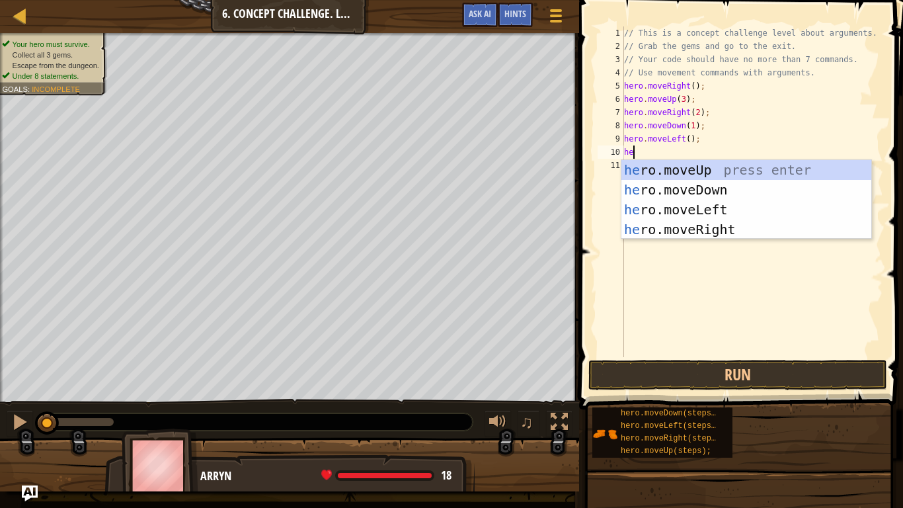
type textarea "hero"
click at [709, 196] on div "hero .moveUp press enter hero .moveDown press enter hero .moveLeft press enter …" at bounding box center [746, 219] width 250 height 119
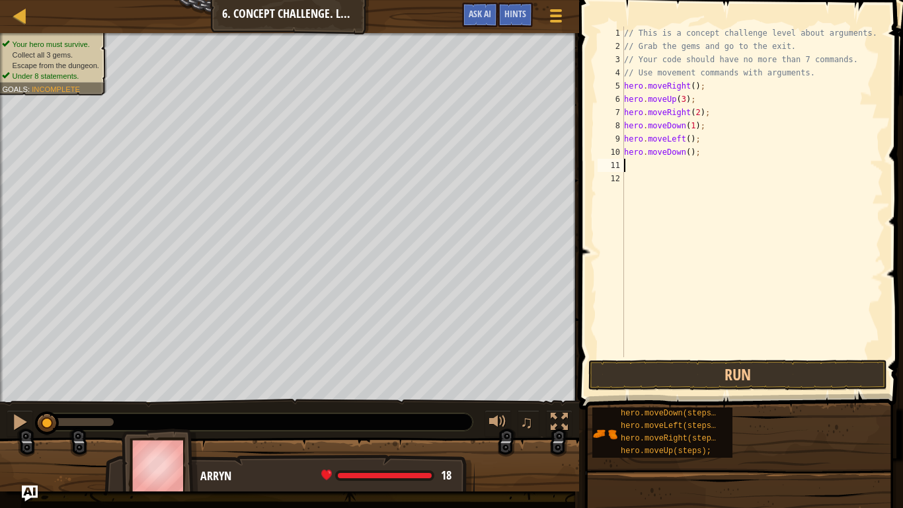
click at [693, 155] on div "// This is a concept challenge level about arguments. // Grab the gems and go t…" at bounding box center [752, 204] width 262 height 357
click at [687, 154] on div "// This is a concept challenge level about arguments. // Grab the gems and go t…" at bounding box center [752, 204] width 262 height 357
type textarea "hero.moveDown(2);"
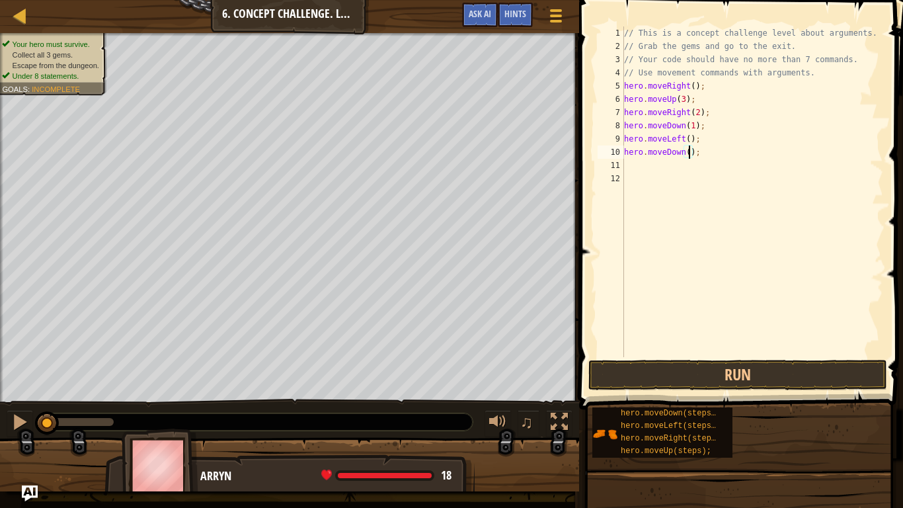
scroll to position [6, 11]
click at [629, 153] on div "// This is a concept challenge level about arguments. // Grab the gems and go t…" at bounding box center [752, 204] width 262 height 357
click at [627, 165] on div "// This is a concept challenge level about arguments. // Grab the gems and go t…" at bounding box center [752, 204] width 262 height 357
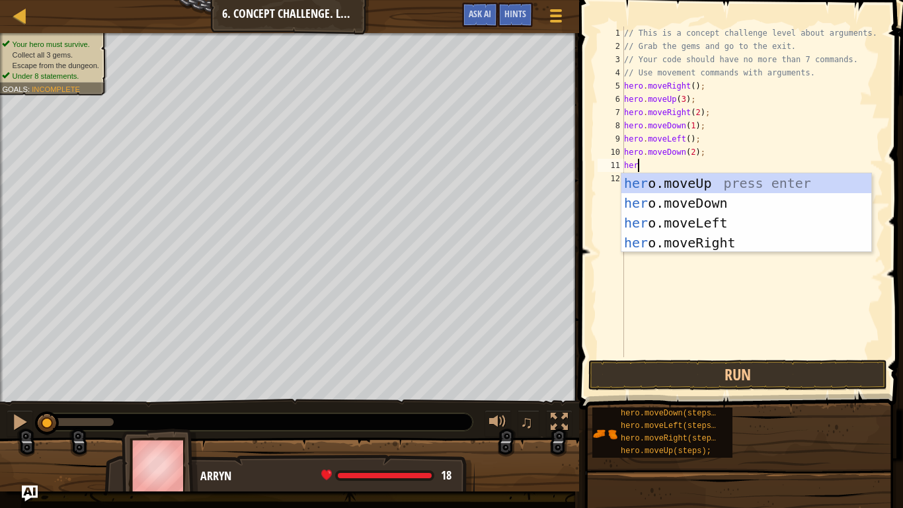
type textarea "hero"
click at [712, 240] on div "hero .moveUp press enter hero .moveDown press enter hero .moveLeft press enter …" at bounding box center [746, 232] width 250 height 119
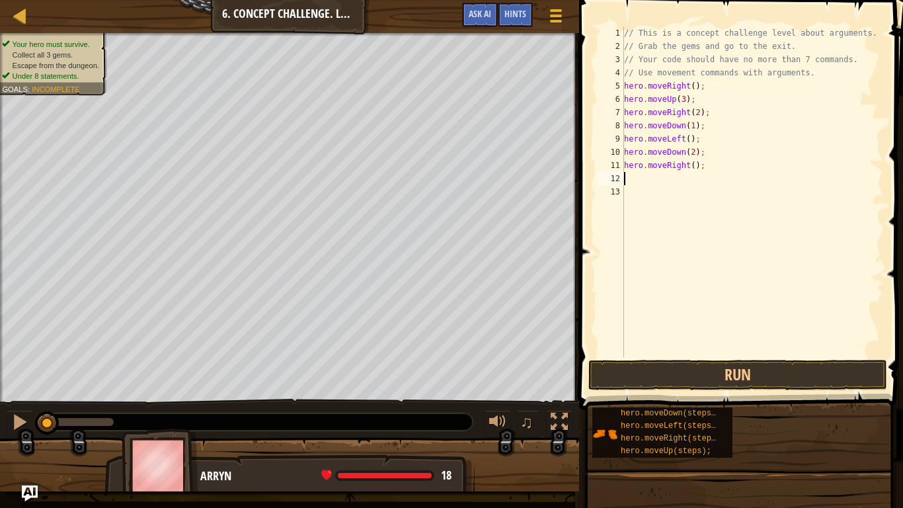
scroll to position [6, 0]
click at [695, 174] on div "// This is a concept challenge level about arguments. // Grab the gems and go t…" at bounding box center [752, 204] width 262 height 357
click at [695, 169] on div "// This is a concept challenge level about arguments. // Grab the gems and go t…" at bounding box center [752, 204] width 262 height 357
type textarea "hero.moveRight(2);"
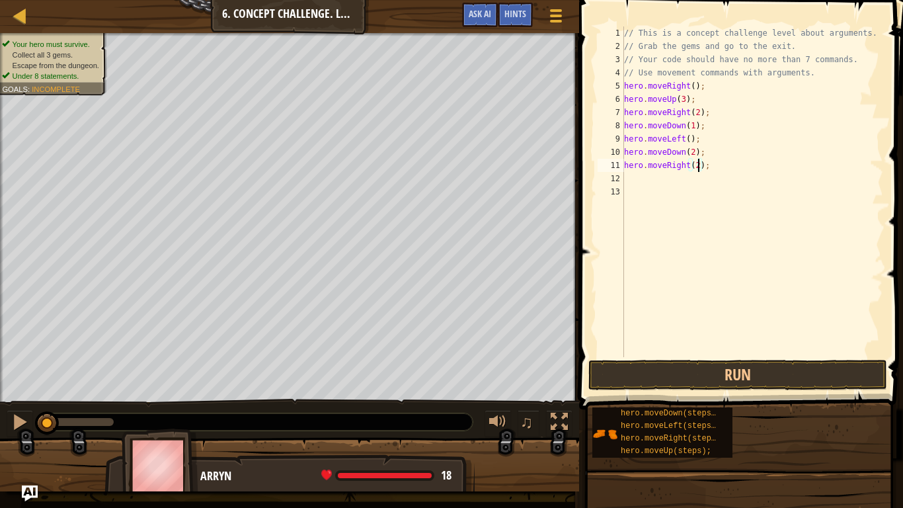
click at [654, 178] on div "// This is a concept challenge level about arguments. // Grab the gems and go t…" at bounding box center [752, 204] width 262 height 357
type textarea "hero.moveRight(2);"
click at [634, 180] on div "// This is a concept challenge level about arguments. // Grab the gems and go t…" at bounding box center [752, 204] width 262 height 357
click at [675, 368] on button "Run" at bounding box center [737, 375] width 299 height 30
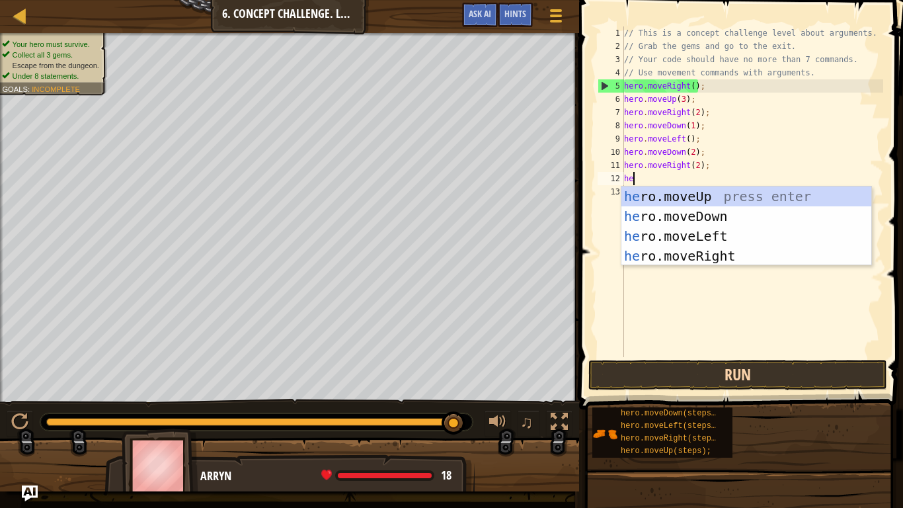
scroll to position [6, 2]
type textarea "hero"
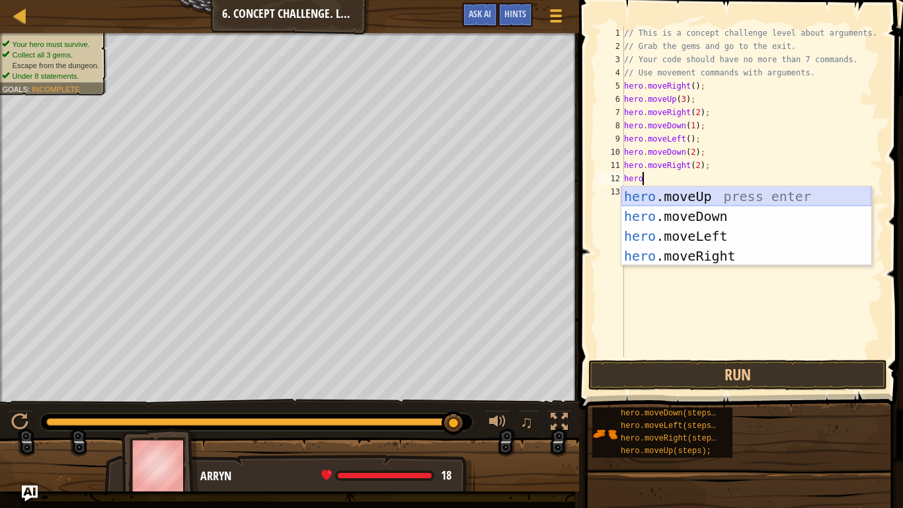
click at [705, 205] on div "hero .moveUp press enter hero .moveDown press enter hero .moveLeft press enter …" at bounding box center [746, 245] width 250 height 119
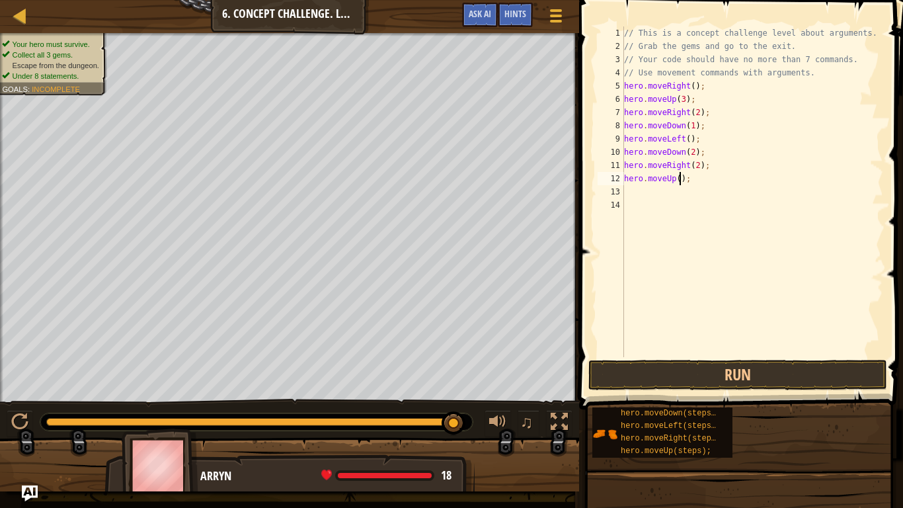
click at [679, 181] on div "// This is a concept challenge level about arguments. // Grab the gems and go t…" at bounding box center [752, 204] width 262 height 357
type textarea "hero.moveUp(2);"
click at [632, 198] on div "// This is a concept challenge level about arguments. // Grab the gems and go t…" at bounding box center [752, 204] width 262 height 357
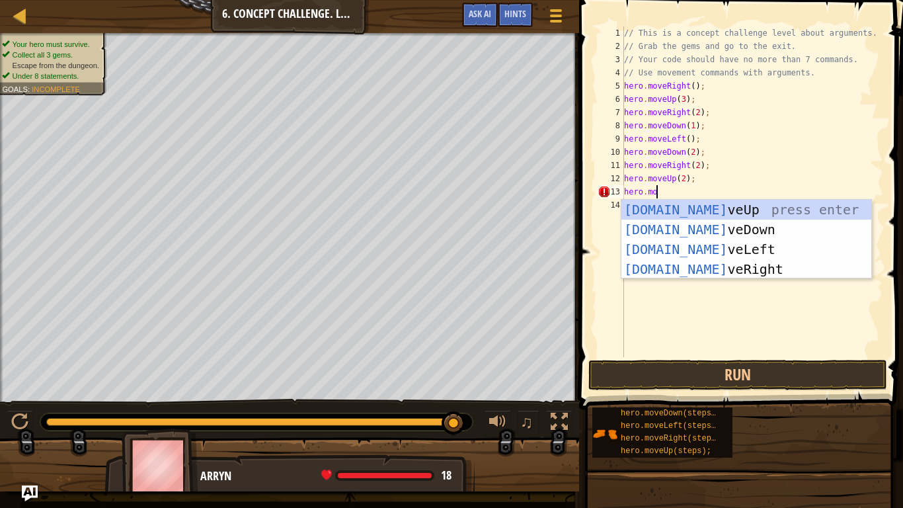
scroll to position [6, 5]
type textarea "hero.mov"
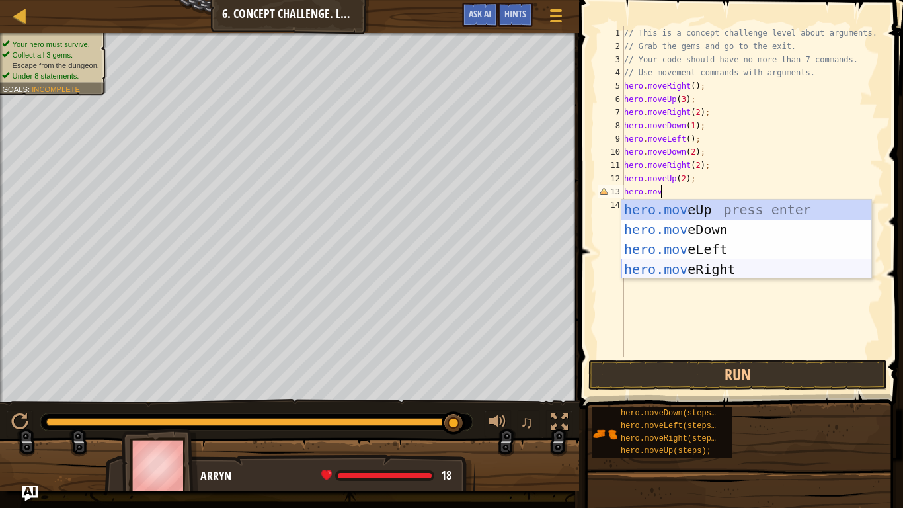
click at [741, 266] on div "hero.mov eUp press enter hero.mov eDown press enter hero.mov eLeft press enter …" at bounding box center [746, 259] width 250 height 119
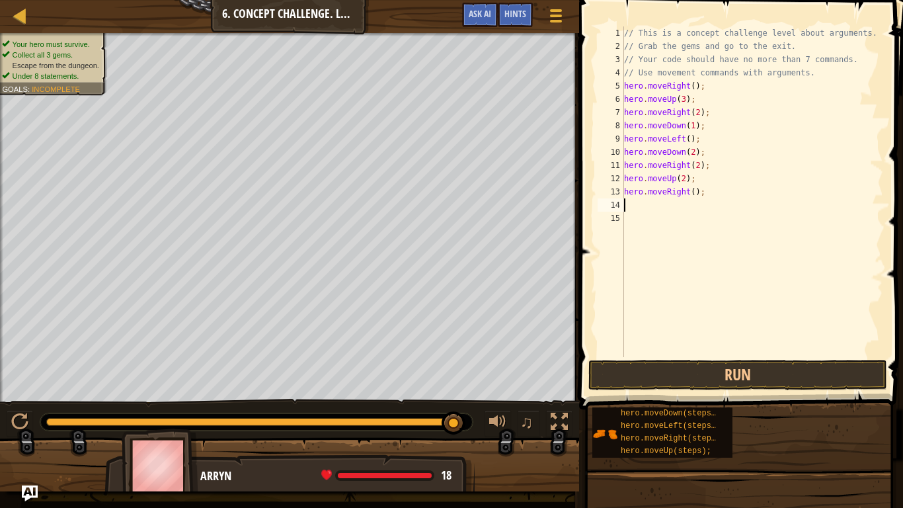
click at [695, 196] on div "// This is a concept challenge level about arguments. // Grab the gems and go t…" at bounding box center [752, 204] width 262 height 357
click at [718, 367] on button "Run" at bounding box center [737, 375] width 299 height 30
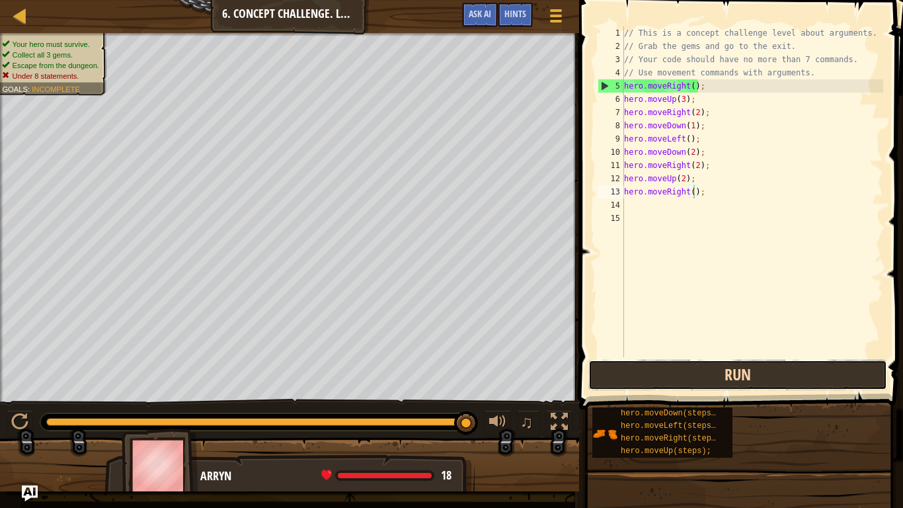
click at [739, 381] on button "Run" at bounding box center [737, 375] width 299 height 30
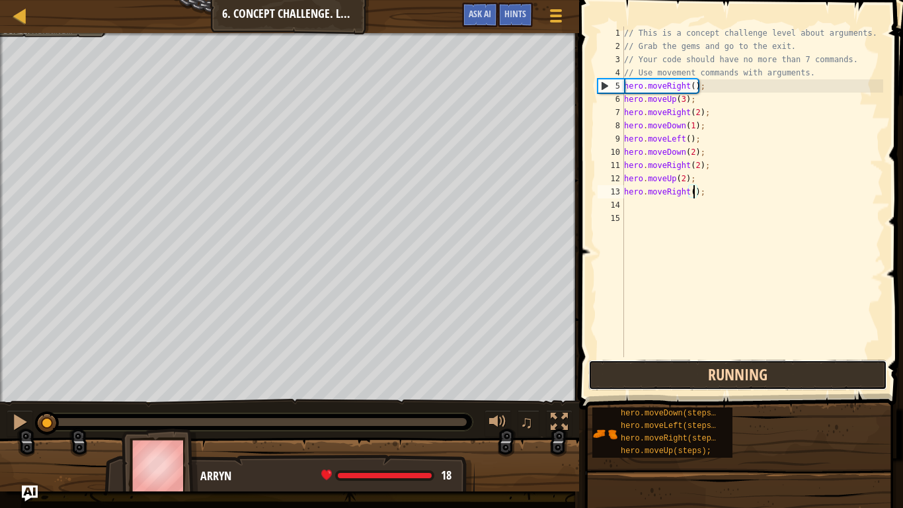
click at [739, 381] on button "Running" at bounding box center [737, 375] width 299 height 30
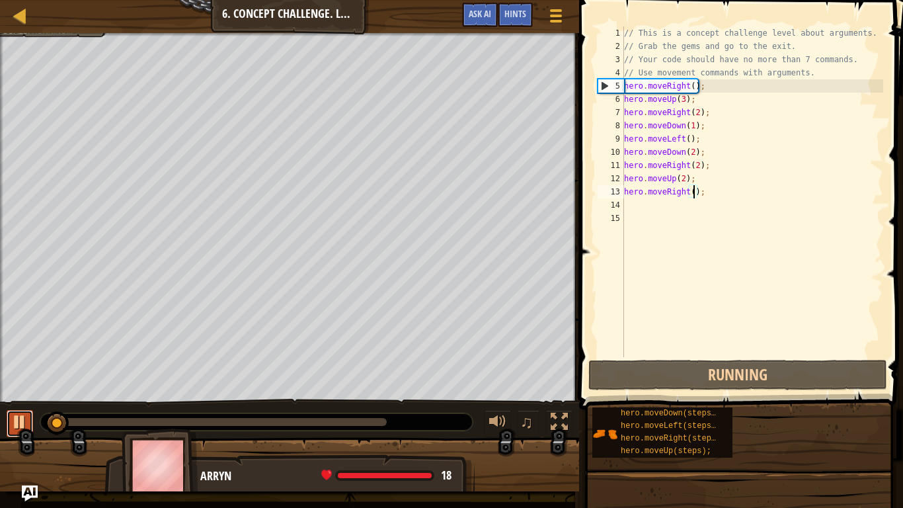
click at [14, 407] on div at bounding box center [19, 421] width 17 height 17
type textarea "hero.moveRight();"
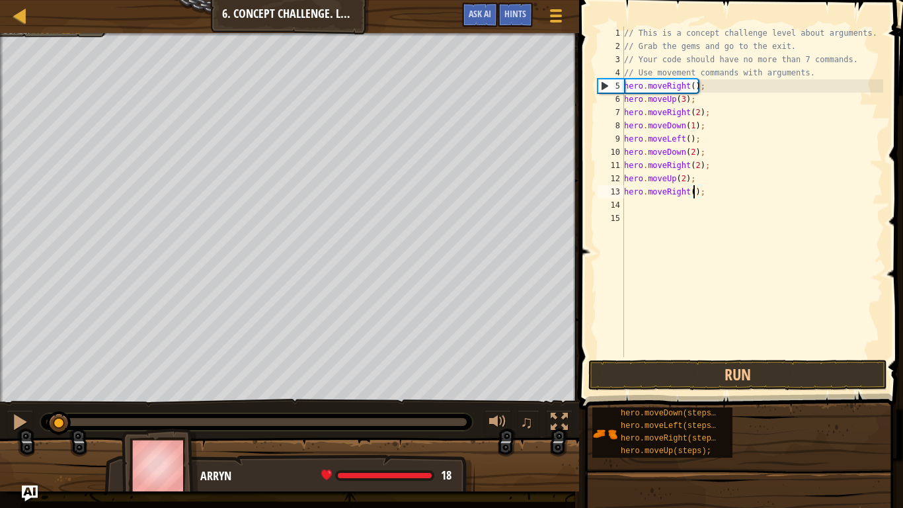
scroll to position [6, 11]
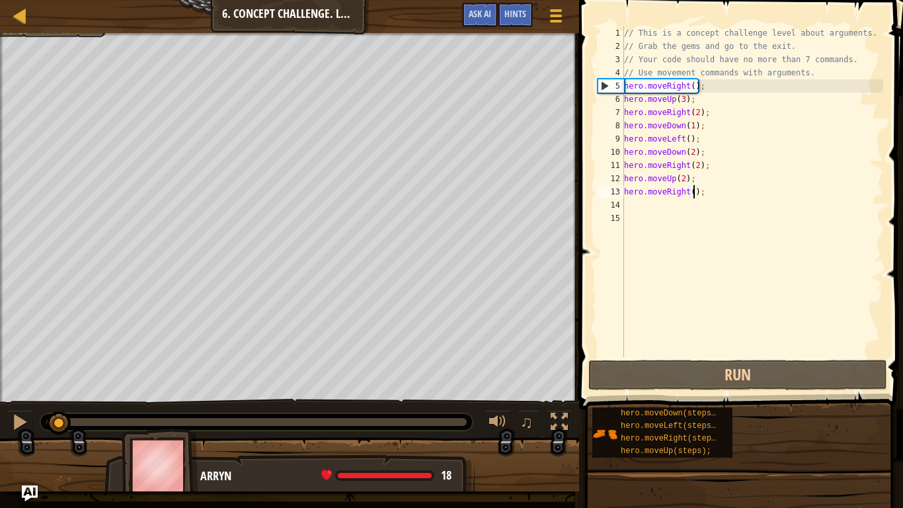
click at [716, 198] on div "// This is a concept challenge level about arguments. // Grab the gems and go t…" at bounding box center [752, 204] width 262 height 357
click at [709, 194] on div "// This is a concept challenge level about arguments. // Grab the gems and go t…" at bounding box center [752, 204] width 262 height 357
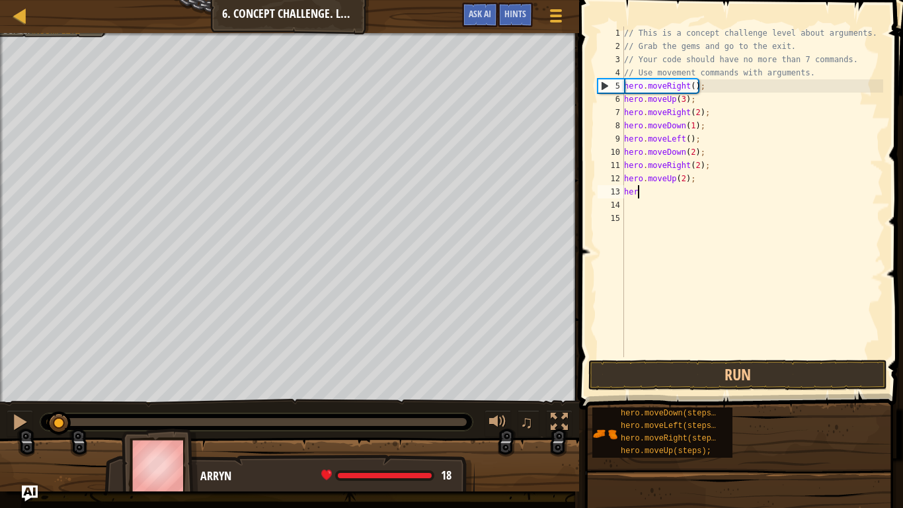
type textarea "h"
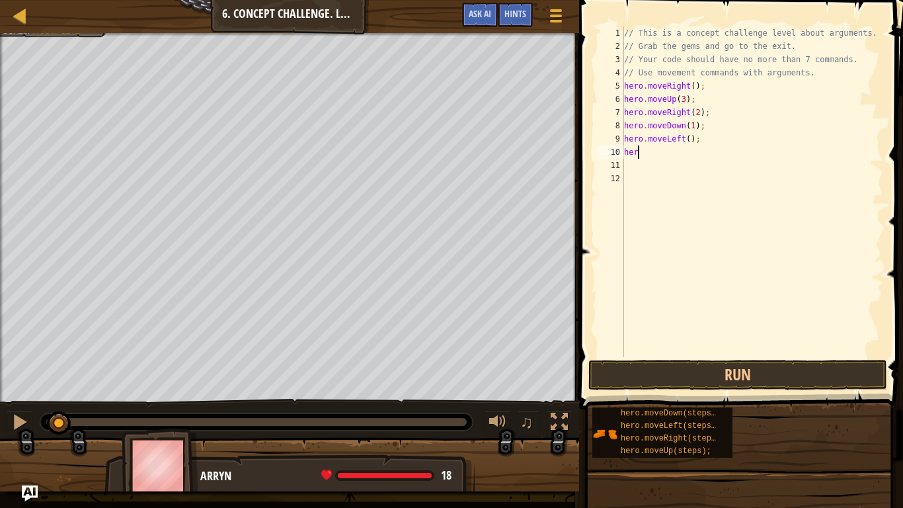
type textarea "h"
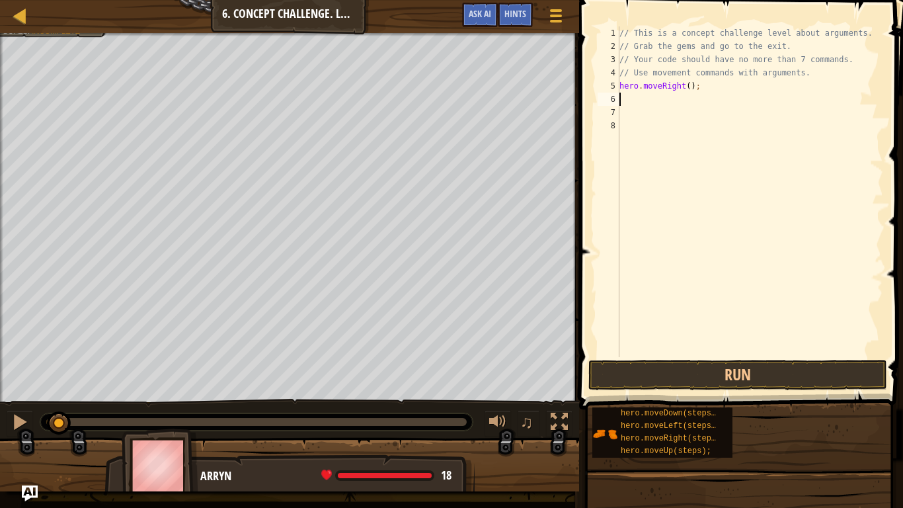
type textarea "hero.moveRight();"
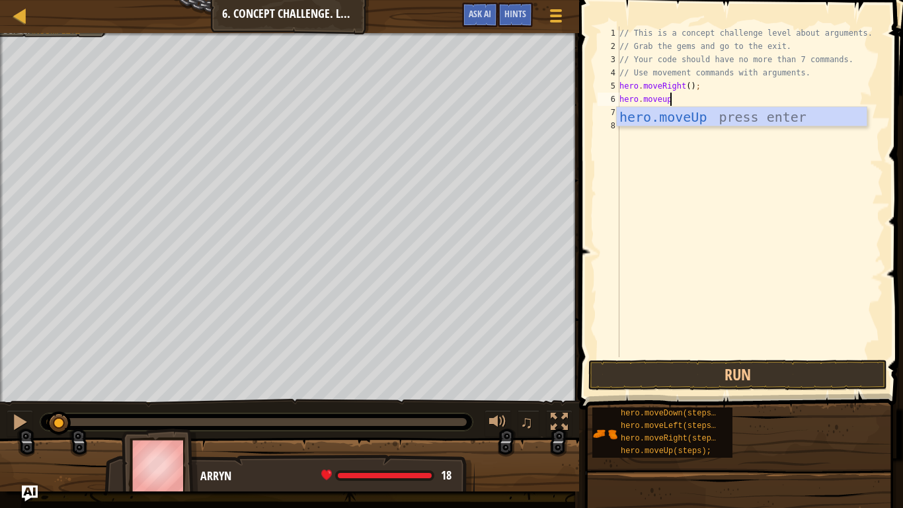
scroll to position [6, 7]
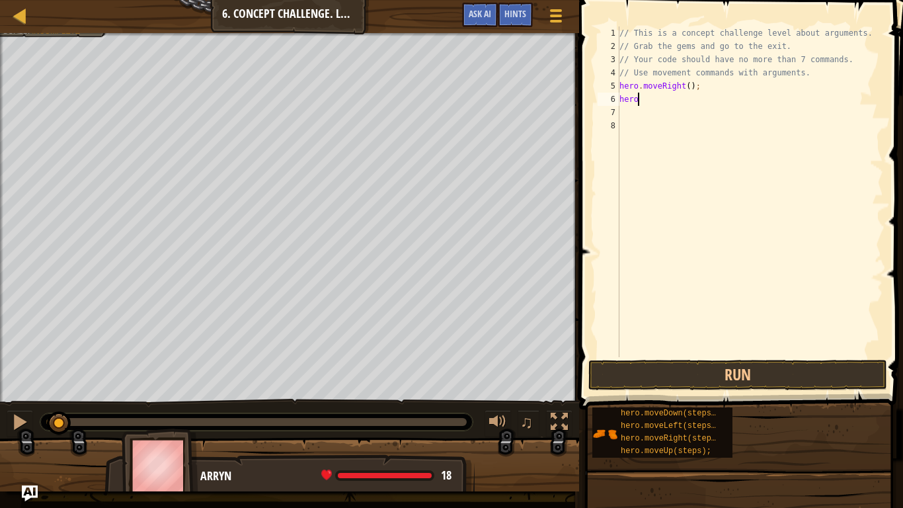
type textarea "hero."
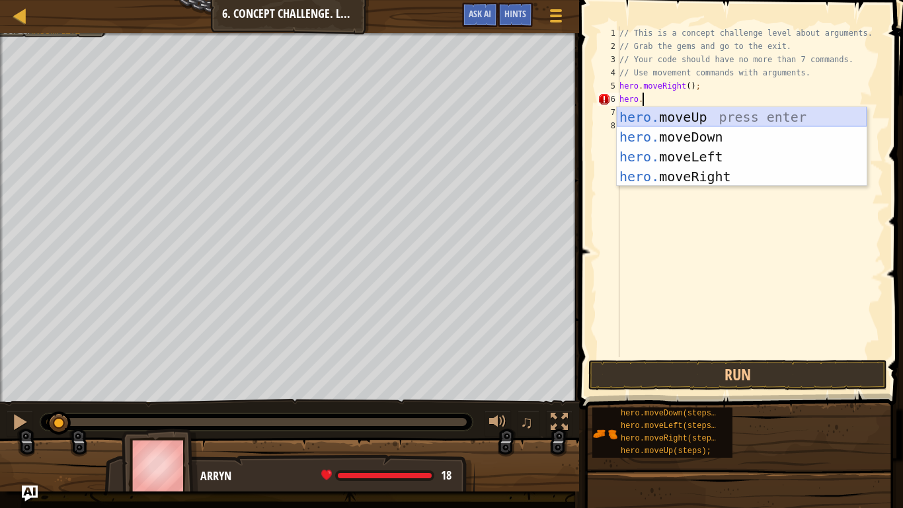
click at [678, 116] on div "hero. moveUp press enter hero. moveDown press enter hero. moveLeft press enter …" at bounding box center [742, 166] width 250 height 119
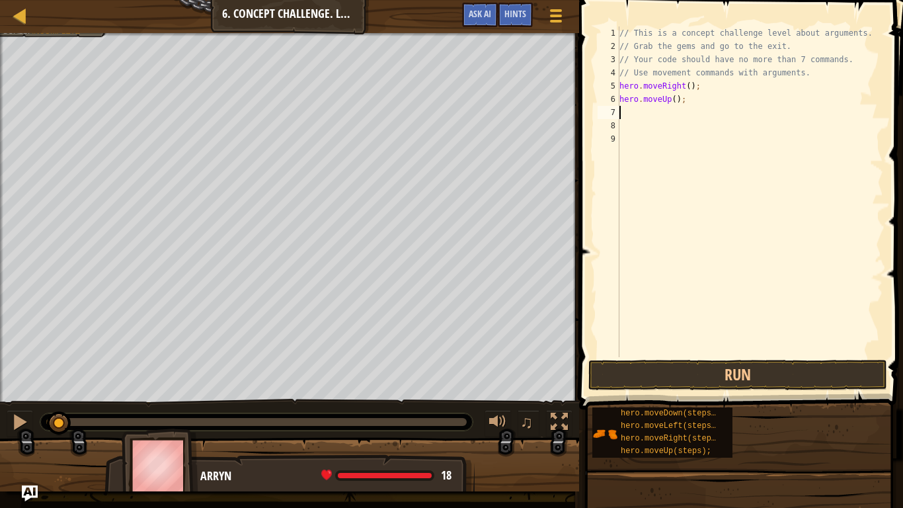
scroll to position [6, 0]
click at [677, 101] on div "// This is a concept challenge level about arguments. // Grab the gems and go t…" at bounding box center [750, 204] width 266 height 357
type textarea "hero.moveUp(3);"
click at [652, 110] on div "// This is a concept challenge level about arguments. // Grab the gems and go t…" at bounding box center [750, 204] width 266 height 357
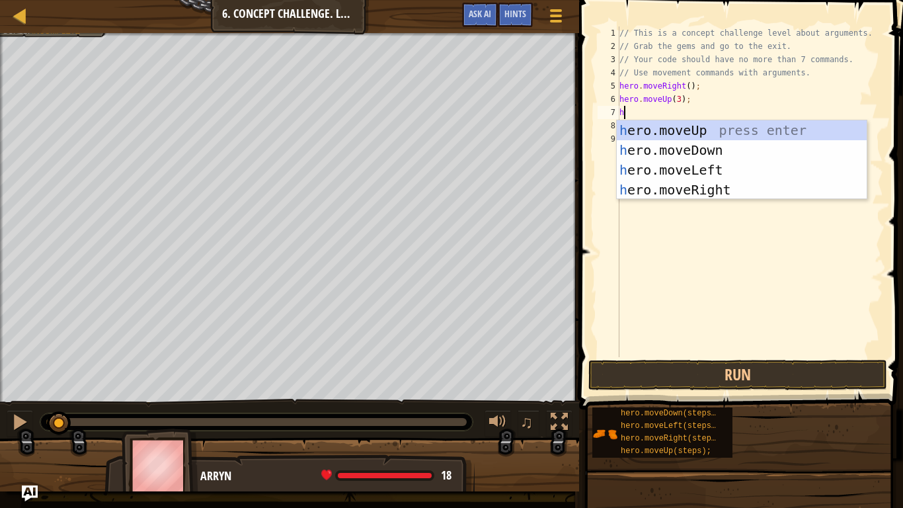
scroll to position [6, 1]
type textarea "hero"
click at [714, 195] on div "hero .moveUp press enter hero .moveDown press enter hero .moveLeft press enter …" at bounding box center [742, 179] width 250 height 119
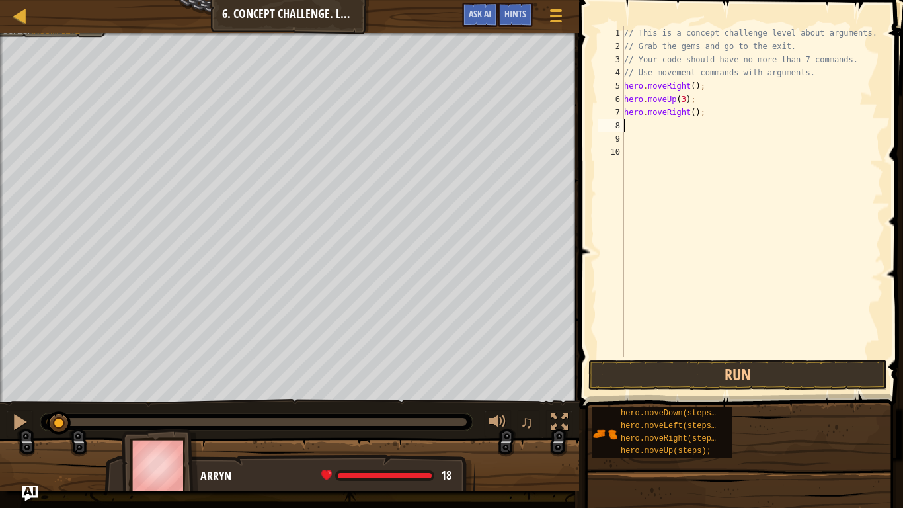
scroll to position [6, 0]
click at [693, 114] on div "// This is a concept challenge level about arguments. // Grab the gems and go t…" at bounding box center [752, 204] width 262 height 357
type textarea "hero.moveRight(2);"
click at [643, 127] on div "// This is a concept challenge level about arguments. // Grab the gems and go t…" at bounding box center [752, 204] width 262 height 357
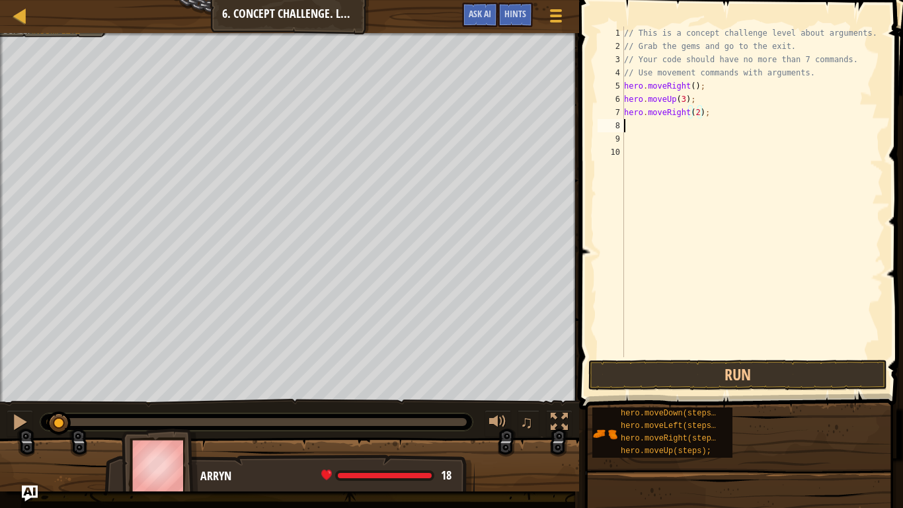
scroll to position [6, 0]
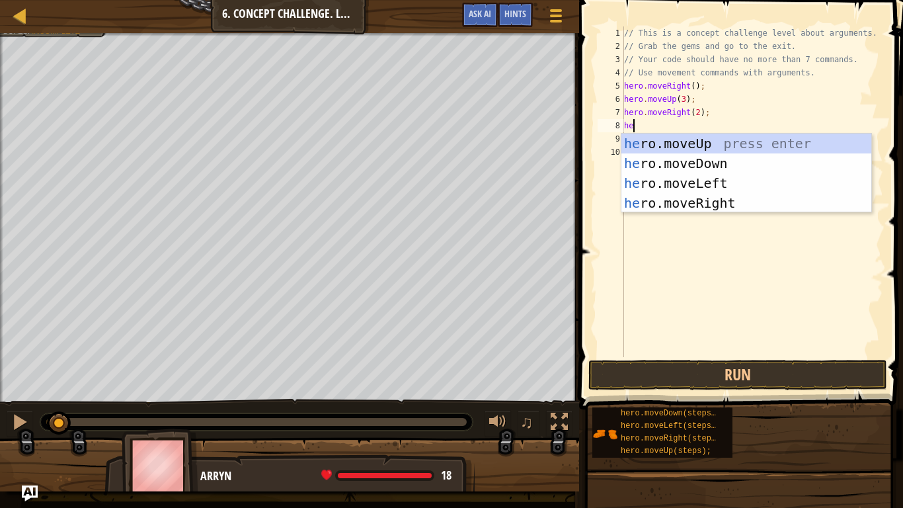
type textarea "her"
click at [667, 169] on div "her o.moveUp press enter her o.moveDown press enter her o.moveLeft press enter …" at bounding box center [746, 193] width 250 height 119
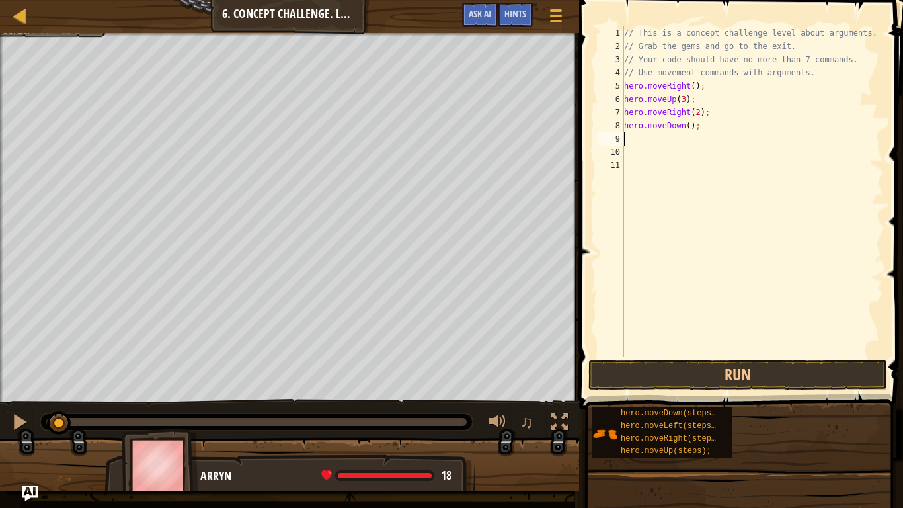
click at [688, 130] on div "// This is a concept challenge level about arguments. // Grab the gems and go t…" at bounding box center [752, 204] width 262 height 357
type textarea "hero.moveDown(3);"
click at [640, 140] on div "// This is a concept challenge level about arguments. // Grab the gems and go t…" at bounding box center [752, 204] width 262 height 357
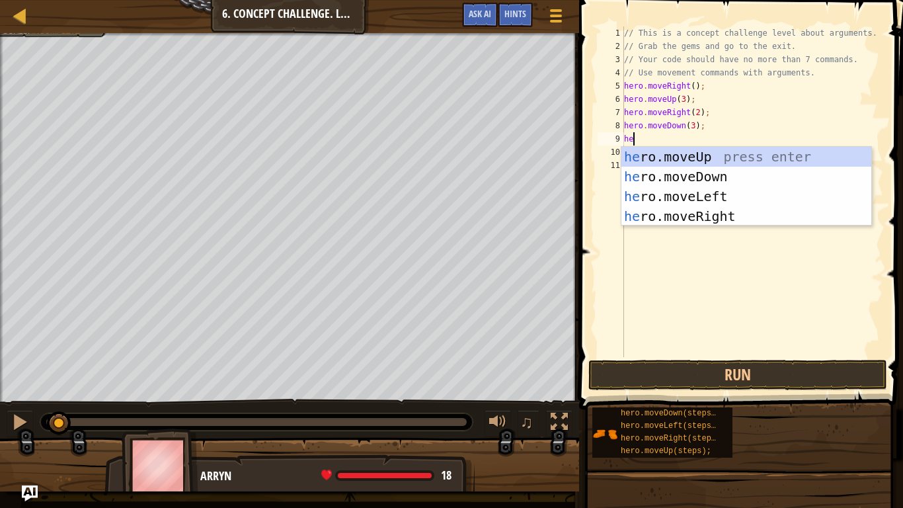
type textarea "her"
click at [658, 195] on div "her o.moveUp press enter her o.moveDown press enter her o.moveLeft press enter …" at bounding box center [746, 206] width 250 height 119
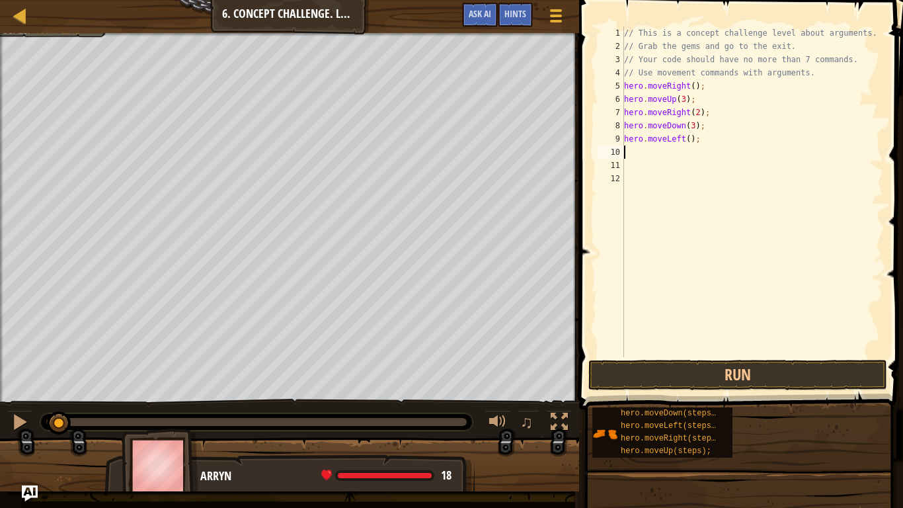
scroll to position [6, 0]
click at [689, 146] on div "// This is a concept challenge level about arguments. // Grab the gems and go t…" at bounding box center [752, 204] width 262 height 357
click at [688, 142] on div "// This is a concept challenge level about arguments. // Grab the gems and go t…" at bounding box center [752, 204] width 262 height 357
type textarea "hero.moveLeft(1);"
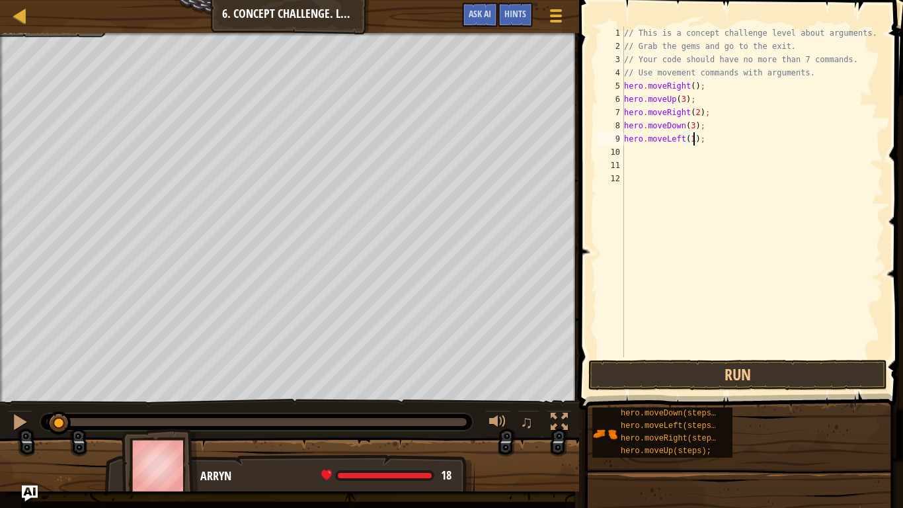
click at [634, 150] on div "// This is a concept challenge level about arguments. // Grab the gems and go t…" at bounding box center [752, 204] width 262 height 357
type textarea "m"
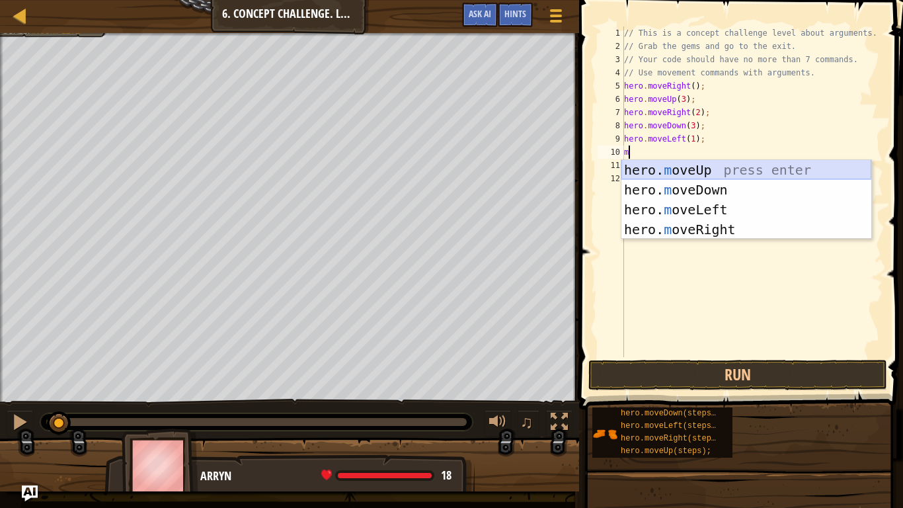
click at [658, 169] on div "hero. m oveUp press enter hero. m oveDown press enter hero. m oveLeft press ent…" at bounding box center [746, 219] width 250 height 119
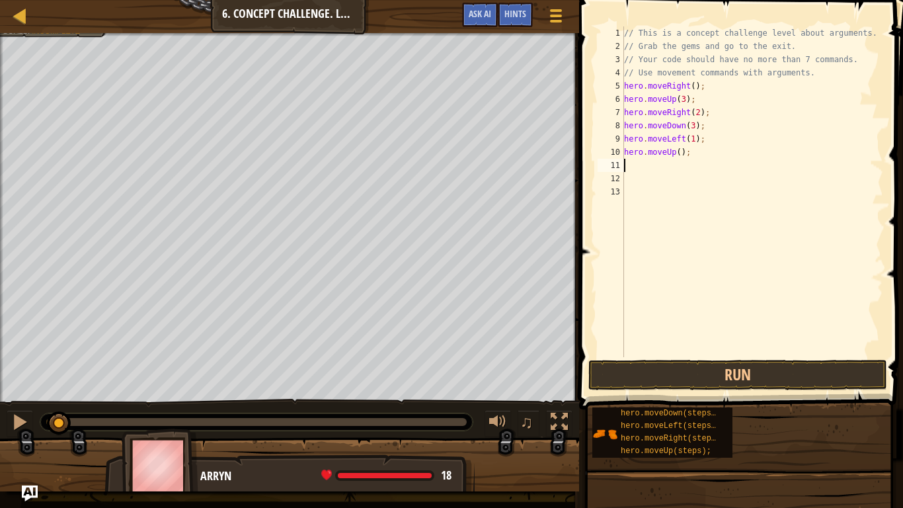
click at [677, 158] on div "// This is a concept challenge level about arguments. // Grab the gems and go t…" at bounding box center [752, 204] width 262 height 357
type textarea "hero.moveUp();"
click at [680, 159] on div "// This is a concept challenge level about arguments. // Grab the gems and go t…" at bounding box center [752, 204] width 262 height 357
click at [679, 157] on div "// This is a concept challenge level about arguments. // Grab the gems and go t…" at bounding box center [752, 204] width 262 height 357
type textarea "hero.moveUp(2);"
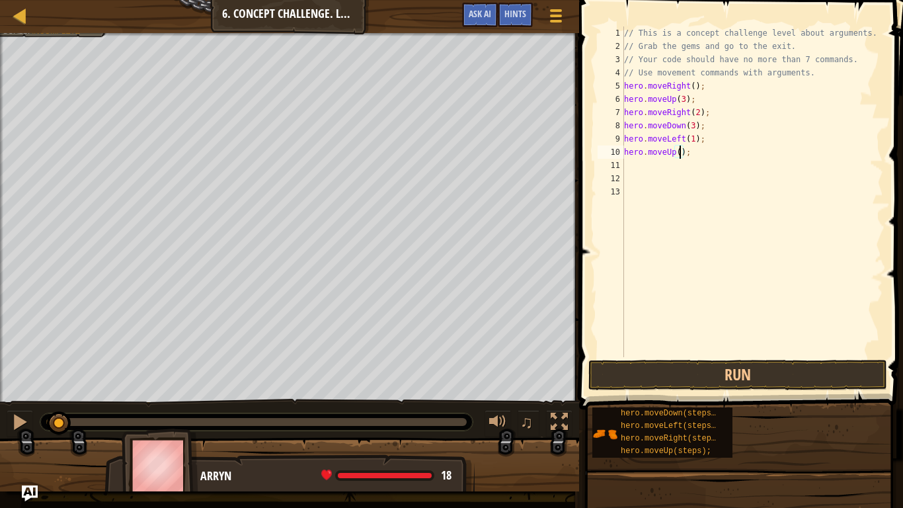
scroll to position [6, 9]
click at [654, 167] on div "// This is a concept challenge level about arguments. // Grab the gems and go t…" at bounding box center [752, 204] width 262 height 357
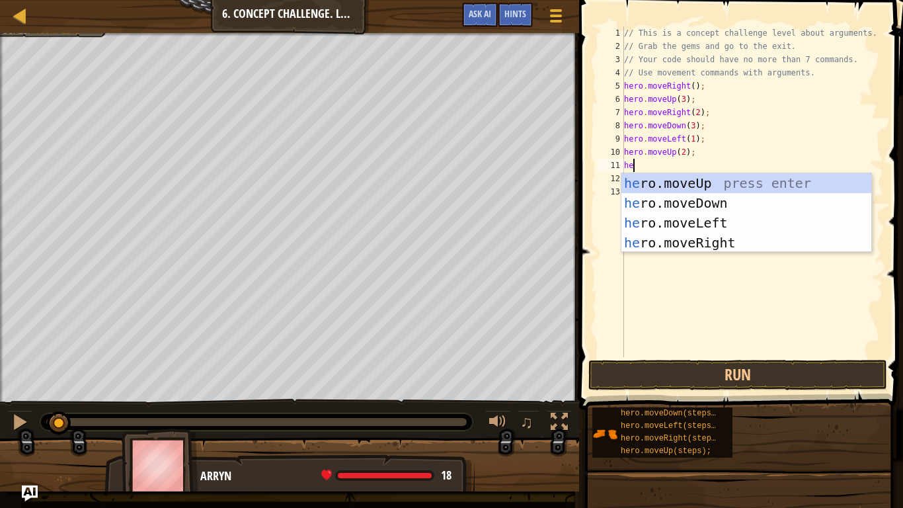
scroll to position [6, 1]
type textarea "her"
click at [724, 238] on div "her o.moveUp press enter her o.moveDown press enter her o.moveLeft press enter …" at bounding box center [746, 232] width 250 height 119
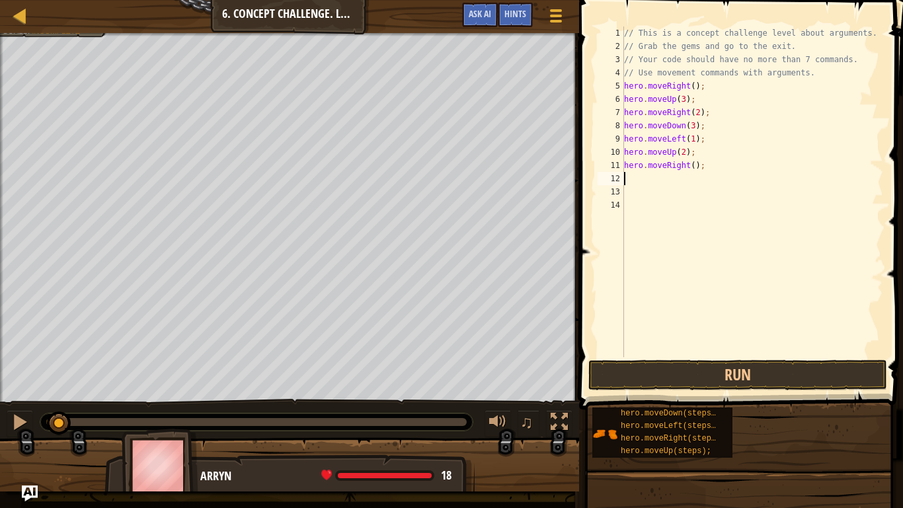
scroll to position [6, 0]
click at [695, 170] on div "// This is a concept challenge level about arguments. // Grab the gems and go t…" at bounding box center [752, 204] width 262 height 357
type textarea "hero.moveRight(3);"
click at [677, 364] on button "Run" at bounding box center [737, 375] width 299 height 30
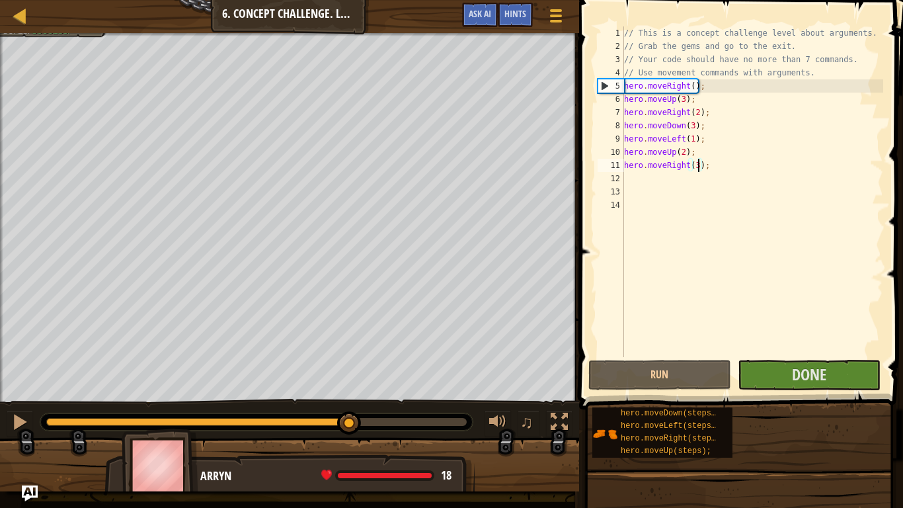
drag, startPoint x: 156, startPoint y: 418, endPoint x: 354, endPoint y: 451, distance: 200.3
click at [354, 407] on div "Your hero must survive. Collect all 3 gems. Escape from the dungeon. Under 8 st…" at bounding box center [451, 262] width 903 height 458
drag, startPoint x: 386, startPoint y: 431, endPoint x: 447, endPoint y: 439, distance: 61.3
click at [447, 407] on div "Your hero must survive. Collect all 3 gems. Escape from the dungeon. Under 8 st…" at bounding box center [451, 262] width 903 height 458
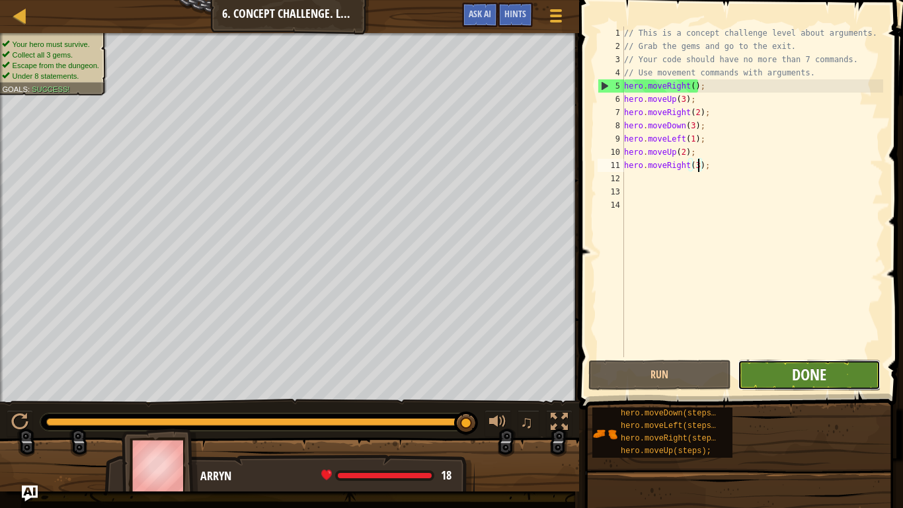
click at [800, 377] on span "Done" at bounding box center [809, 374] width 34 height 21
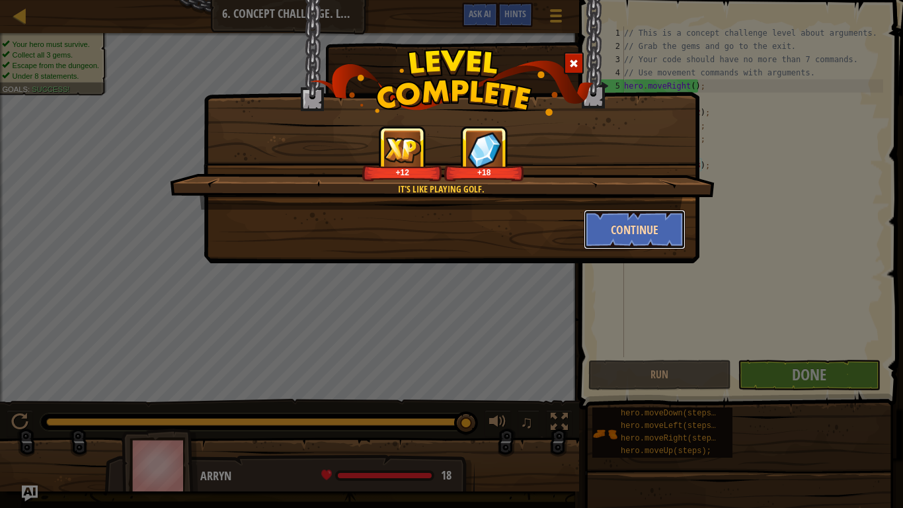
click at [644, 233] on button "Continue" at bounding box center [635, 230] width 102 height 40
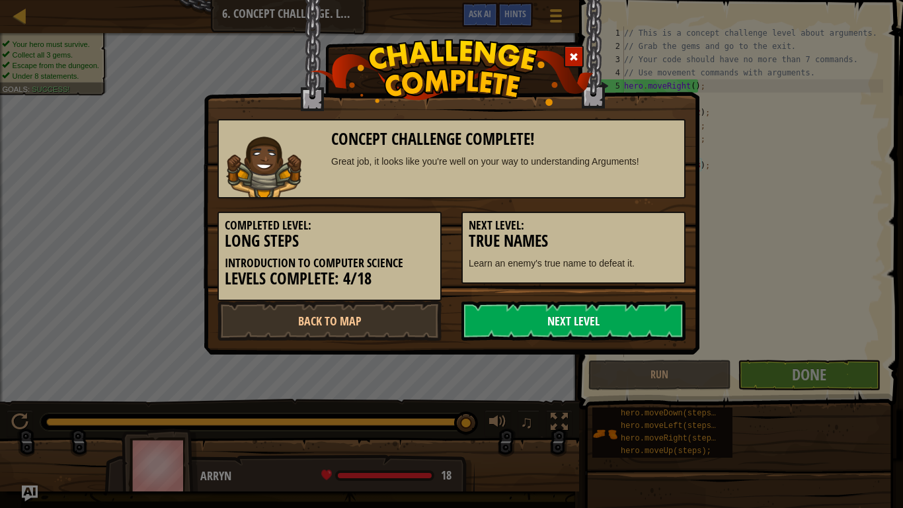
click at [580, 320] on link "Next Level" at bounding box center [573, 321] width 224 height 40
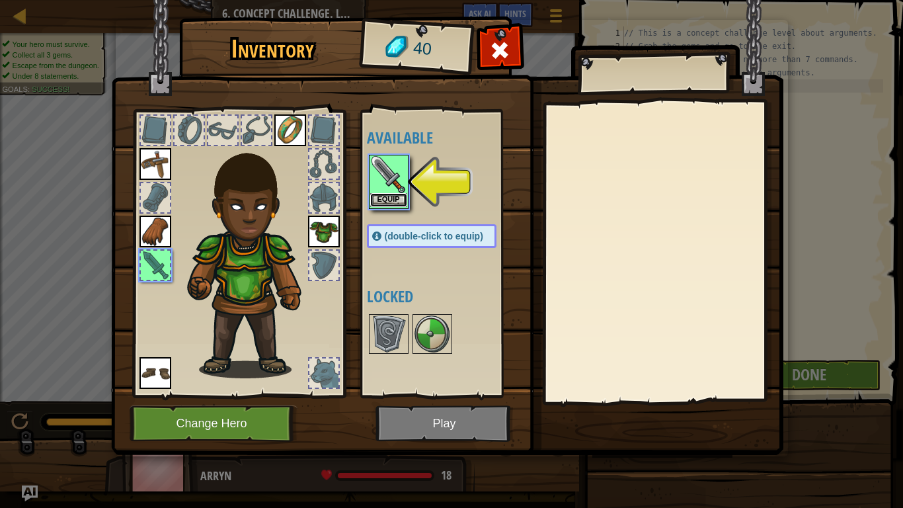
click at [398, 203] on button "Equip" at bounding box center [388, 200] width 37 height 14
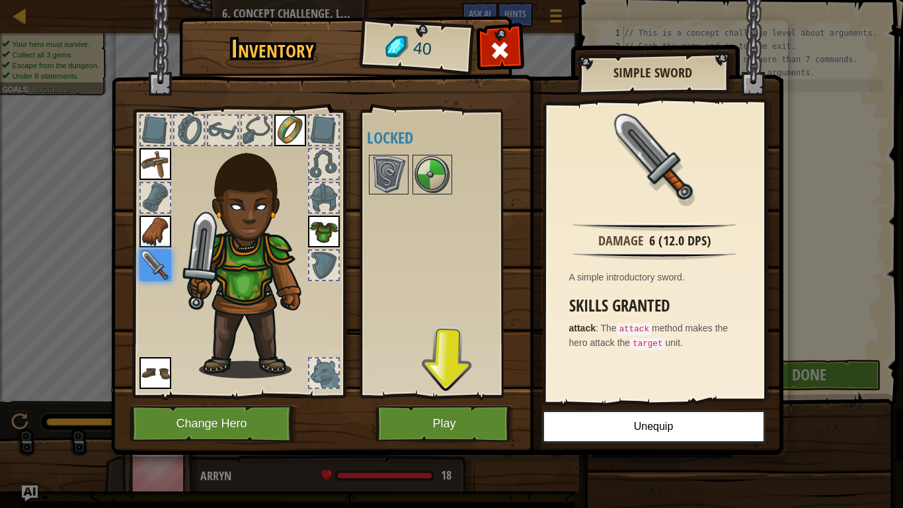
click at [338, 215] on img at bounding box center [324, 231] width 32 height 32
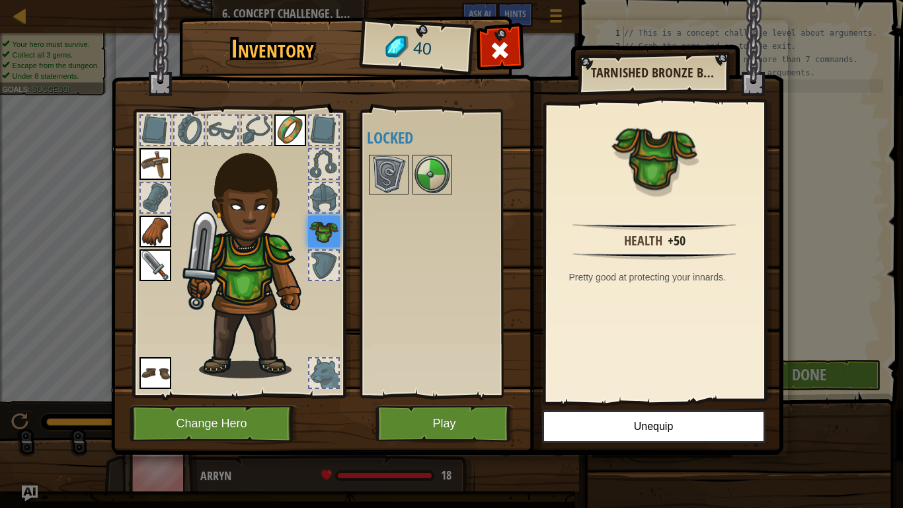
click at [318, 191] on div at bounding box center [323, 197] width 29 height 29
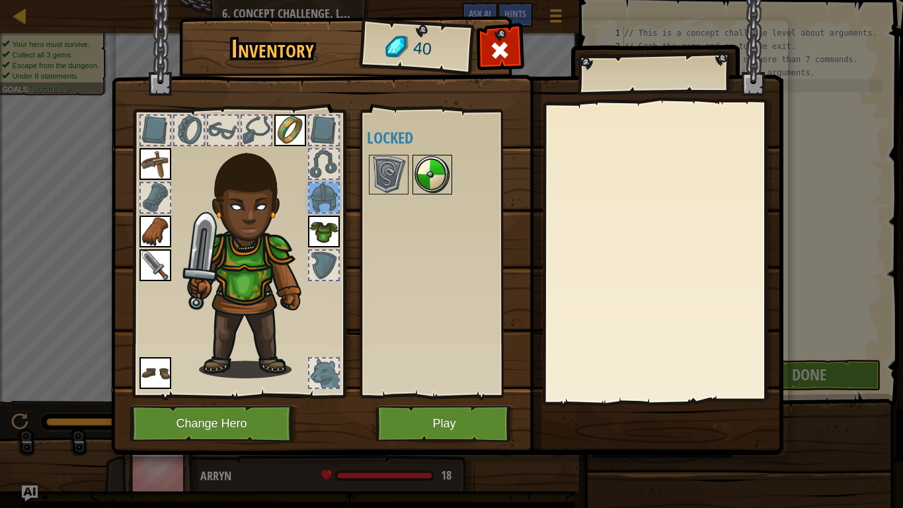
click at [441, 180] on img at bounding box center [432, 174] width 37 height 37
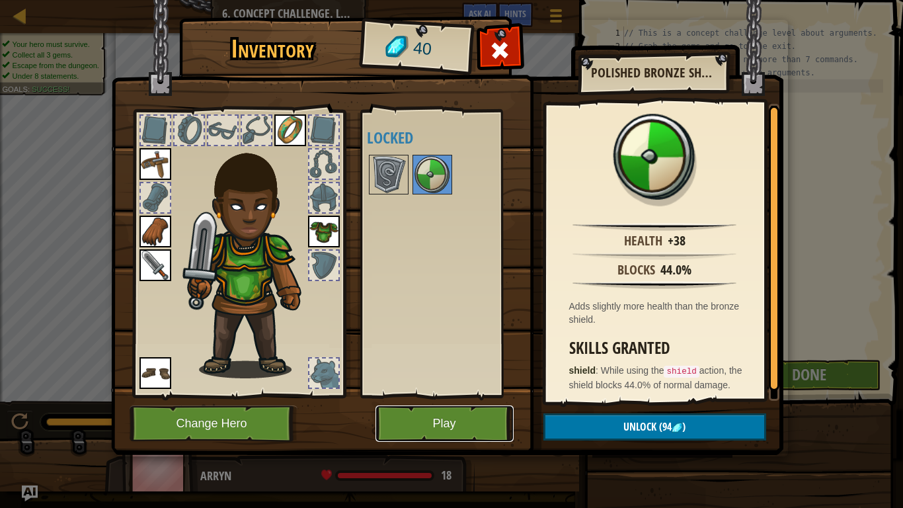
click at [473, 407] on button "Play" at bounding box center [444, 423] width 138 height 36
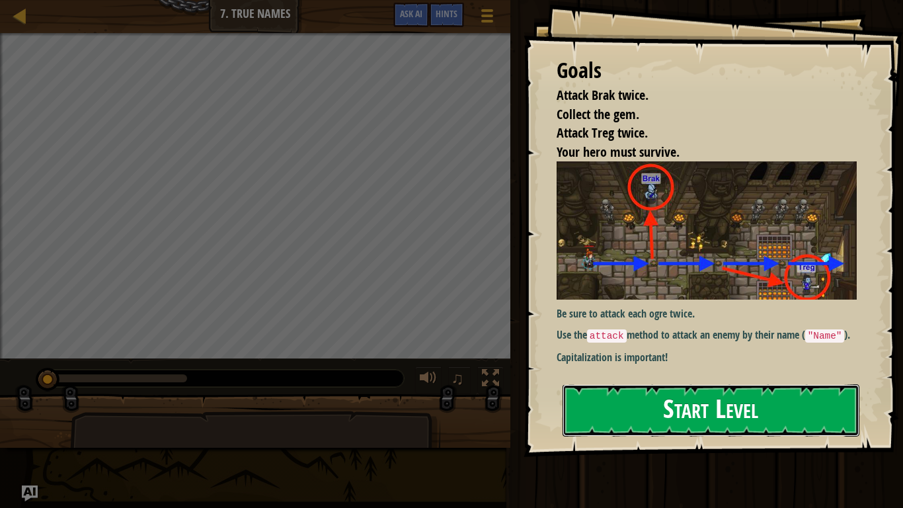
click at [698, 396] on button "Start Level" at bounding box center [710, 410] width 297 height 52
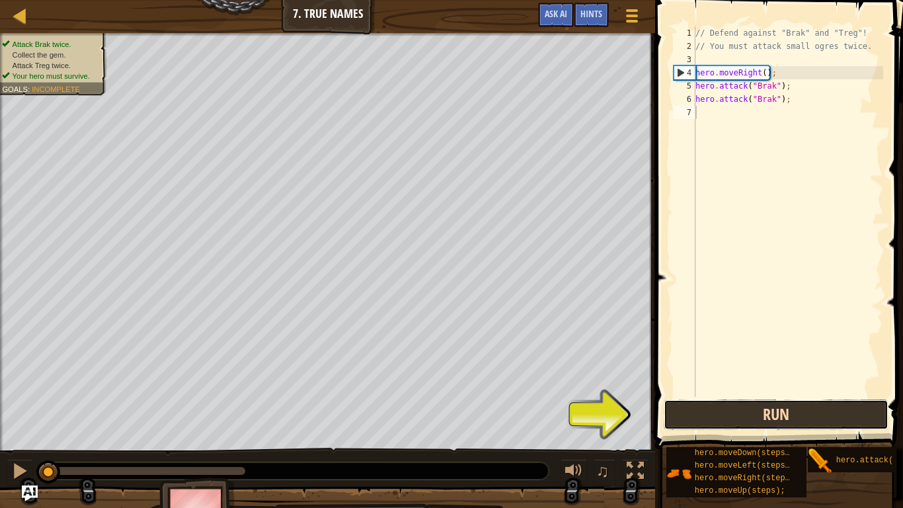
click at [735, 407] on button "Run" at bounding box center [776, 414] width 225 height 30
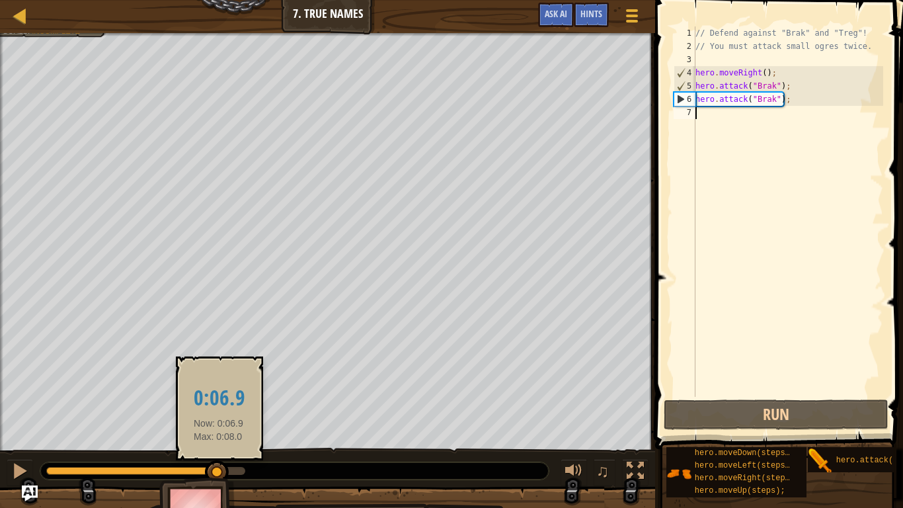
drag, startPoint x: 249, startPoint y: 467, endPoint x: 200, endPoint y: 465, distance: 49.0
click at [205, 407] on div at bounding box center [217, 472] width 24 height 24
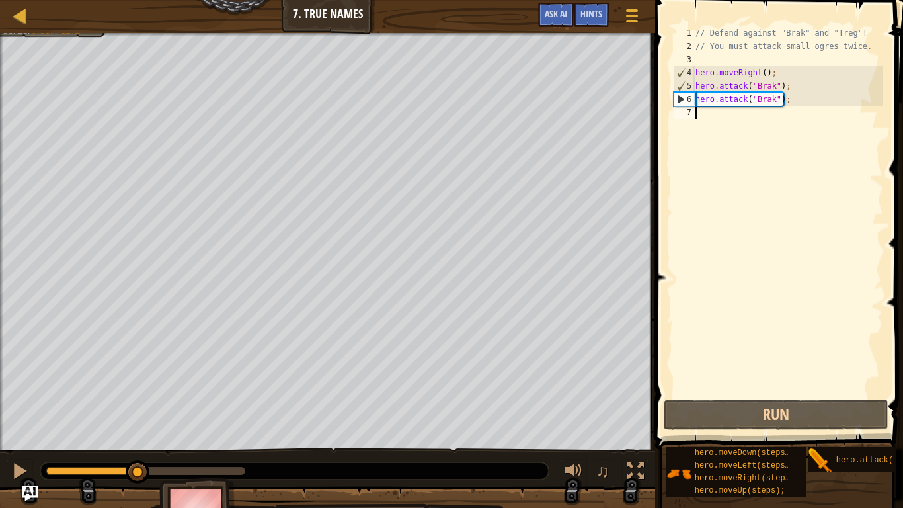
drag, startPoint x: 200, startPoint y: 465, endPoint x: 139, endPoint y: 451, distance: 62.9
click at [139, 407] on div "♫" at bounding box center [327, 467] width 655 height 40
click at [13, 407] on button at bounding box center [20, 472] width 26 height 27
drag, startPoint x: 248, startPoint y: 468, endPoint x: 134, endPoint y: 480, distance: 114.3
click at [134, 407] on div at bounding box center [132, 472] width 24 height 24
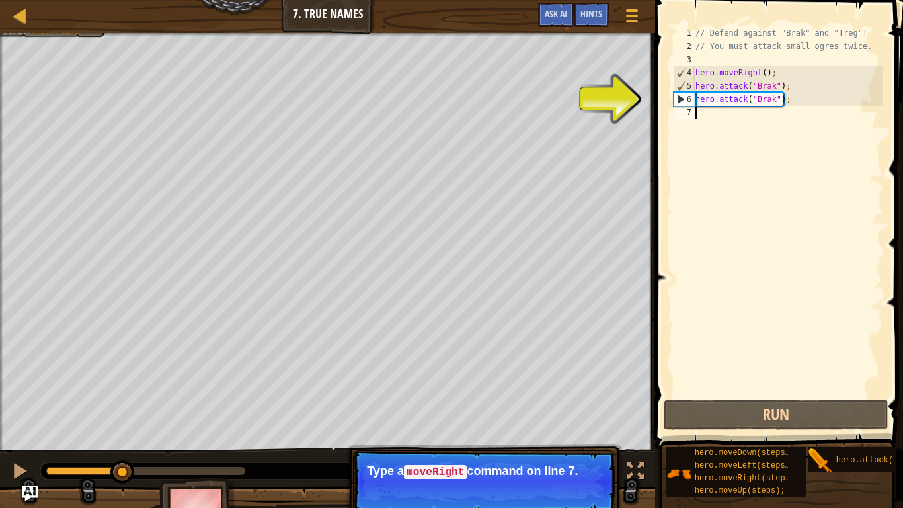
drag, startPoint x: 134, startPoint y: 480, endPoint x: 124, endPoint y: 496, distance: 18.7
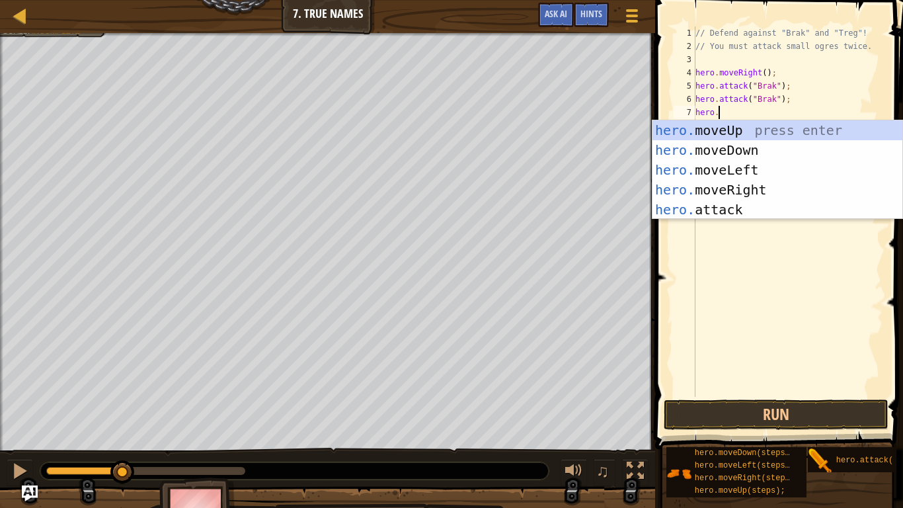
scroll to position [6, 3]
click at [705, 215] on div "hero. moveUp press enter hero. moveDown press enter hero. moveLeft press enter …" at bounding box center [777, 189] width 250 height 139
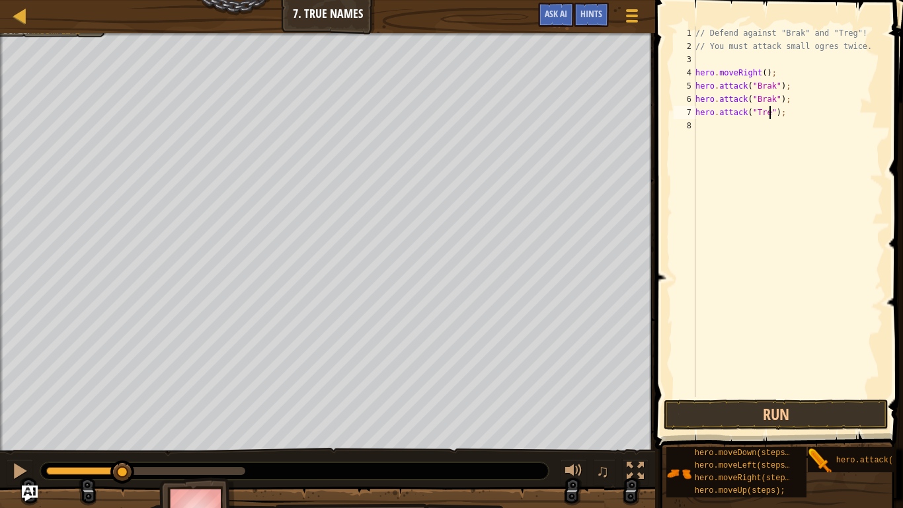
scroll to position [6, 12]
type textarea "hero.attack("Treg");"
click at [794, 407] on button "Run" at bounding box center [776, 414] width 225 height 30
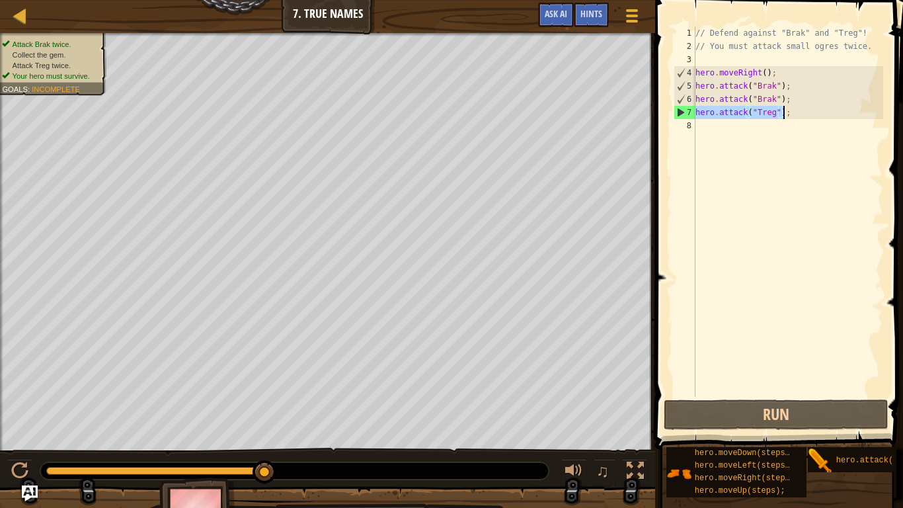
drag, startPoint x: 697, startPoint y: 112, endPoint x: 783, endPoint y: 110, distance: 85.9
click at [783, 110] on div "// Defend against "Brak" and "Treg"! // You must attack small ogres twice. hero…" at bounding box center [788, 224] width 190 height 397
click at [783, 110] on div "// Defend against "Brak" and "Treg"! // You must attack small ogres twice. hero…" at bounding box center [788, 211] width 190 height 370
click at [800, 126] on div "// Defend against "Brak" and "Treg"! // You must attack small ogres twice. hero…" at bounding box center [788, 224] width 190 height 397
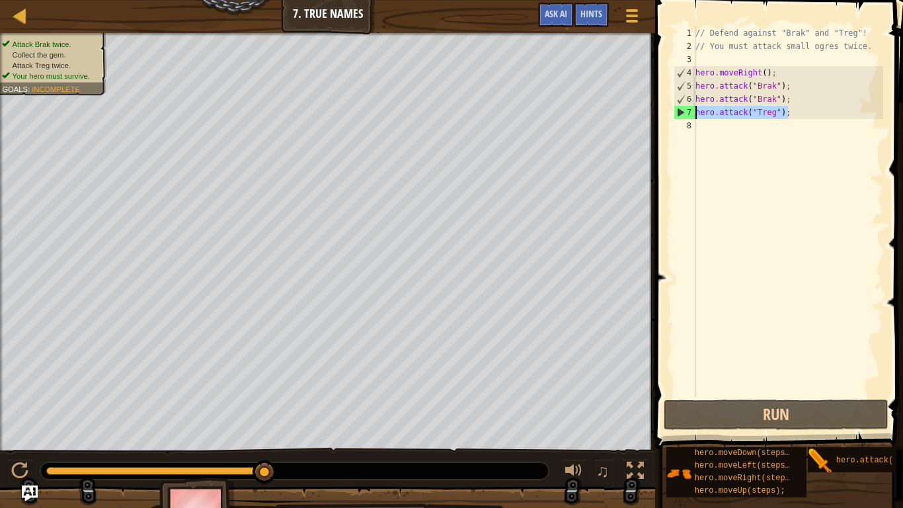
drag, startPoint x: 787, startPoint y: 111, endPoint x: 692, endPoint y: 117, distance: 95.4
click at [692, 117] on div "1 2 3 4 5 6 7 8 // Defend against "Brak" and "Treg"! // You must attack small o…" at bounding box center [777, 211] width 212 height 370
type textarea "hero.attack("Treg");"
click at [707, 130] on div "// Defend against "Brak" and "Treg"! // You must attack small ogres twice. hero…" at bounding box center [788, 224] width 190 height 397
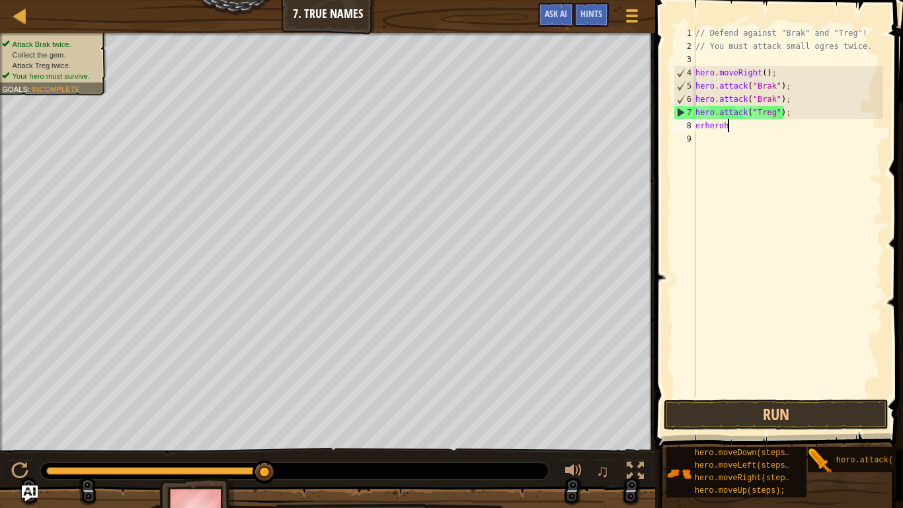
scroll to position [6, 4]
type textarea "e"
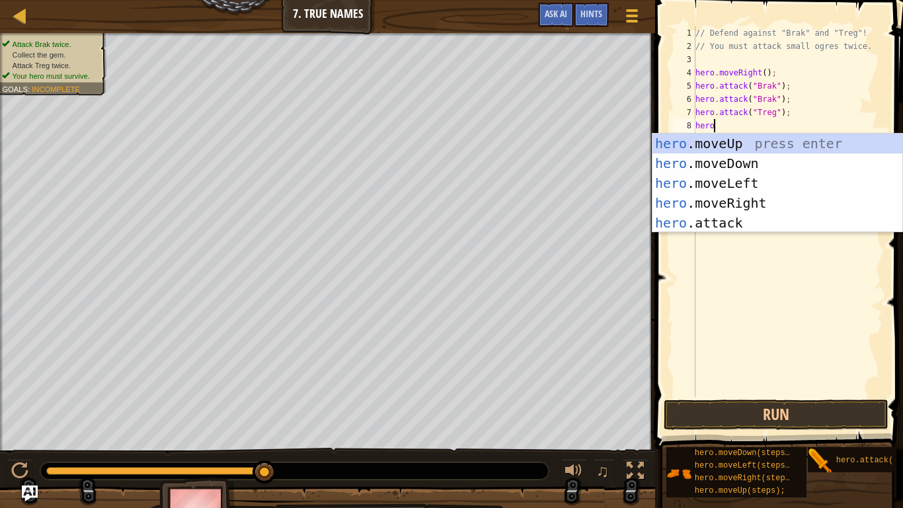
scroll to position [6, 2]
click at [724, 221] on div "hero .moveUp press enter hero .moveDown press enter hero .moveLeft press enter …" at bounding box center [777, 203] width 250 height 139
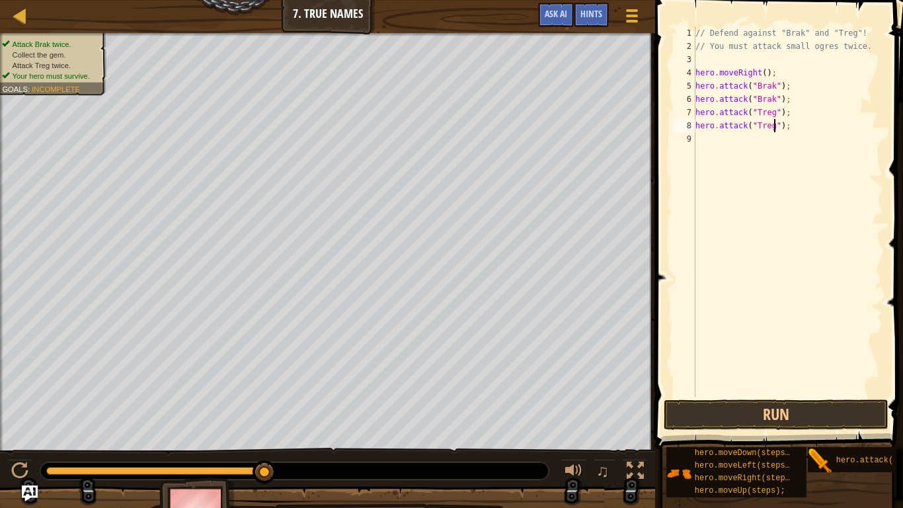
scroll to position [6, 12]
type textarea "hero.attack("Treg");"
click at [740, 407] on button "Run" at bounding box center [776, 414] width 225 height 30
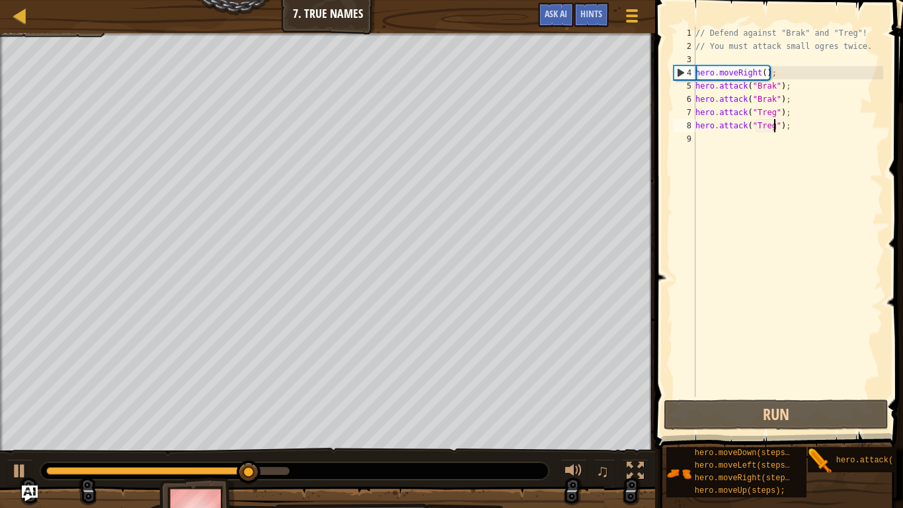
click at [705, 149] on div "// Defend against "Brak" and "Treg"! // You must attack small ogres twice. hero…" at bounding box center [788, 224] width 190 height 397
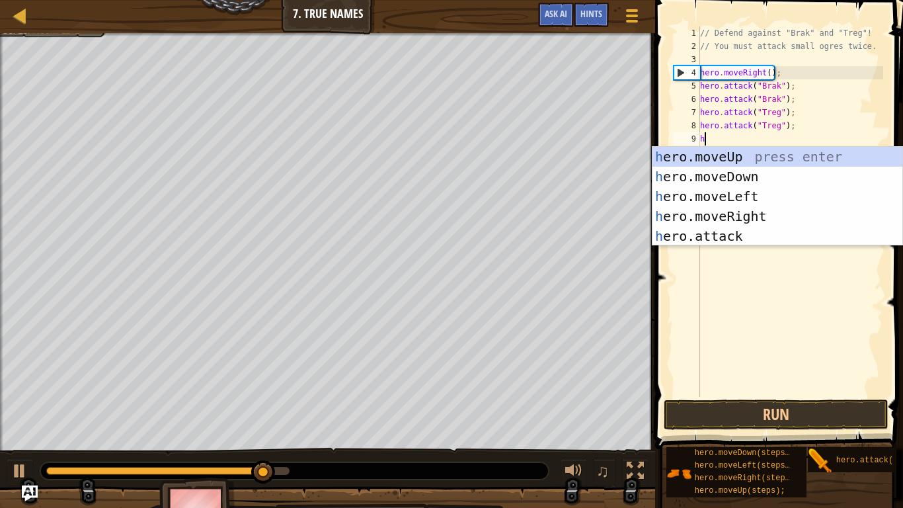
type textarea "her"
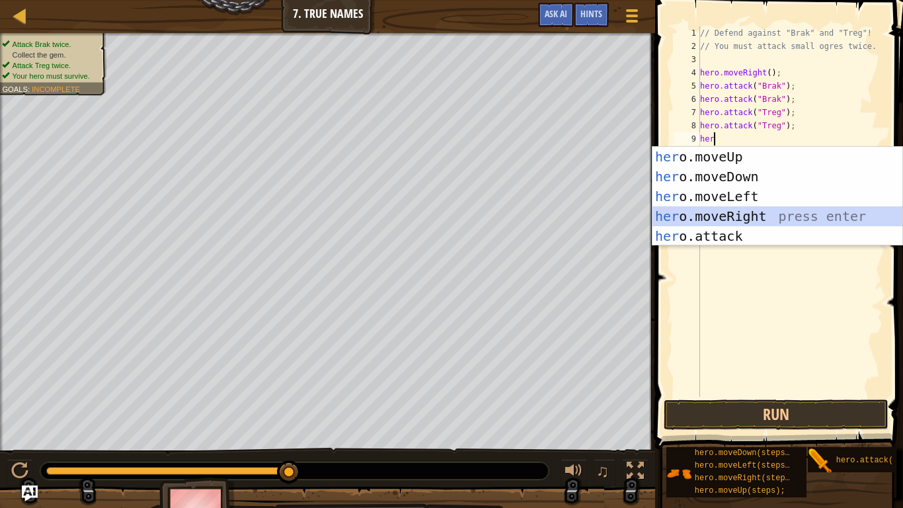
click at [691, 213] on div "her o.moveUp press enter her o.moveDown press enter her o.moveLeft press enter …" at bounding box center [777, 216] width 250 height 139
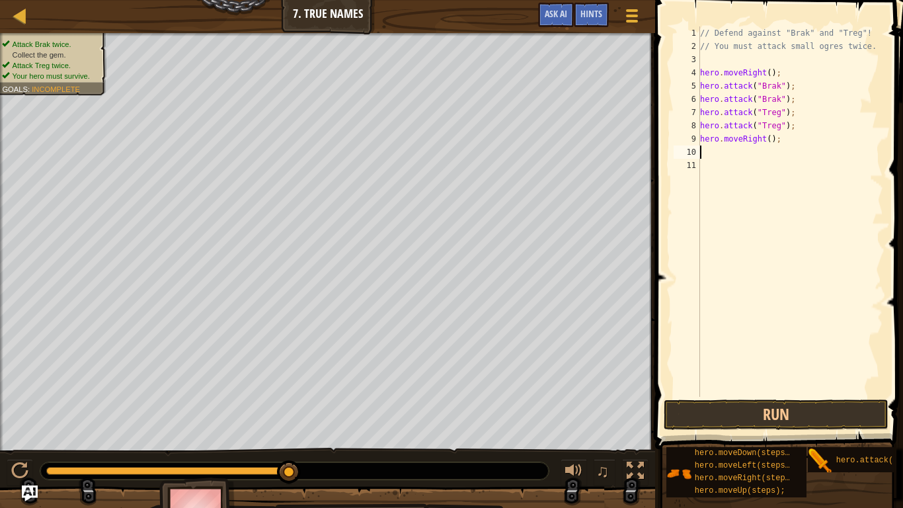
click at [771, 141] on div "// Defend against "Brak" and "Treg"! // You must attack small ogres twice. hero…" at bounding box center [790, 224] width 186 height 397
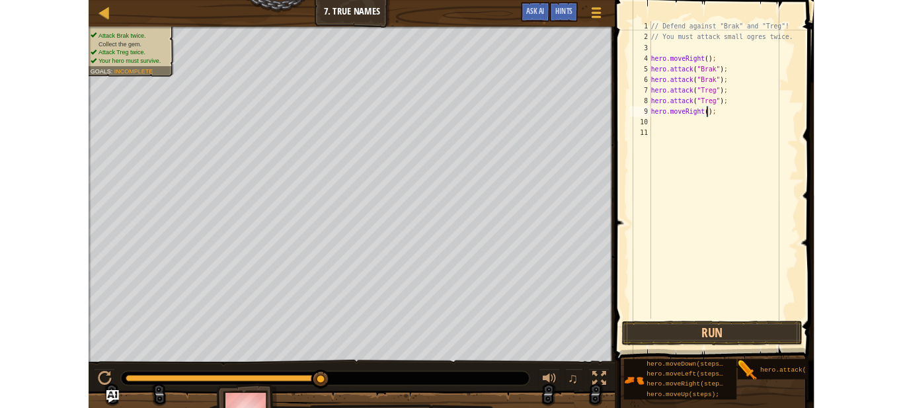
scroll to position [6, 11]
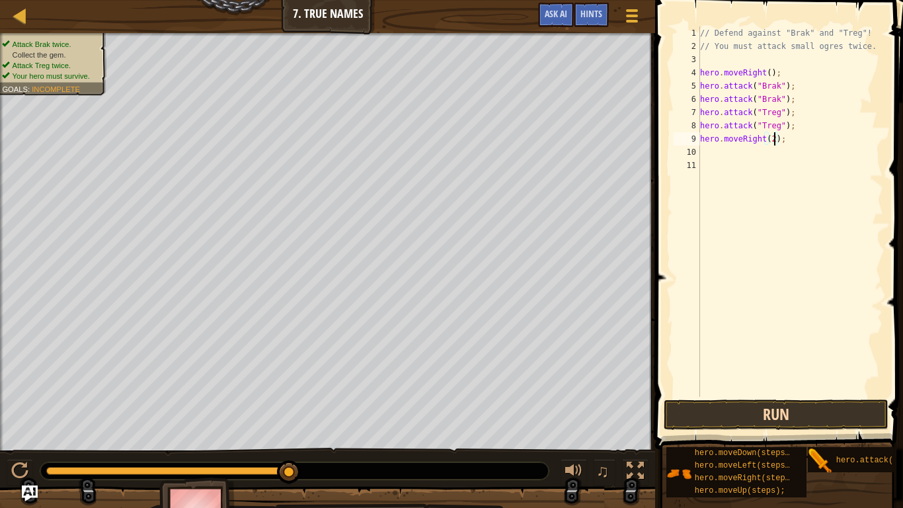
type textarea "hero.moveRight(2);"
click at [721, 407] on button "Run" at bounding box center [776, 414] width 225 height 30
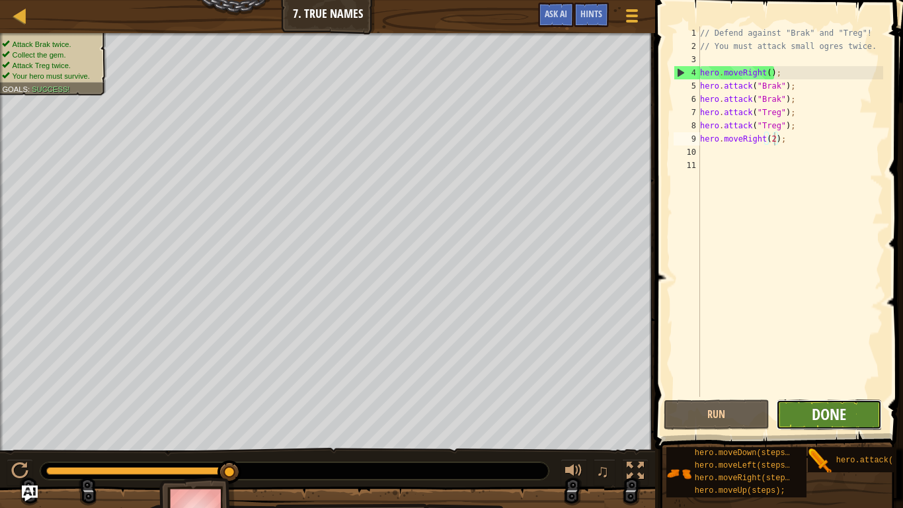
click at [845, 406] on span "Done" at bounding box center [829, 413] width 34 height 21
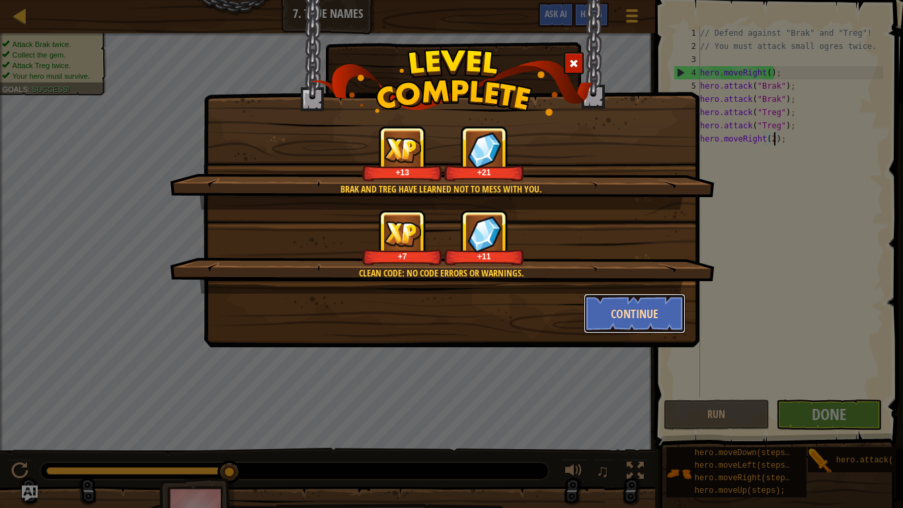
click at [620, 303] on button "Continue" at bounding box center [635, 313] width 102 height 40
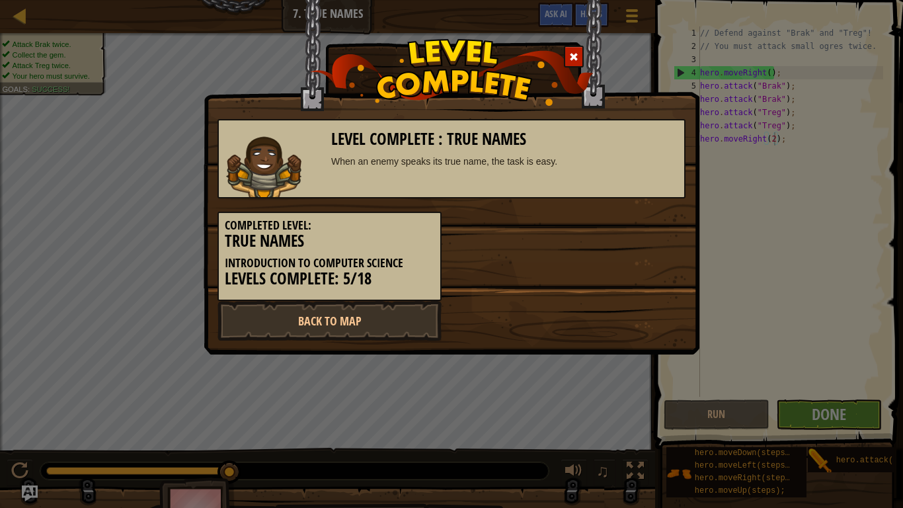
click at [620, 303] on div "Back to Map" at bounding box center [452, 321] width 488 height 40
click at [352, 332] on link "Back to Map" at bounding box center [329, 321] width 224 height 40
